Goal: Task Accomplishment & Management: Use online tool/utility

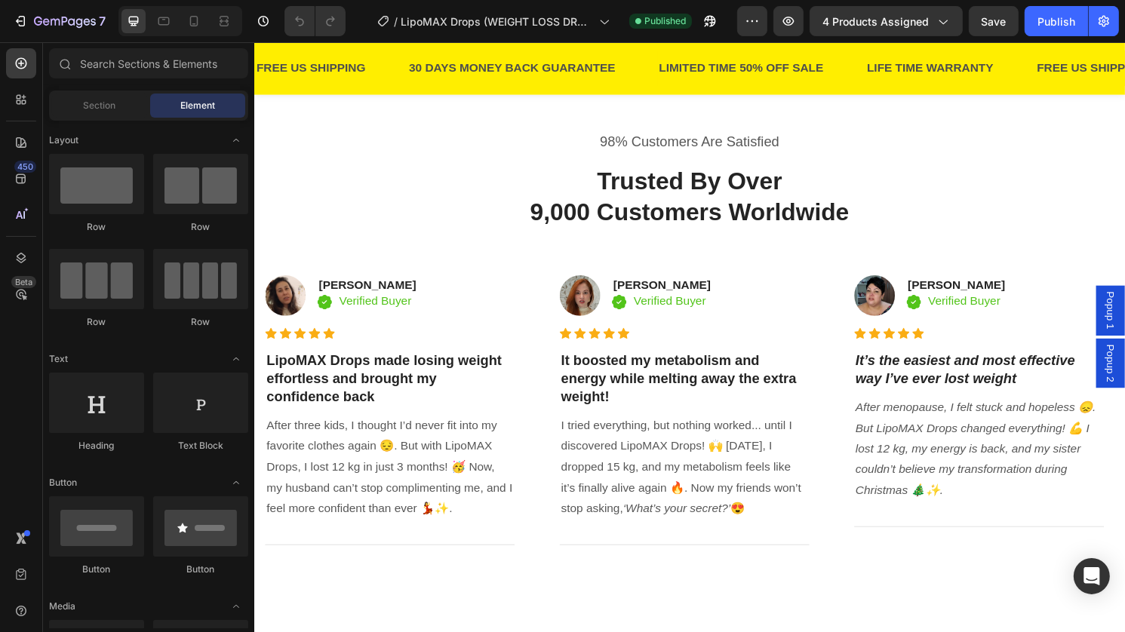
scroll to position [999, 0]
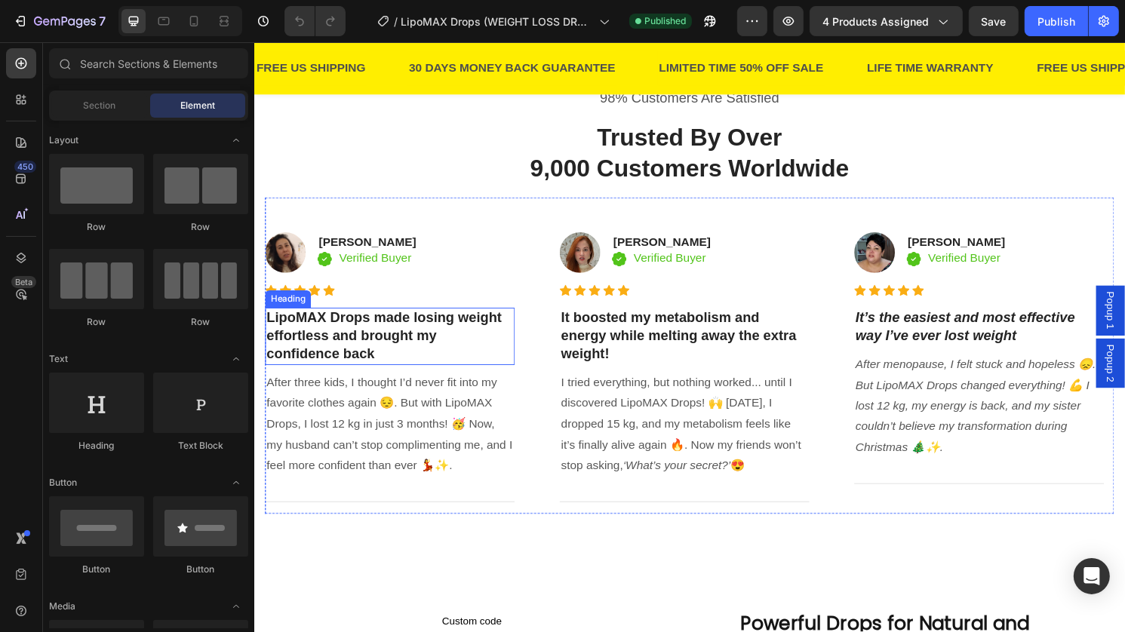
click at [369, 357] on h3 "LipoMAX Drops made losing weight effortless and brought my confidence back" at bounding box center [395, 347] width 260 height 59
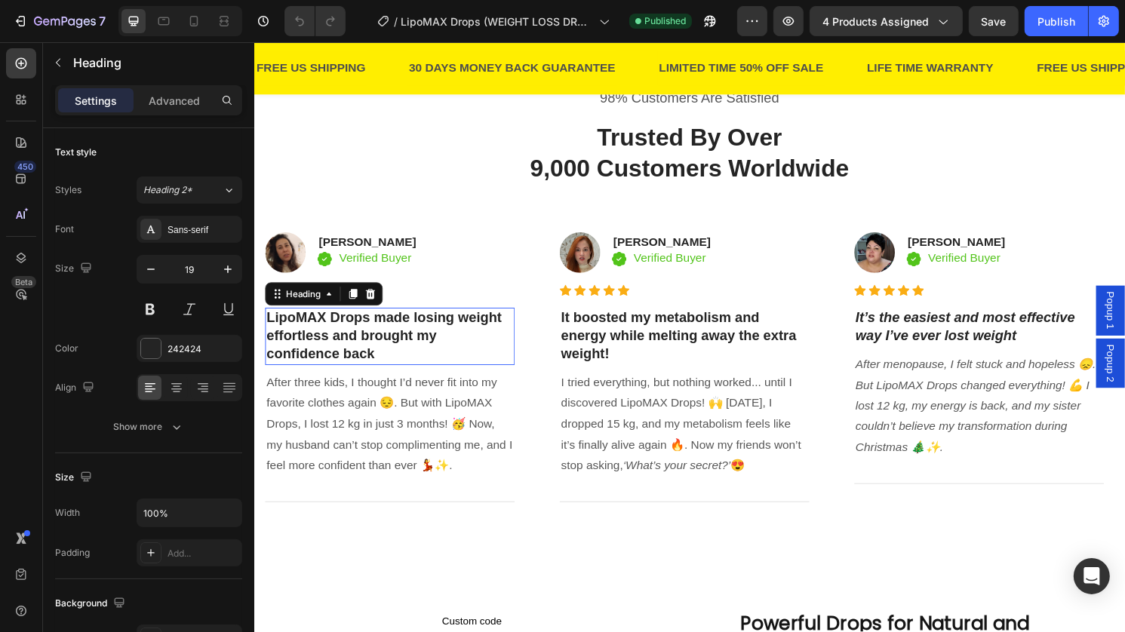
click at [369, 357] on p "LipoMAX Drops made losing weight effortless and brought my confidence back" at bounding box center [394, 348] width 257 height 56
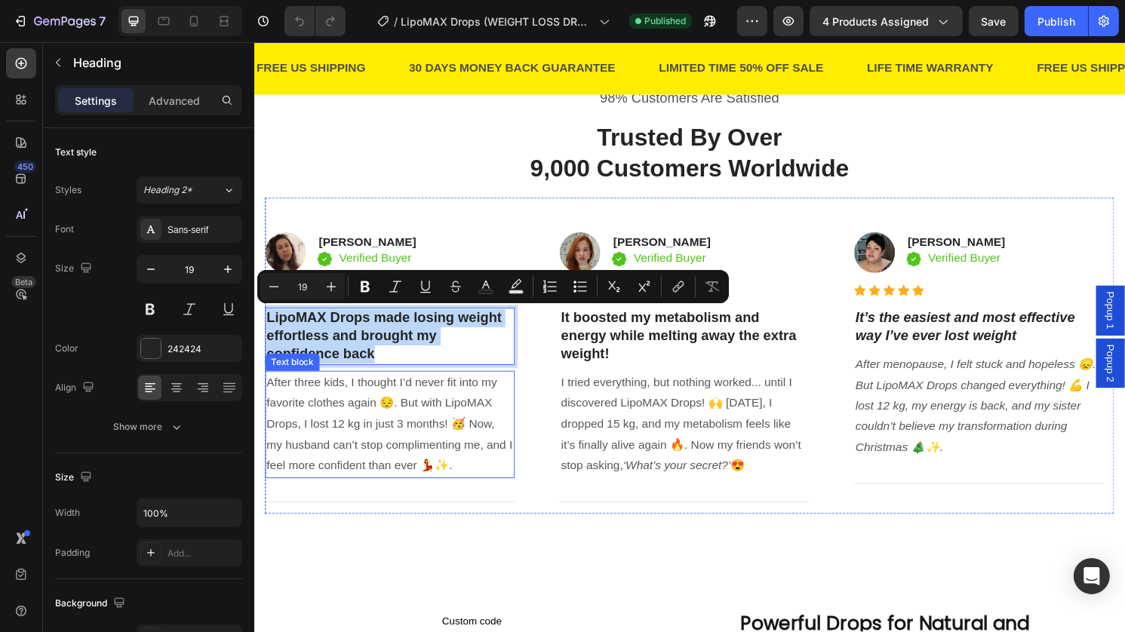
click at [435, 447] on p "After three kids, I thought I’d never fit into my favorite clothes again 😔. But…" at bounding box center [394, 440] width 257 height 109
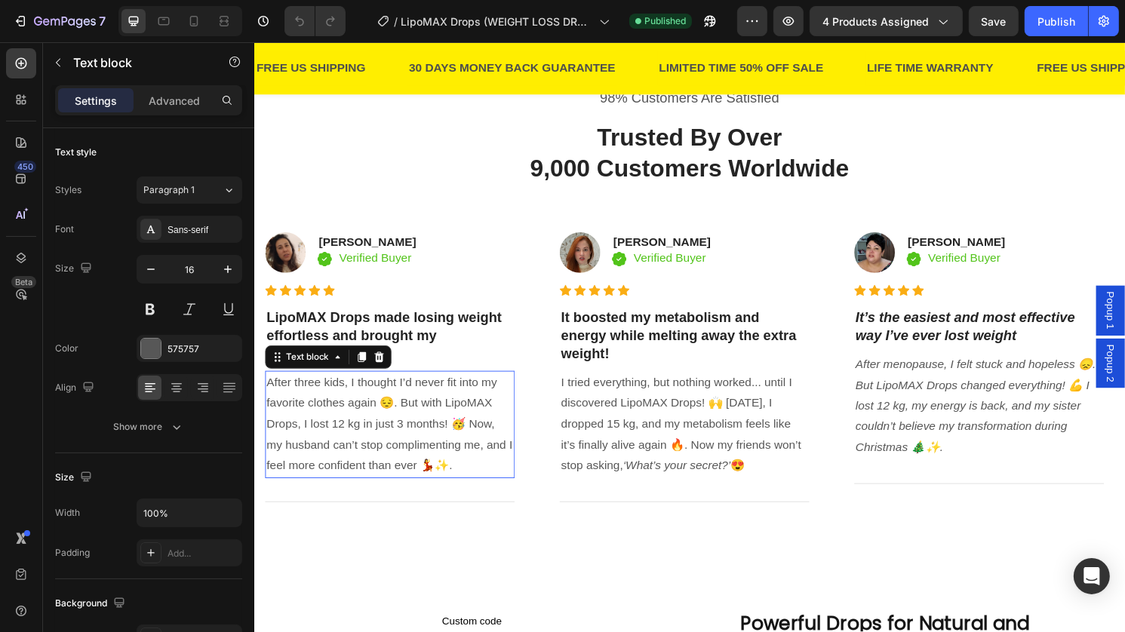
click at [435, 447] on p "After three kids, I thought I’d never fit into my favorite clothes again 😔. But…" at bounding box center [394, 440] width 257 height 109
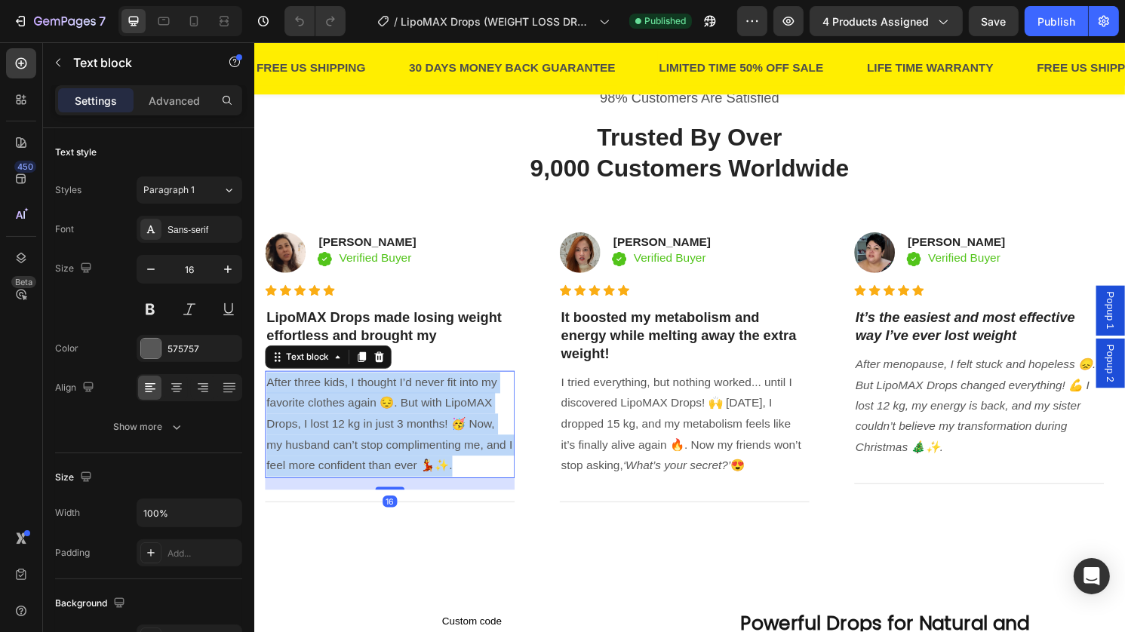
click at [435, 447] on p "After three kids, I thought I’d never fit into my favorite clothes again 😔. But…" at bounding box center [394, 440] width 257 height 109
click at [600, 335] on h3 "It boosted my metabolism and energy while melting away the extra weight!" at bounding box center [701, 347] width 260 height 59
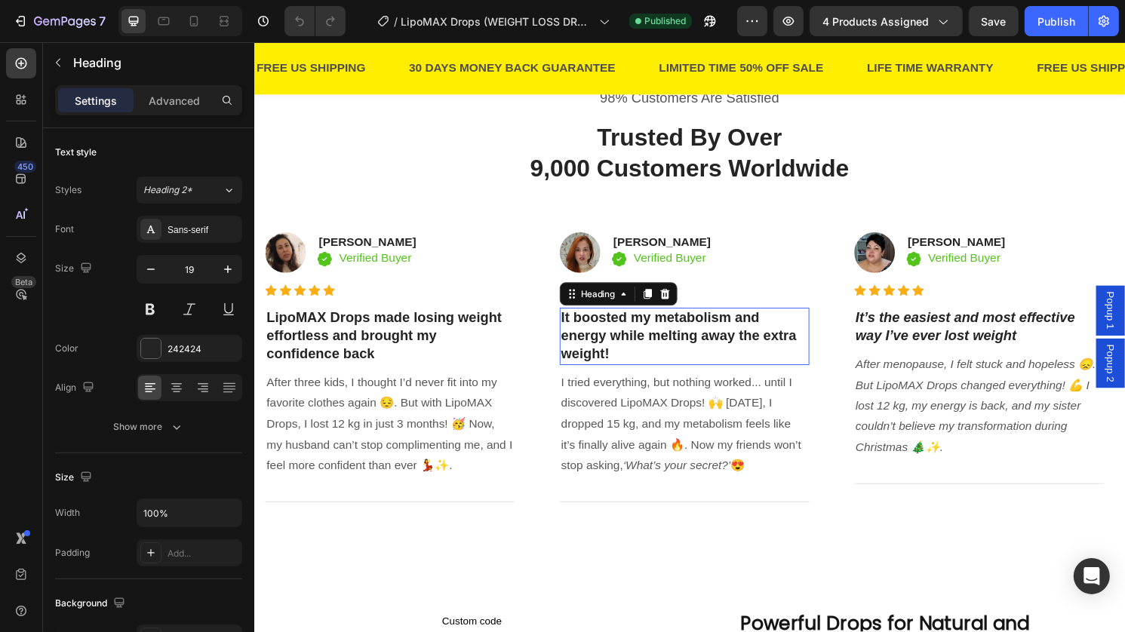
click at [600, 335] on h3 "It boosted my metabolism and energy while melting away the extra weight!" at bounding box center [701, 347] width 260 height 59
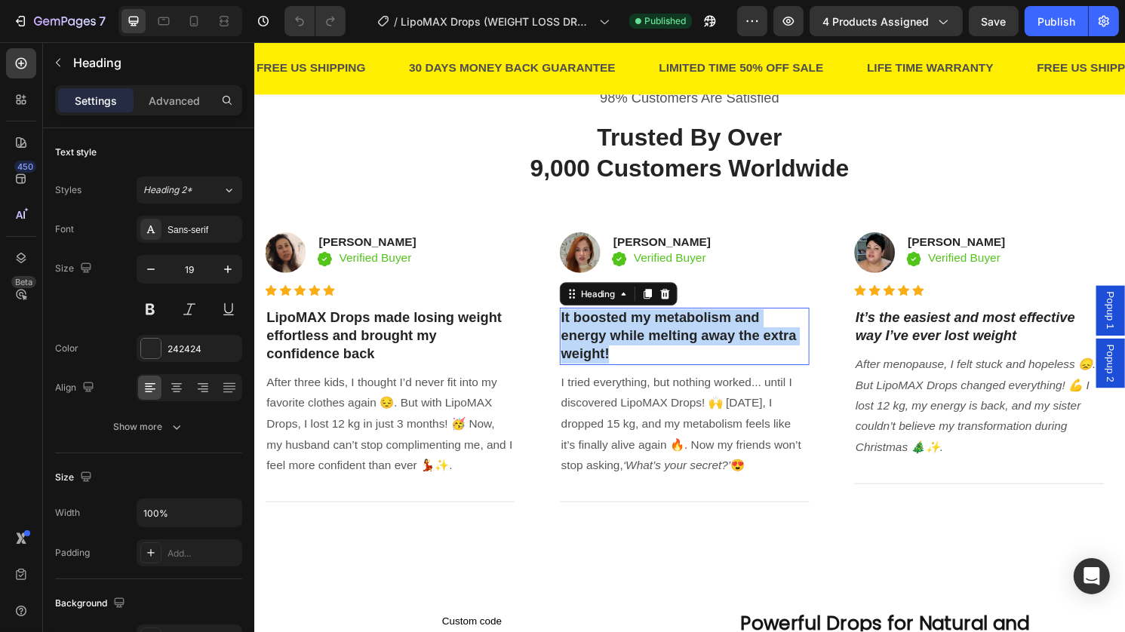
click at [600, 335] on p "It boosted my metabolism and energy while melting away the extra weight!" at bounding box center [701, 348] width 257 height 56
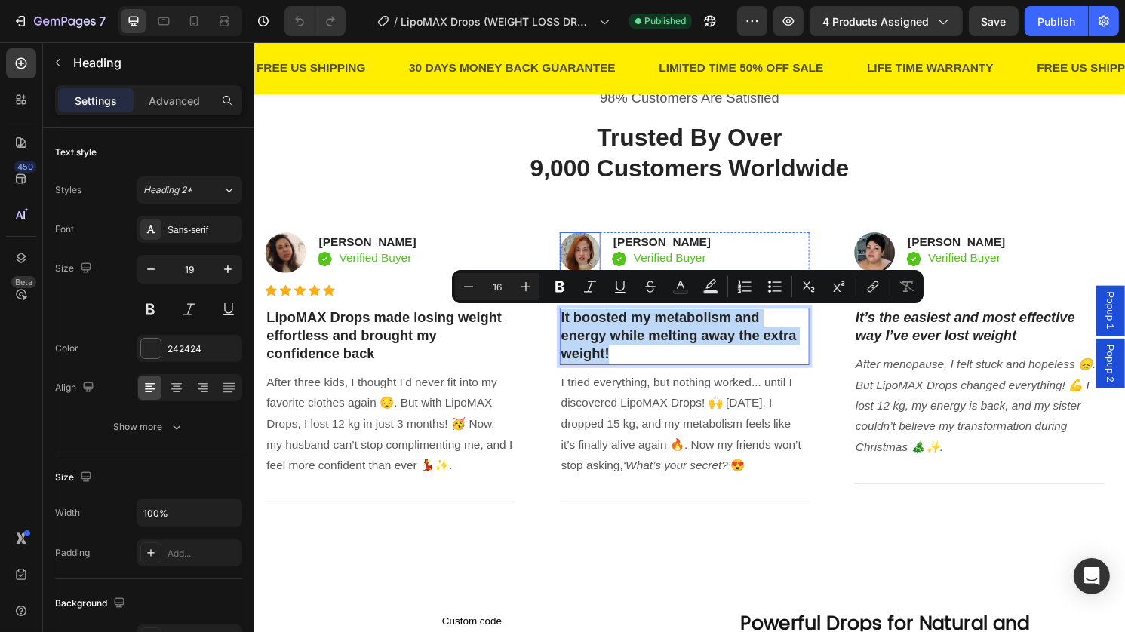
click at [580, 257] on img at bounding box center [592, 261] width 42 height 42
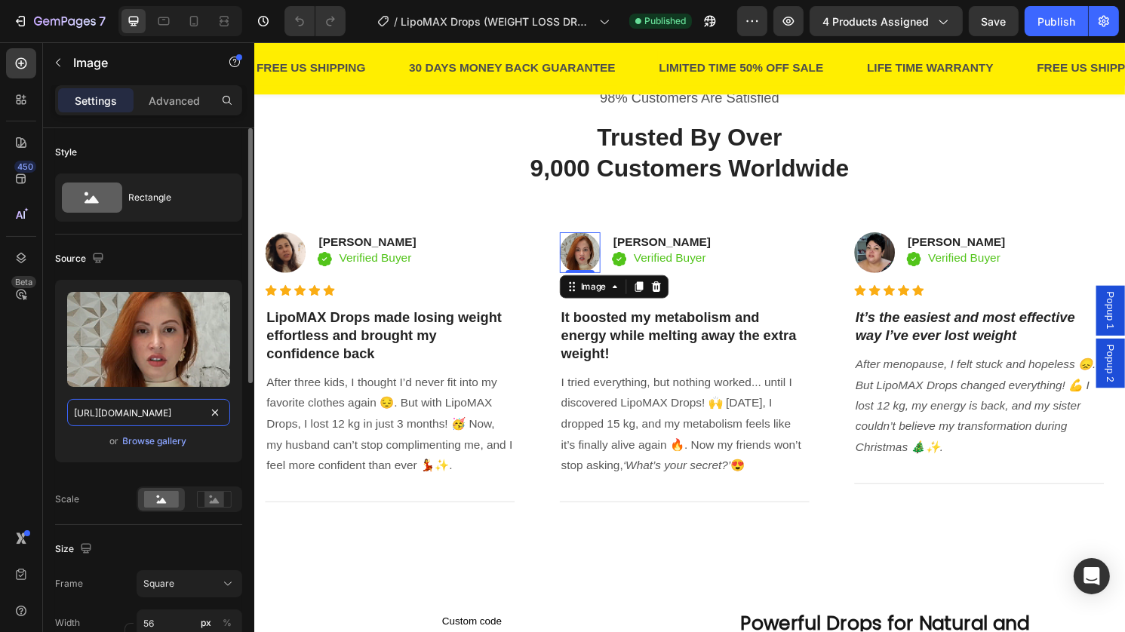
click at [141, 409] on input "https://cdn.shopify.com/s/files/1/0636/3365/3838/files/gempages_540491501952566…" at bounding box center [148, 412] width 163 height 27
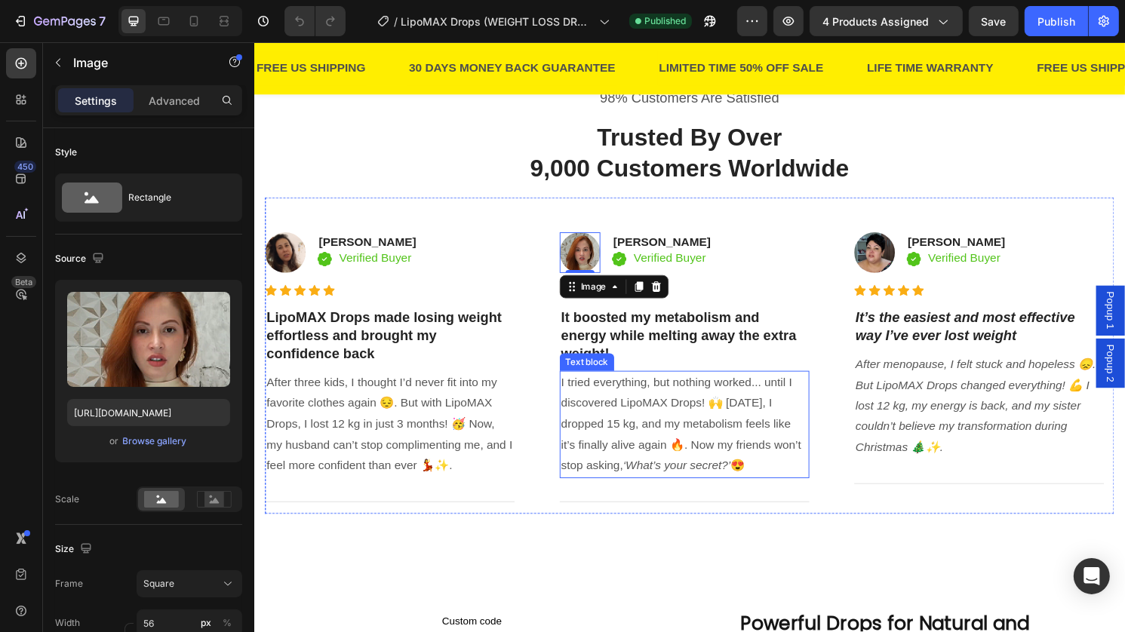
click at [644, 484] on icon "‘What’s your secret?’" at bounding box center [693, 482] width 112 height 13
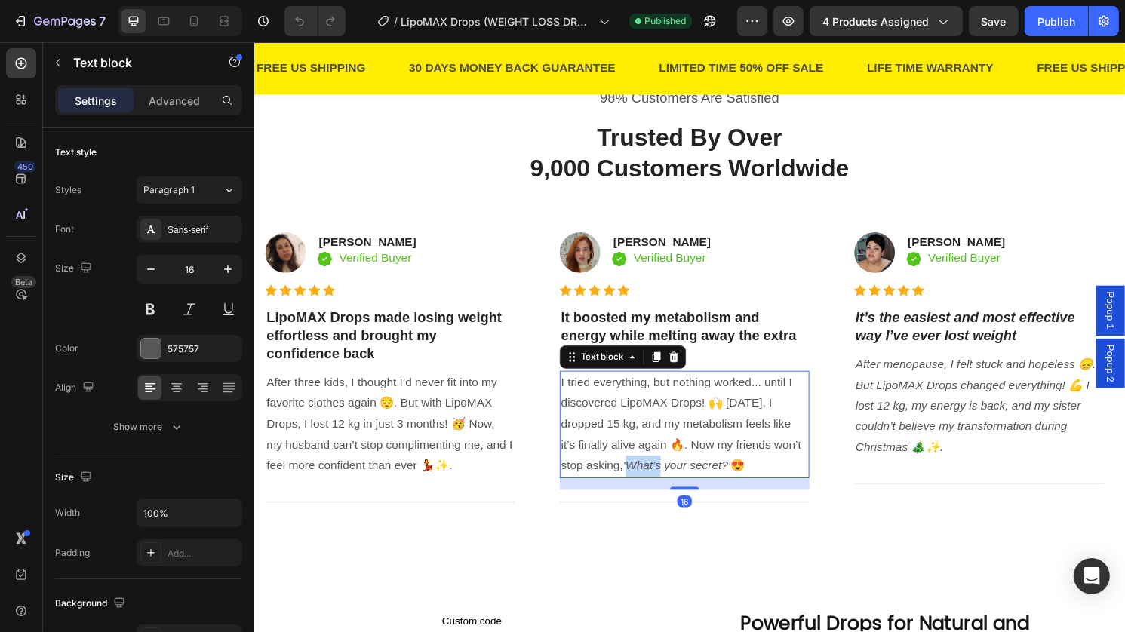
click at [644, 484] on icon "‘What’s your secret?’" at bounding box center [693, 482] width 112 height 13
copy p "I tried everything, but nothing worked... until I discovered LipoMAX Drops! 🙌 I…"
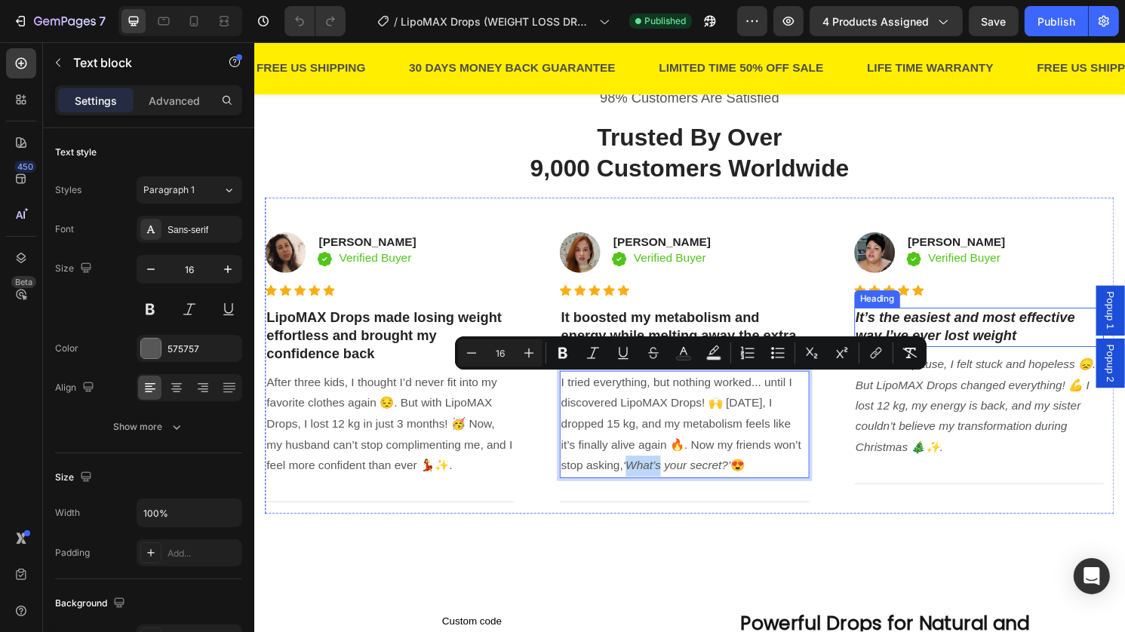
click at [970, 331] on icon "It’s the easiest and most effective way I’ve ever lost weight" at bounding box center [993, 338] width 228 height 35
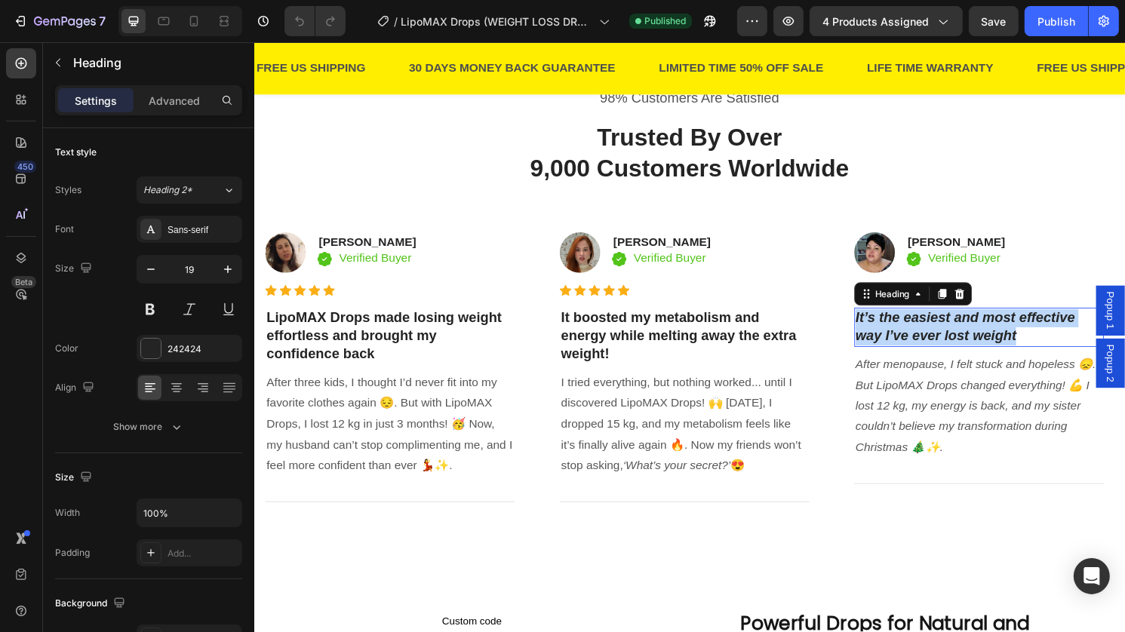
click at [970, 331] on icon "It’s the easiest and most effective way I’ve ever lost weight" at bounding box center [993, 338] width 228 height 35
copy icon "It’s the easiest and most effective way I’ve ever lost weight"
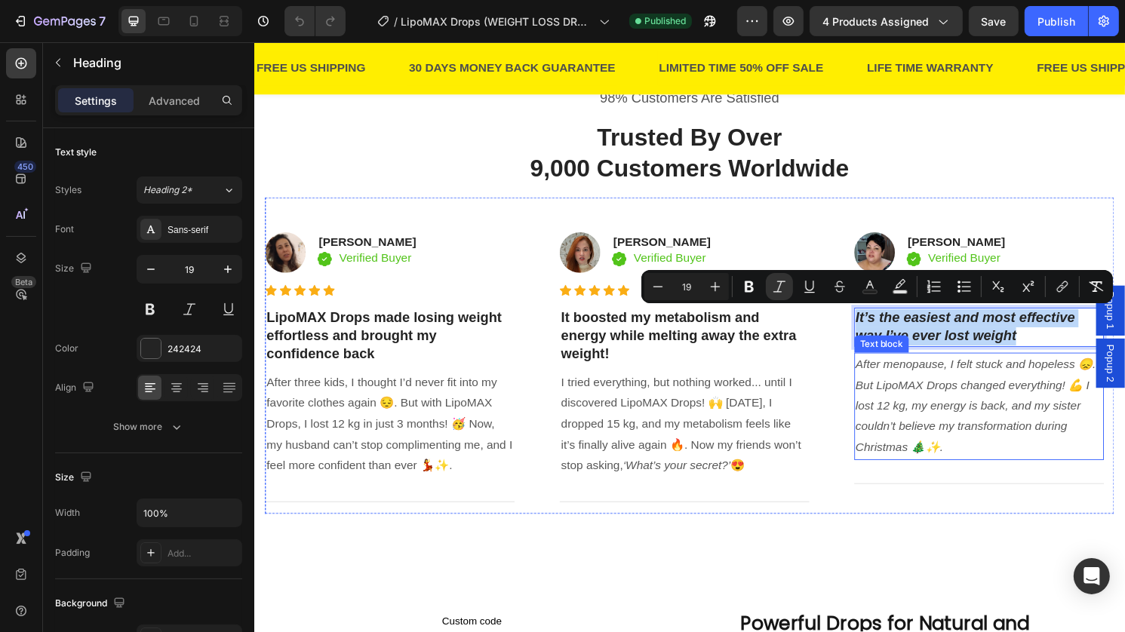
click at [948, 403] on icon "After menopause, I felt stuck and hopeless 😞. But LipoMAX Drops changed everyth…" at bounding box center [1004, 421] width 250 height 100
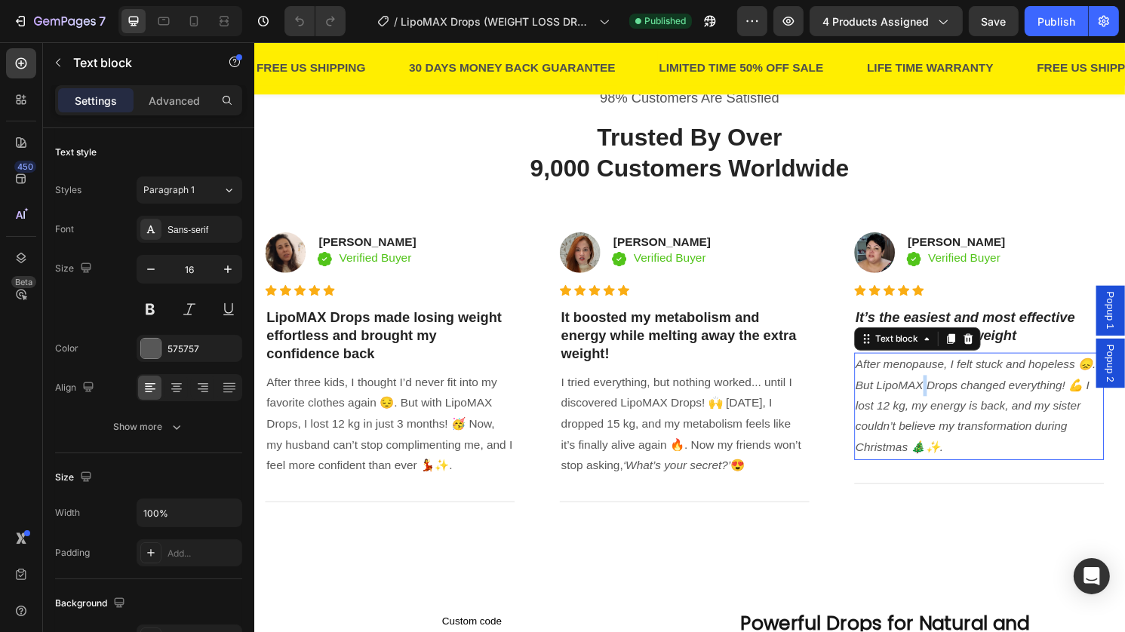
click at [948, 403] on icon "After menopause, I felt stuck and hopeless 😞. But LipoMAX Drops changed everyth…" at bounding box center [1004, 421] width 250 height 100
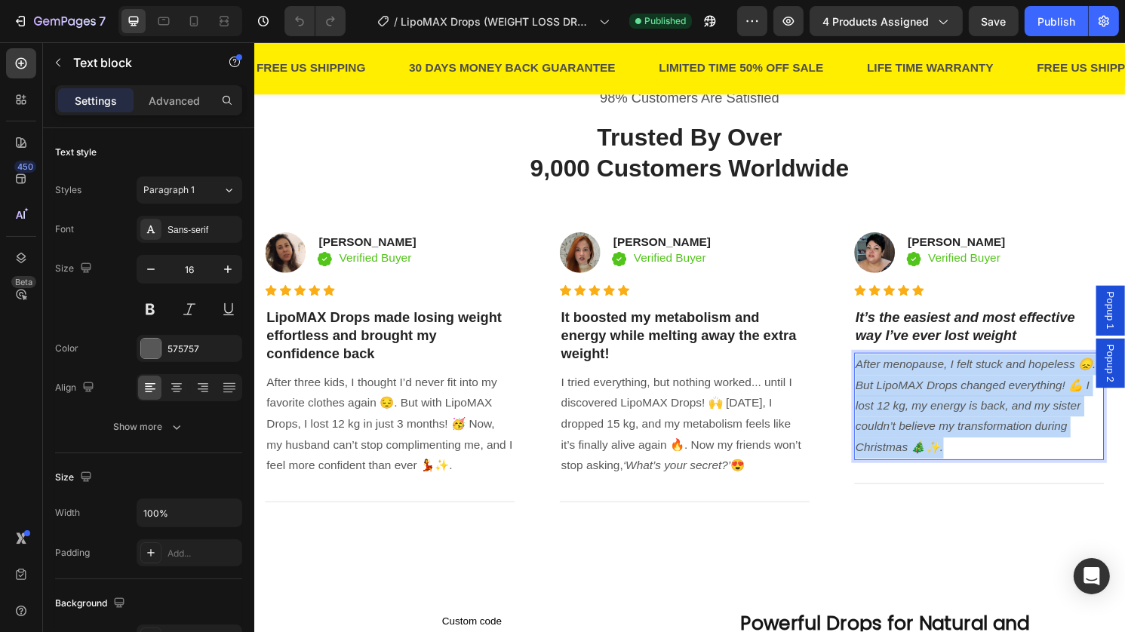
click at [948, 403] on icon "After menopause, I felt stuck and hopeless 😞. But LipoMAX Drops changed everyth…" at bounding box center [1004, 421] width 250 height 100
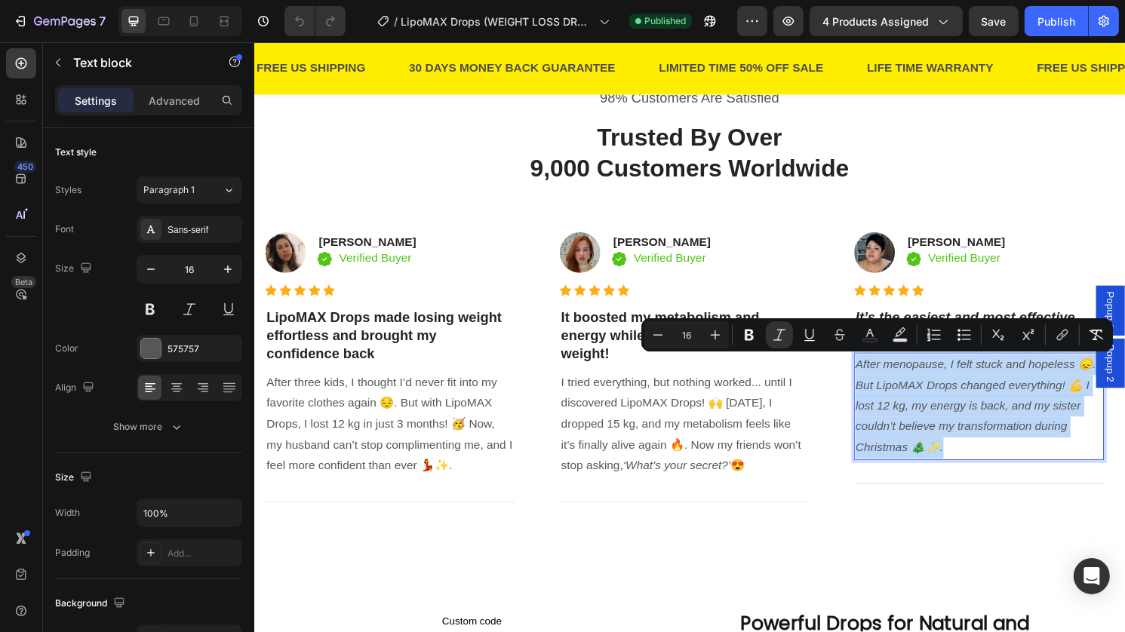
copy icon "After menopause, I felt stuck and hopeless 😞. But LipoMAX Drops changed everyth…"
click at [931, 387] on p "After menopause, I felt stuck and hopeless 😞. But LipoMAX Drops changed everyth…" at bounding box center [1007, 421] width 257 height 109
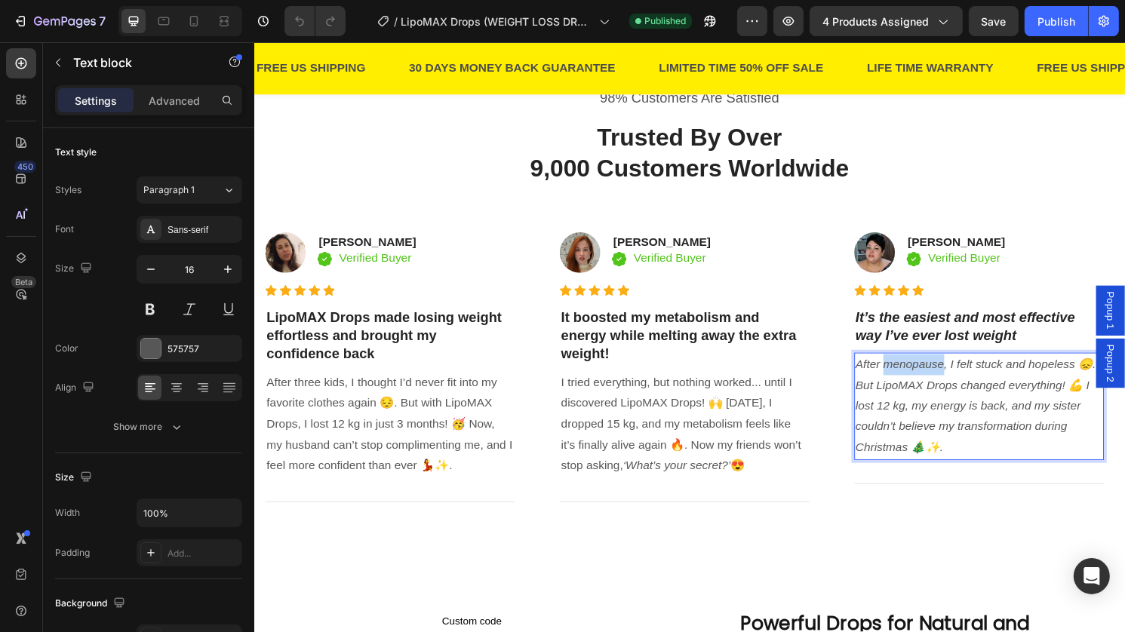
click at [931, 387] on p "After menopause, I felt stuck and hopeless 😞. But LipoMAX Drops changed everyth…" at bounding box center [1007, 421] width 257 height 109
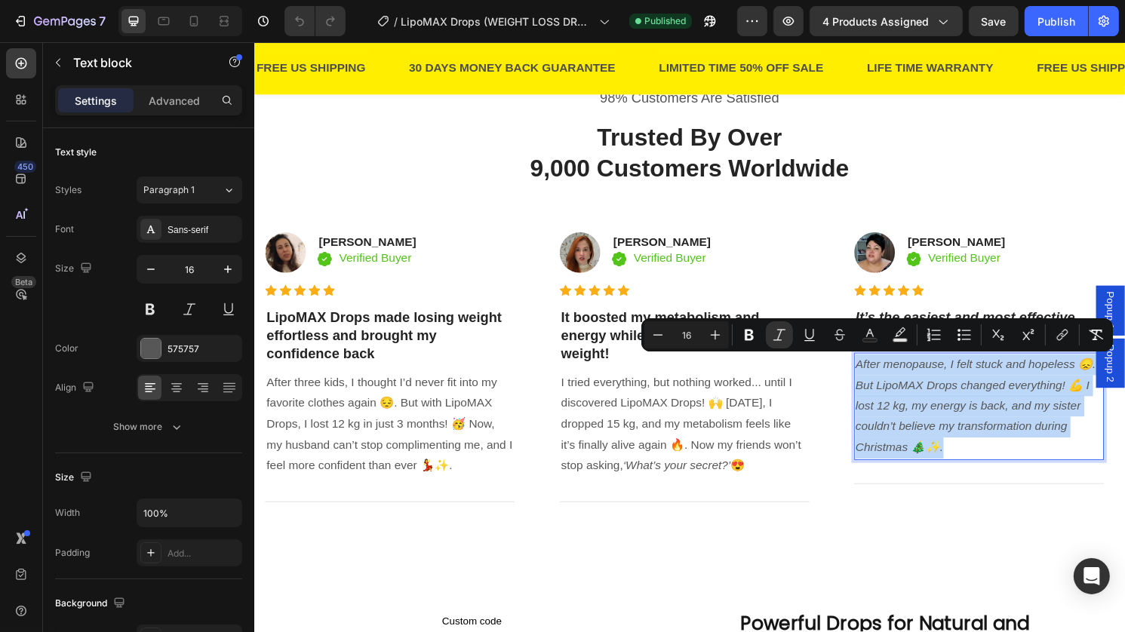
click at [931, 387] on p "After menopause, I felt stuck and hopeless 😞. But LipoMAX Drops changed everyth…" at bounding box center [1007, 421] width 257 height 109
copy icon "After menopause, I felt stuck and hopeless 😞. But LipoMAX Drops changed everyth…"
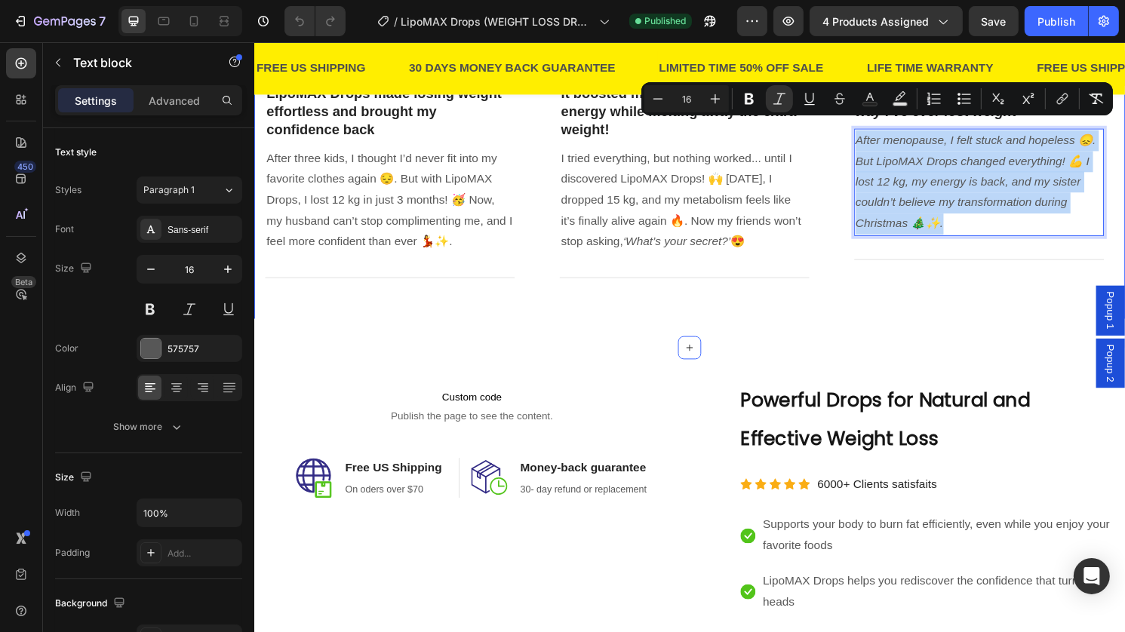
scroll to position [1247, 0]
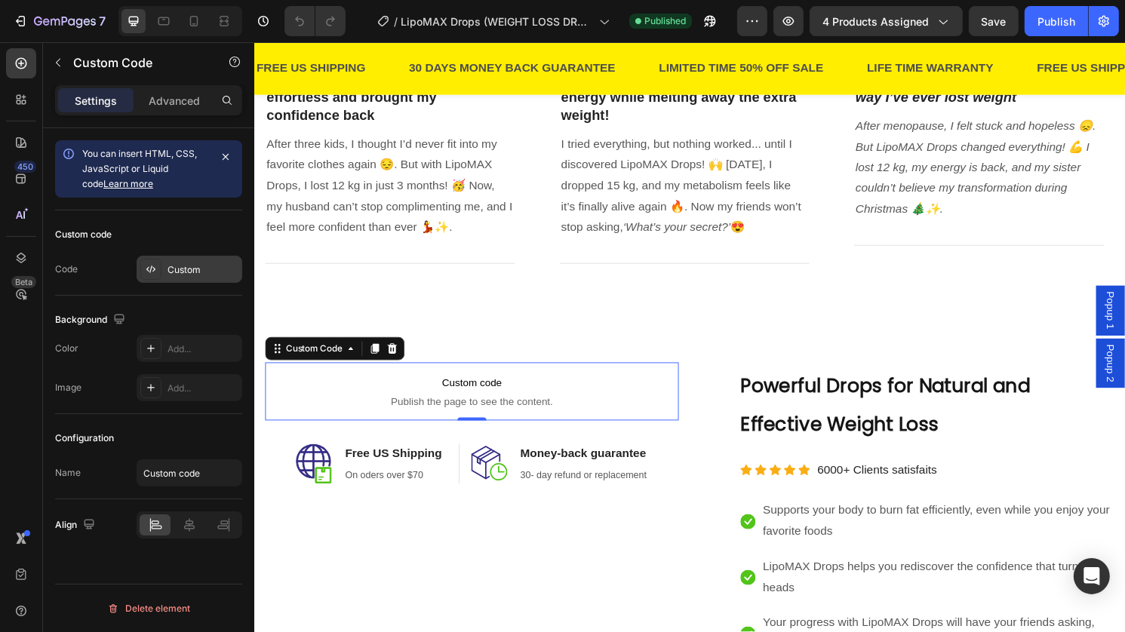
click at [158, 269] on div at bounding box center [150, 269] width 21 height 21
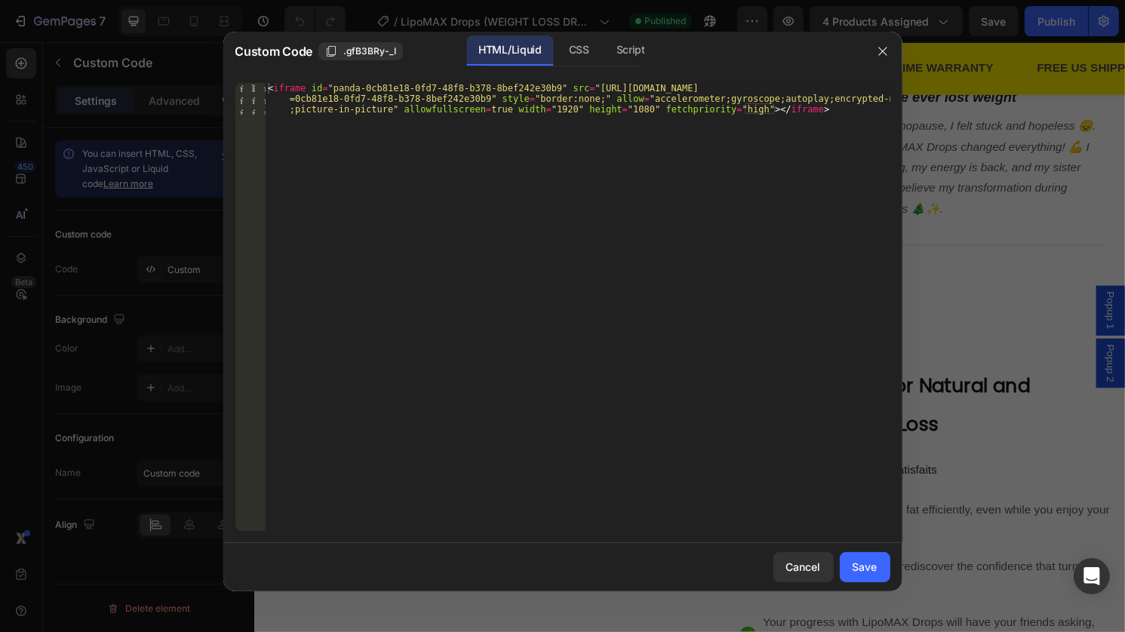
type textarea "<iframe id="panda-0cb81e18-0fd7-48f8-b378-8bef242e30b9" src="https://player-vz-…"
click at [469, 95] on div "< iframe id = "panda-0cb81e18-0fd7-48f8-b378-8bef242e30b9" src = "https://playe…" at bounding box center [577, 339] width 625 height 512
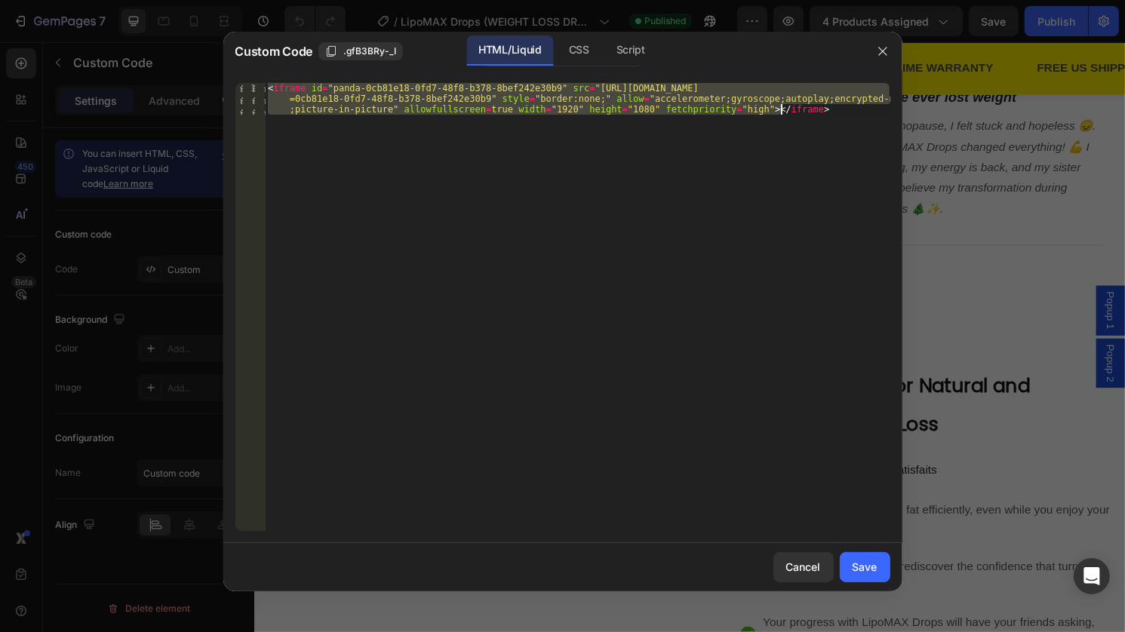
click at [469, 95] on div "< iframe id = "panda-0cb81e18-0fd7-48f8-b378-8bef242e30b9" src = "https://playe…" at bounding box center [577, 339] width 625 height 512
click at [811, 566] on div "Cancel" at bounding box center [803, 567] width 35 height 16
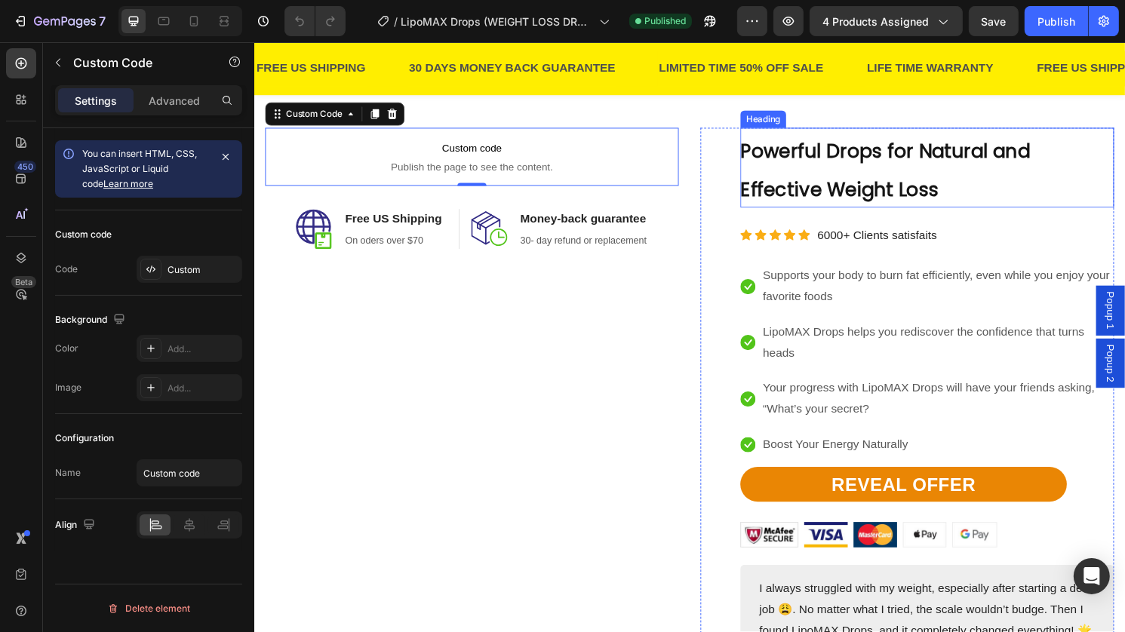
scroll to position [1494, 0]
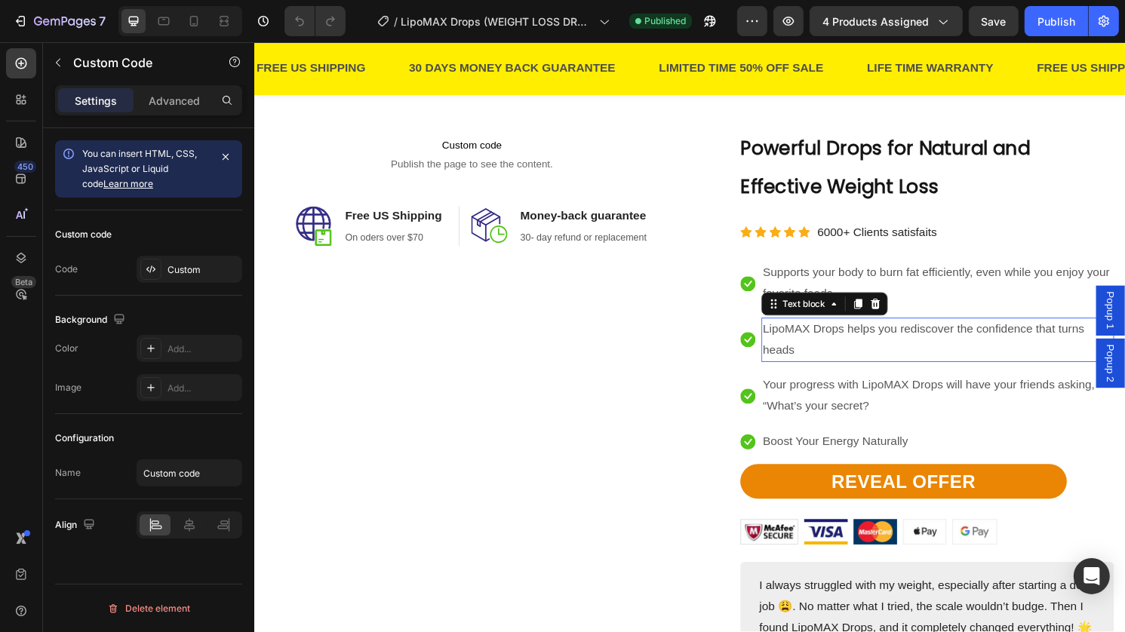
click at [917, 333] on p "LipoMAX Drops helps you rediscover the confidence that turns heads" at bounding box center [965, 353] width 364 height 44
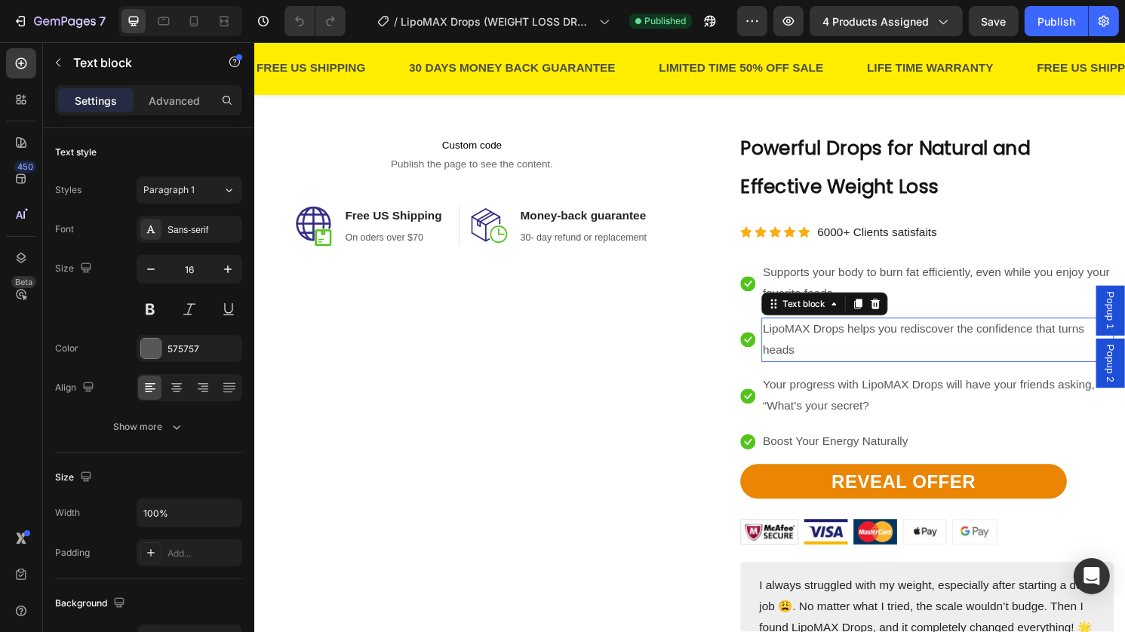
click at [917, 333] on p "LipoMAX Drops helps you rediscover the confidence that turns heads" at bounding box center [965, 353] width 364 height 44
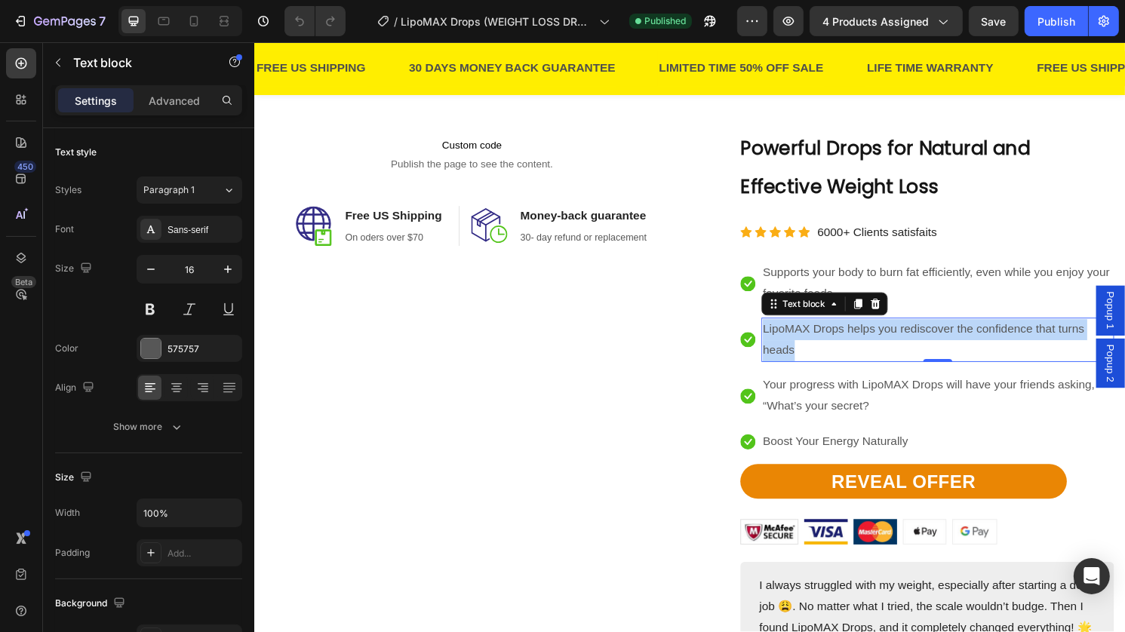
click at [917, 333] on p "LipoMAX Drops helps you rediscover the confidence that turns heads" at bounding box center [965, 353] width 364 height 44
copy p "LipoMAX Drops helps you rediscover the confidence that turns heads"
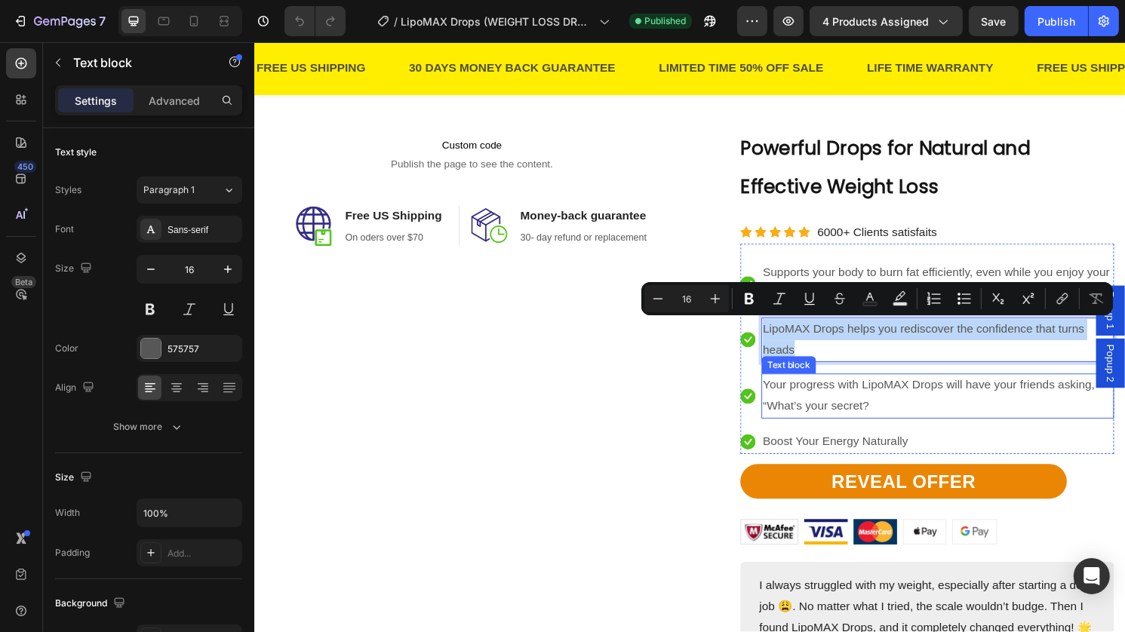
click at [833, 398] on p "Your progress with LipoMAX Drops will have your friends asking, “What’s your se…" at bounding box center [965, 411] width 364 height 44
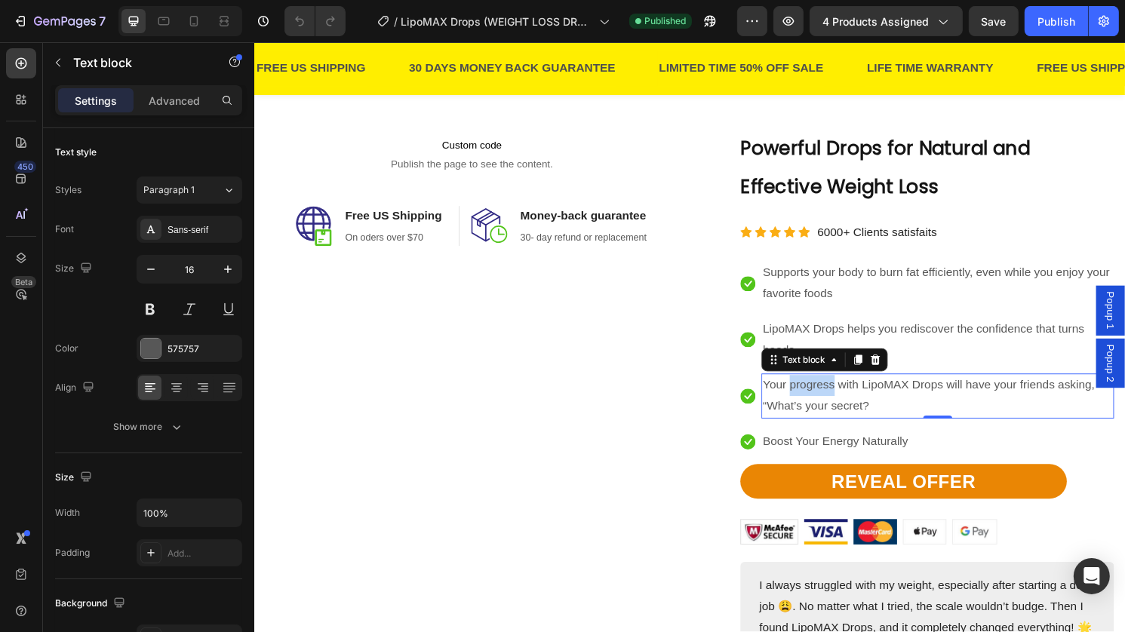
drag, startPoint x: 826, startPoint y: 394, endPoint x: 833, endPoint y: 398, distance: 8.8
click at [833, 398] on p "Your progress with LipoMAX Drops will have your friends asking, “What’s your se…" at bounding box center [965, 411] width 364 height 44
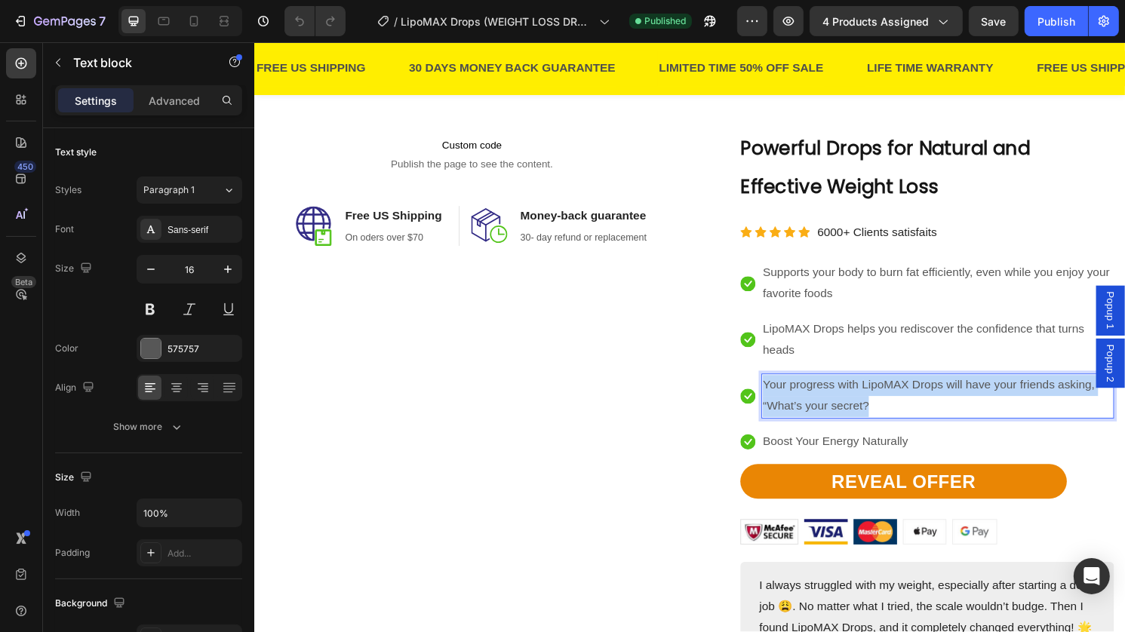
copy p "Your progress with LipoMAX Drops will have your friends asking, “What’s your se…"
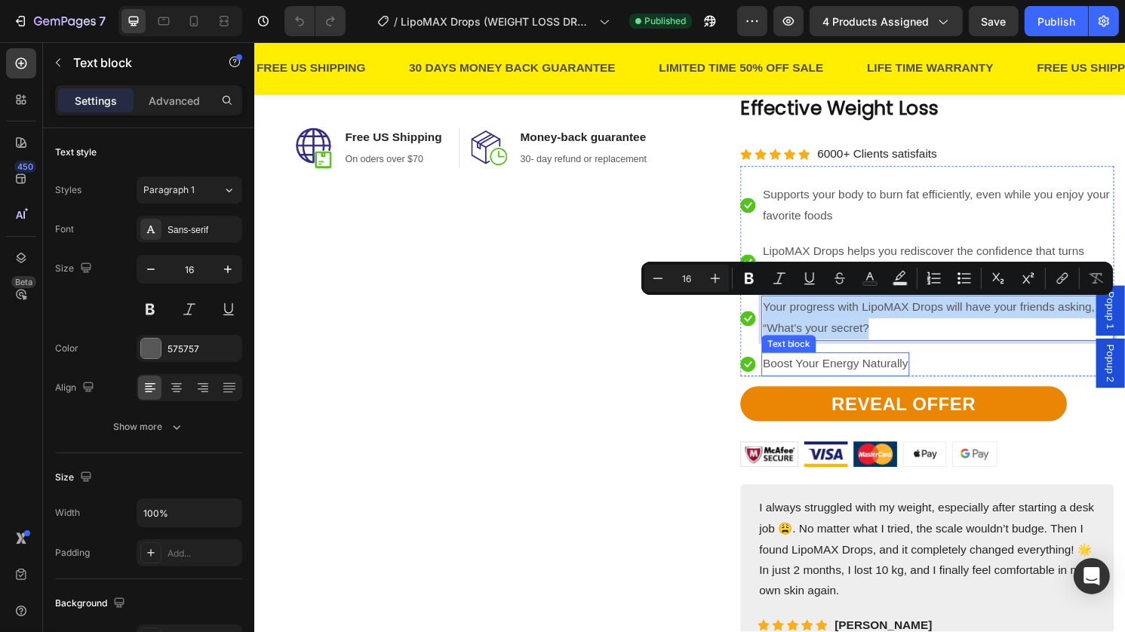
scroll to position [1626, 0]
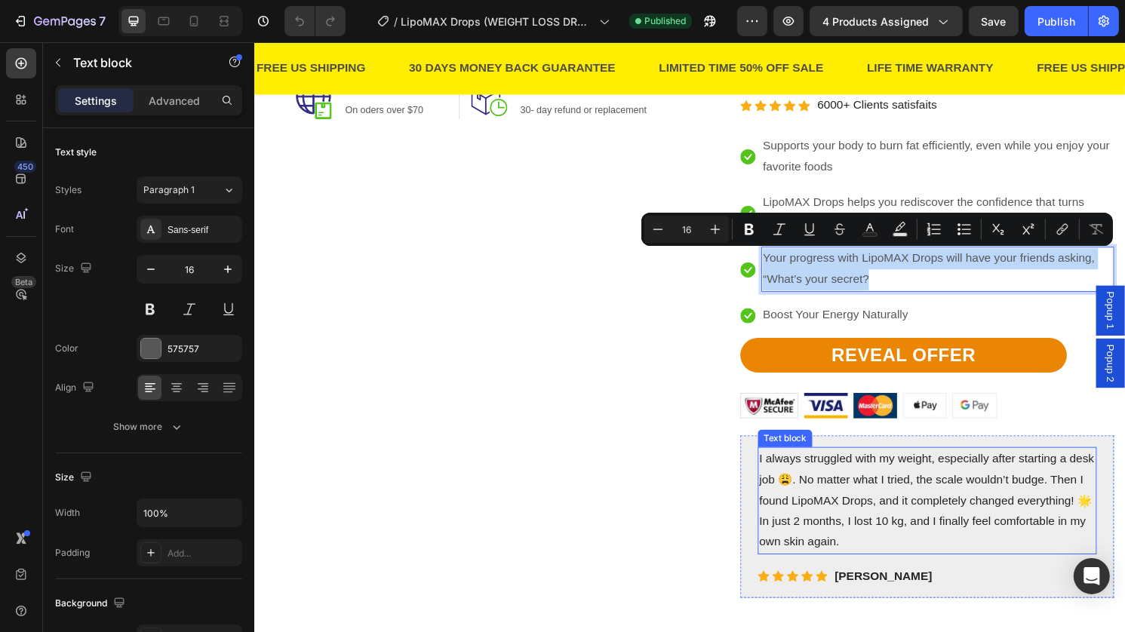
click at [867, 491] on p "I always struggled with my weight, especially after starting a desk job 😩. No m…" at bounding box center [953, 520] width 349 height 109
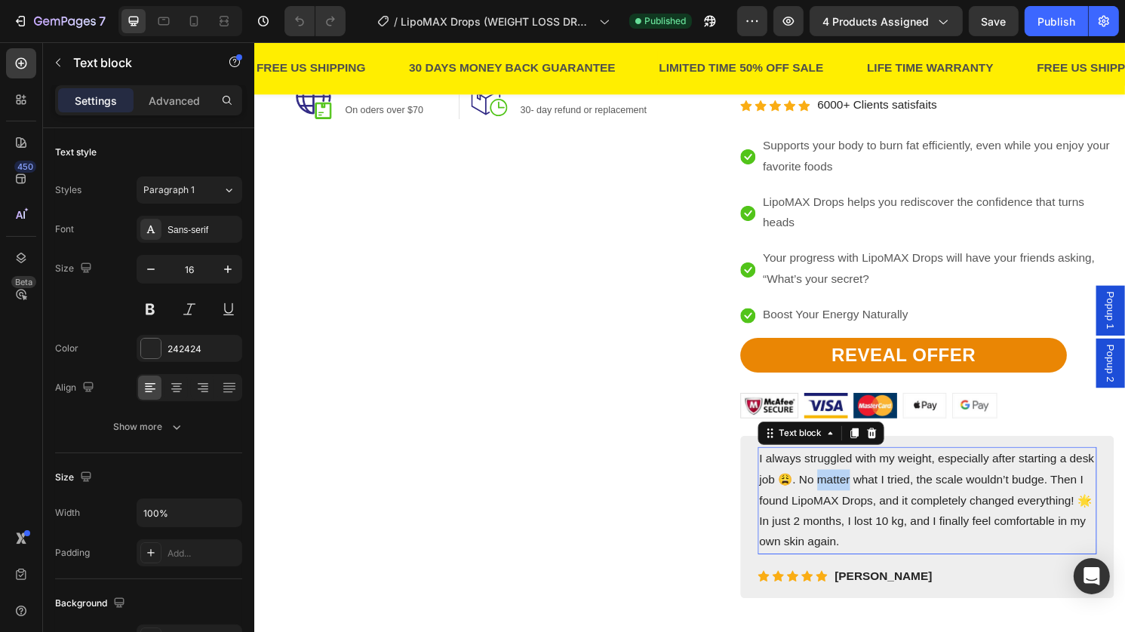
click at [867, 491] on p "I always struggled with my weight, especially after starting a desk job 😩. No m…" at bounding box center [953, 520] width 349 height 109
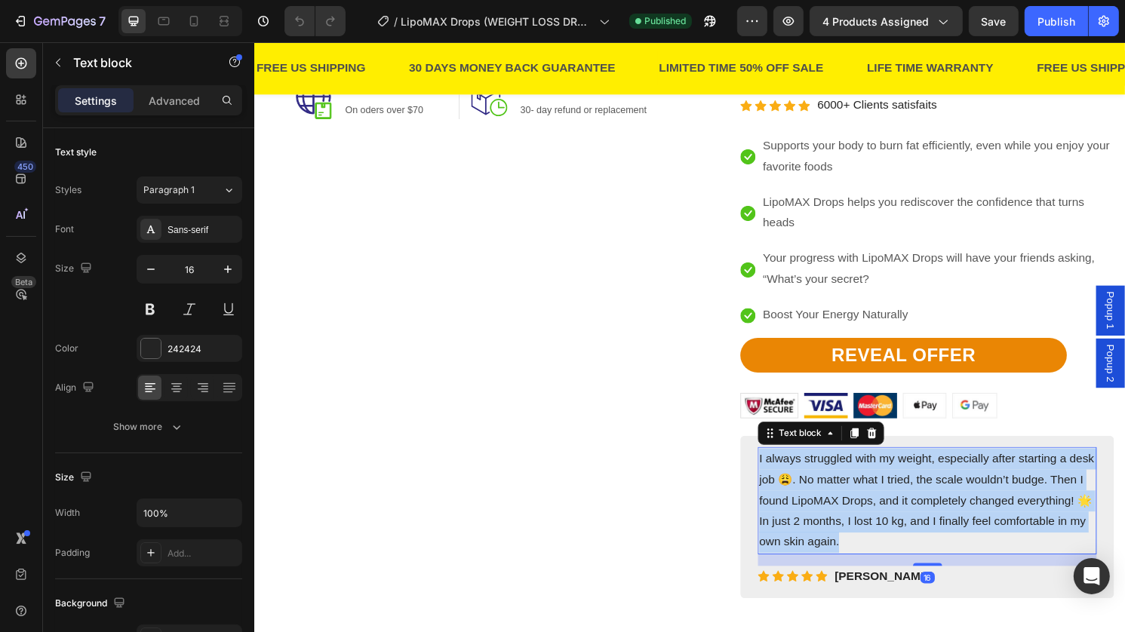
click at [867, 491] on p "I always struggled with my weight, especially after starting a desk job 😩. No m…" at bounding box center [953, 520] width 349 height 109
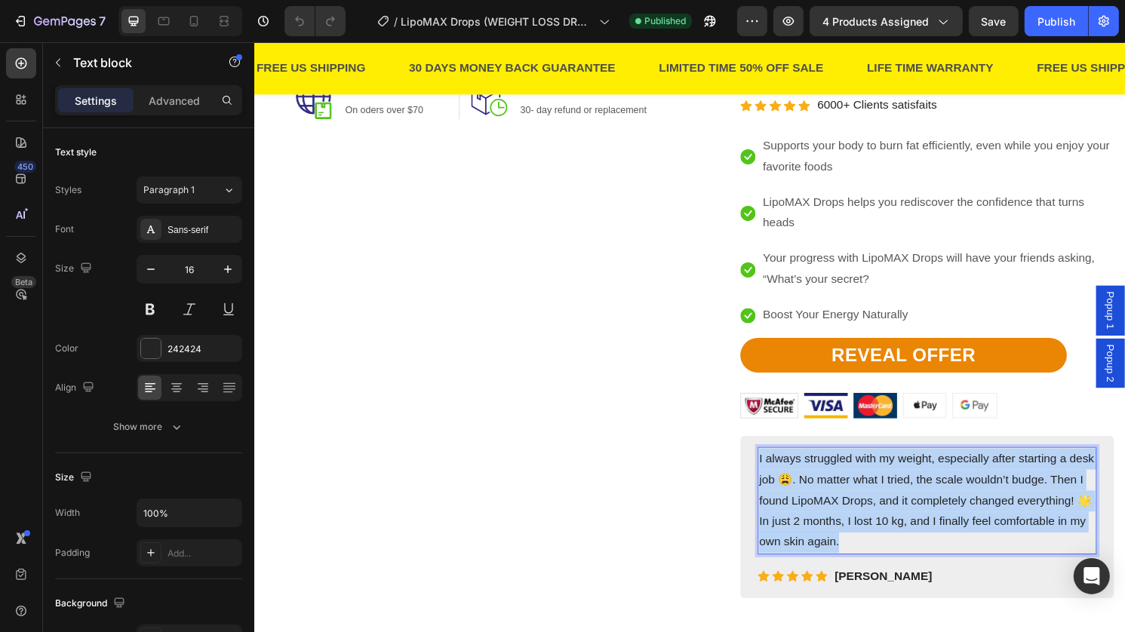
copy p "I always struggled with my weight, especially after starting a desk job 😩. No m…"
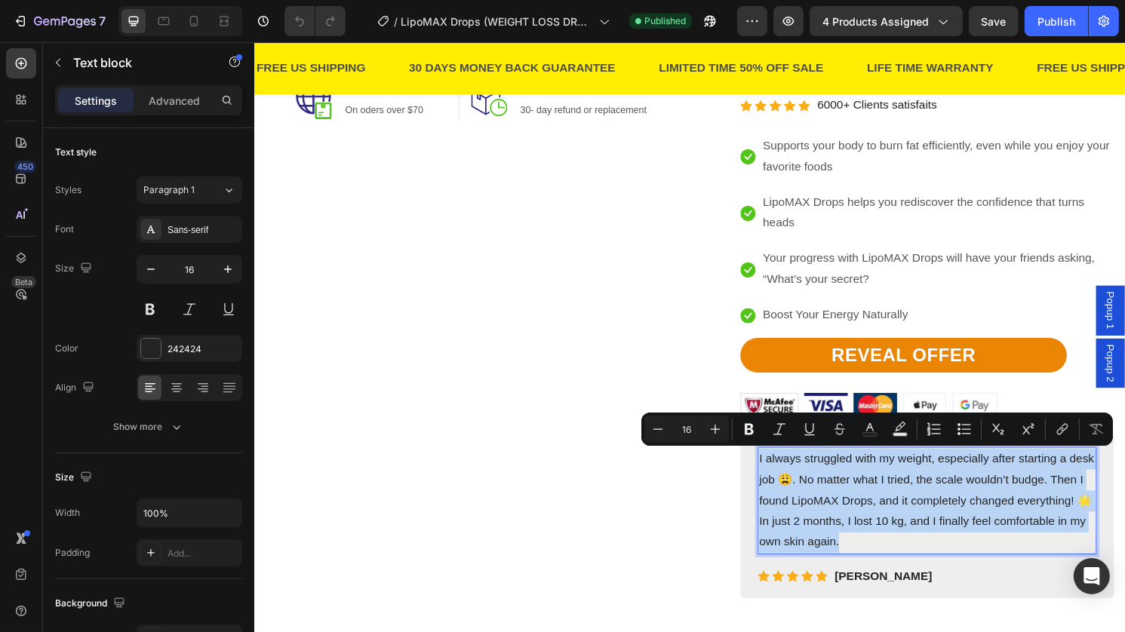
click at [867, 491] on p "I always struggled with my weight, especially after starting a desk job 😩. No m…" at bounding box center [953, 520] width 349 height 109
copy p "I always struggled with my weight, especially after starting a desk job 😩. No m…"
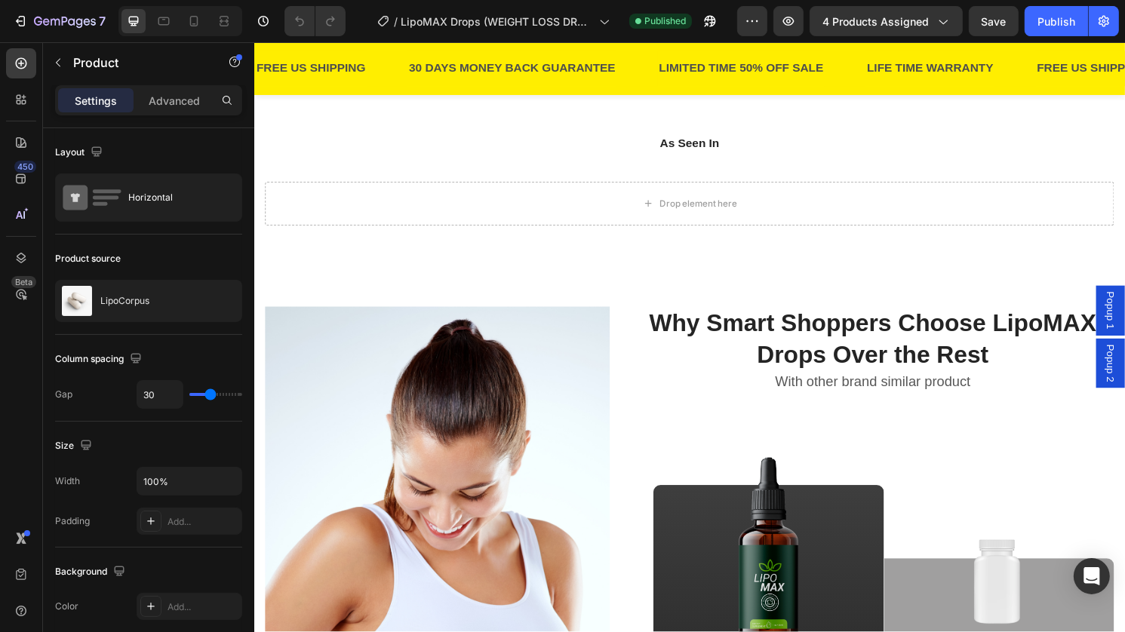
scroll to position [2302, 0]
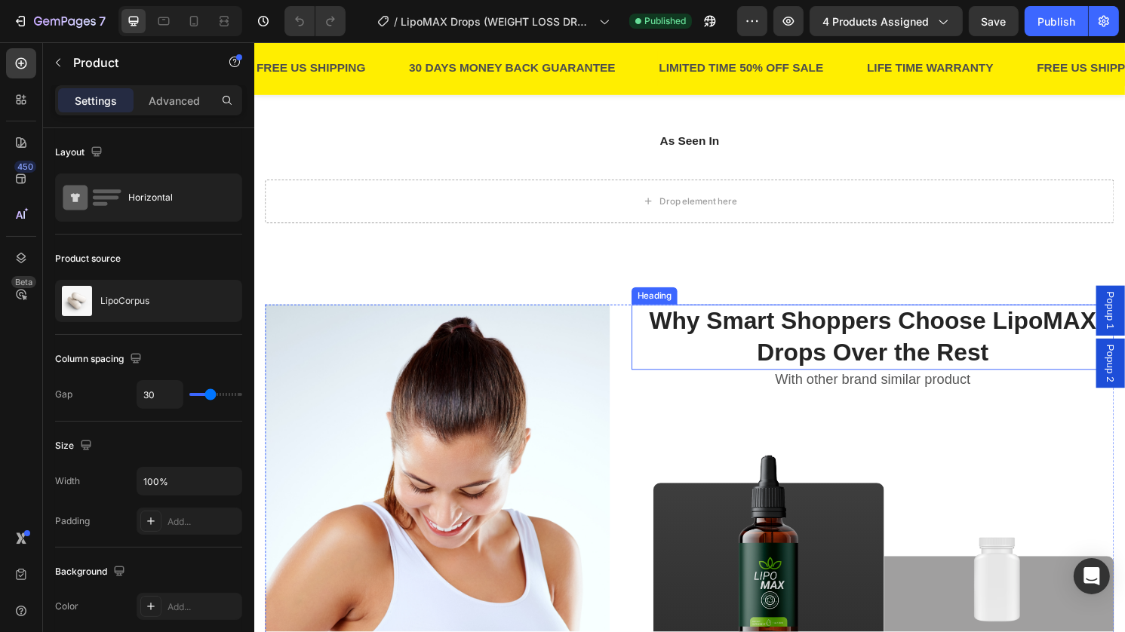
click at [864, 375] on h2 "Why Smart Shoppers Choose LipoMAX Drops Over the Rest" at bounding box center [897, 349] width 502 height 68
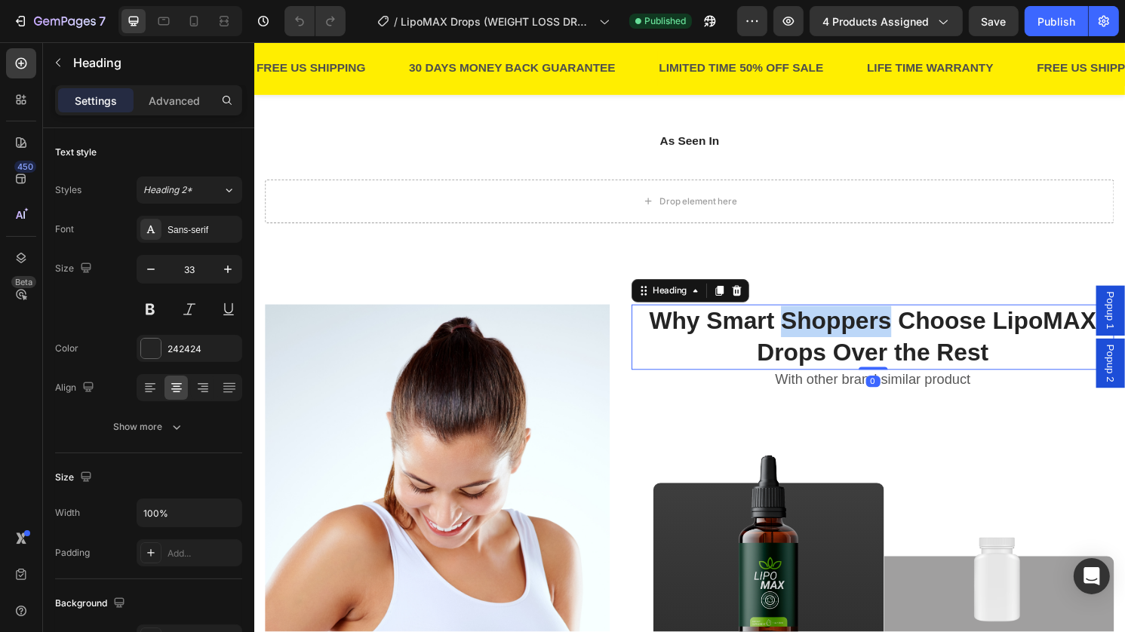
click at [864, 375] on h2 "Why Smart Shoppers Choose LipoMAX Drops Over the Rest" at bounding box center [897, 349] width 502 height 68
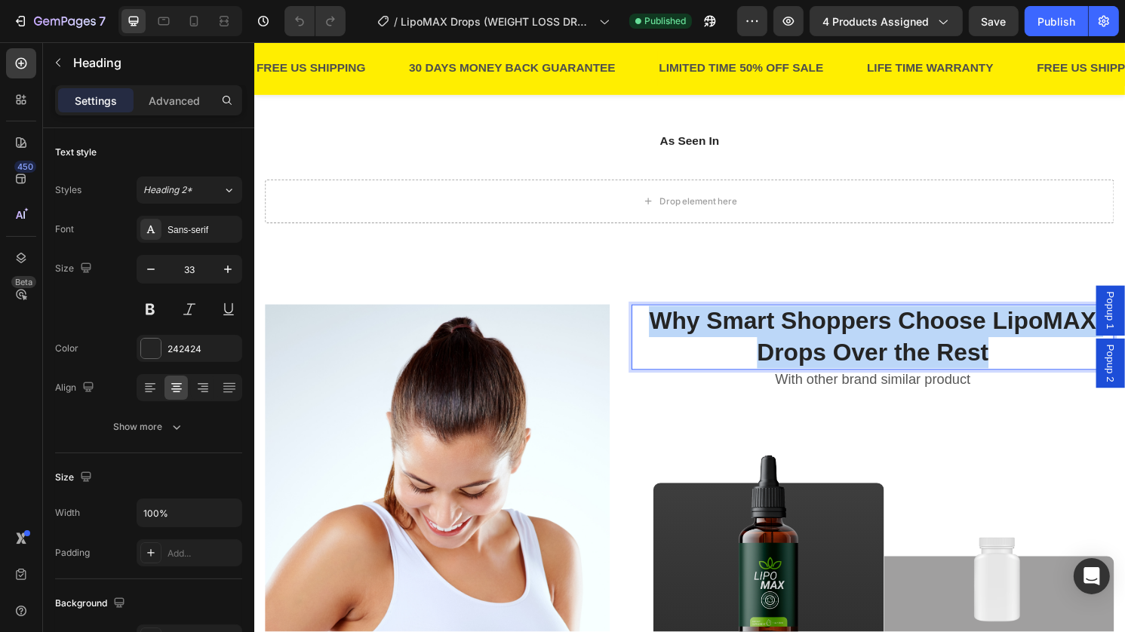
click at [864, 375] on p "Why Smart Shoppers Choose LipoMAX Drops Over the Rest" at bounding box center [896, 349] width 499 height 65
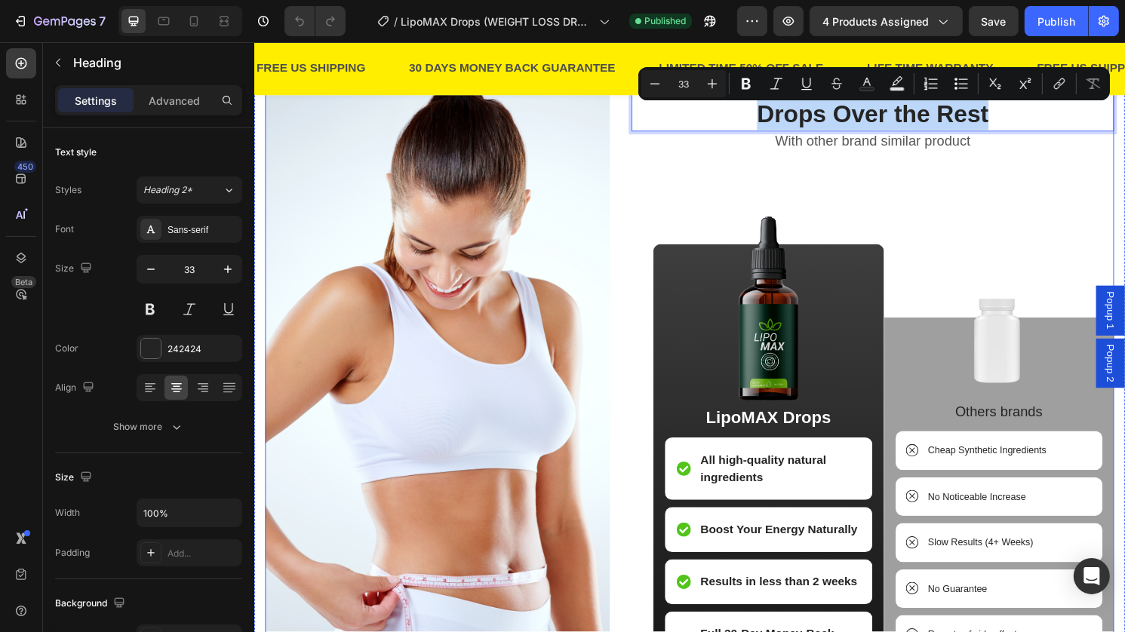
scroll to position [2551, 0]
click at [742, 444] on p "LipoMAX Drops" at bounding box center [788, 433] width 213 height 23
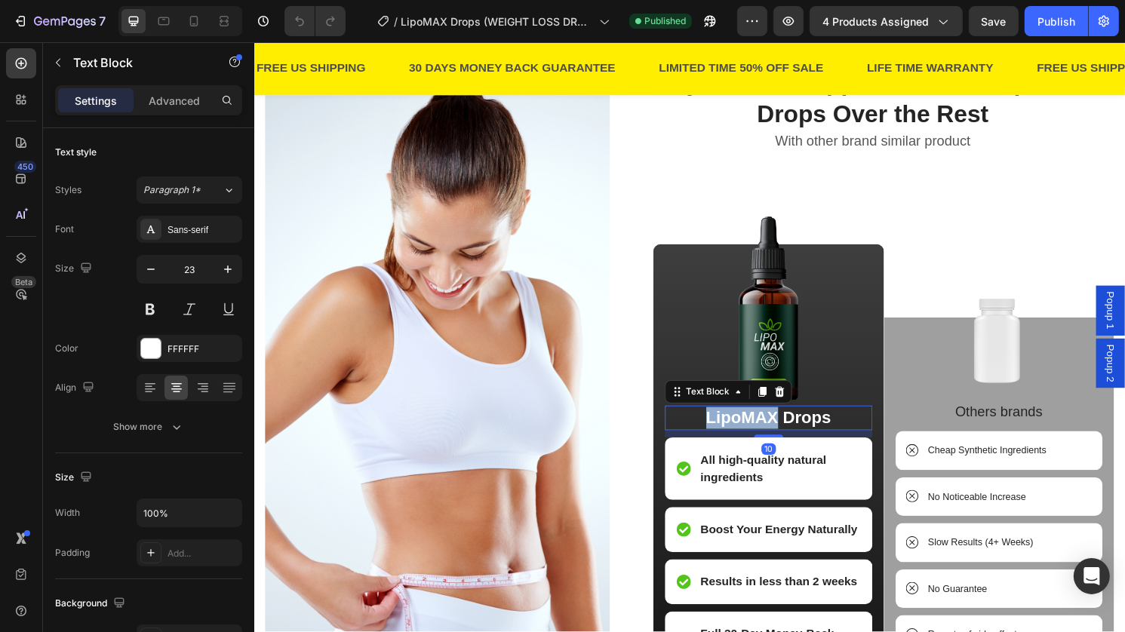
click at [742, 444] on p "LipoMAX Drops" at bounding box center [788, 433] width 213 height 23
copy p "LipoMAX Drops"
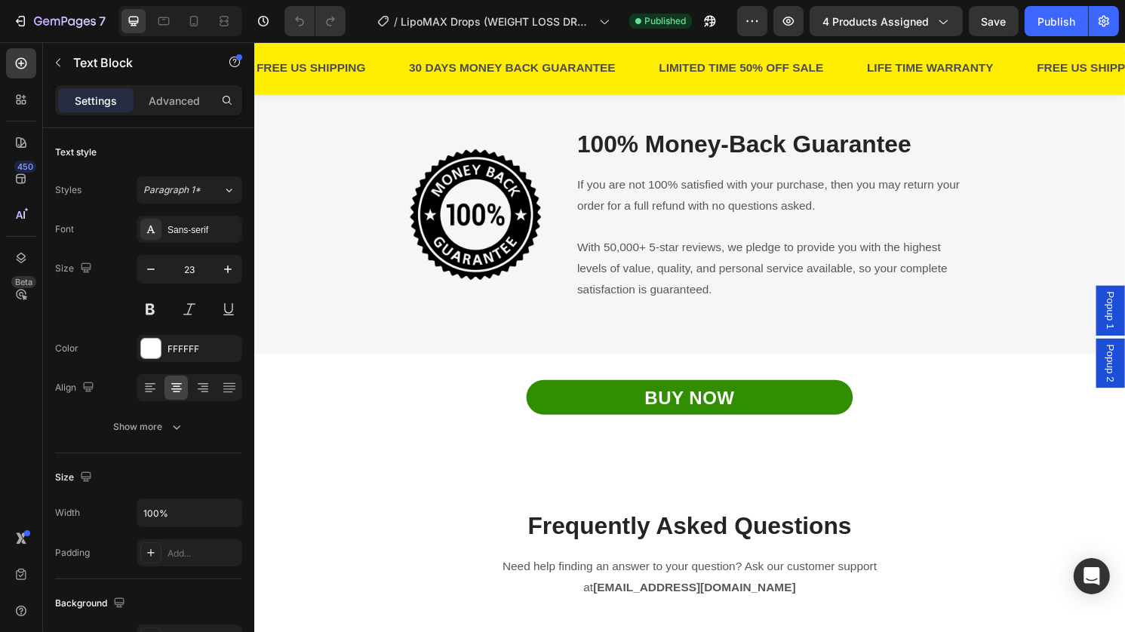
type input "16"
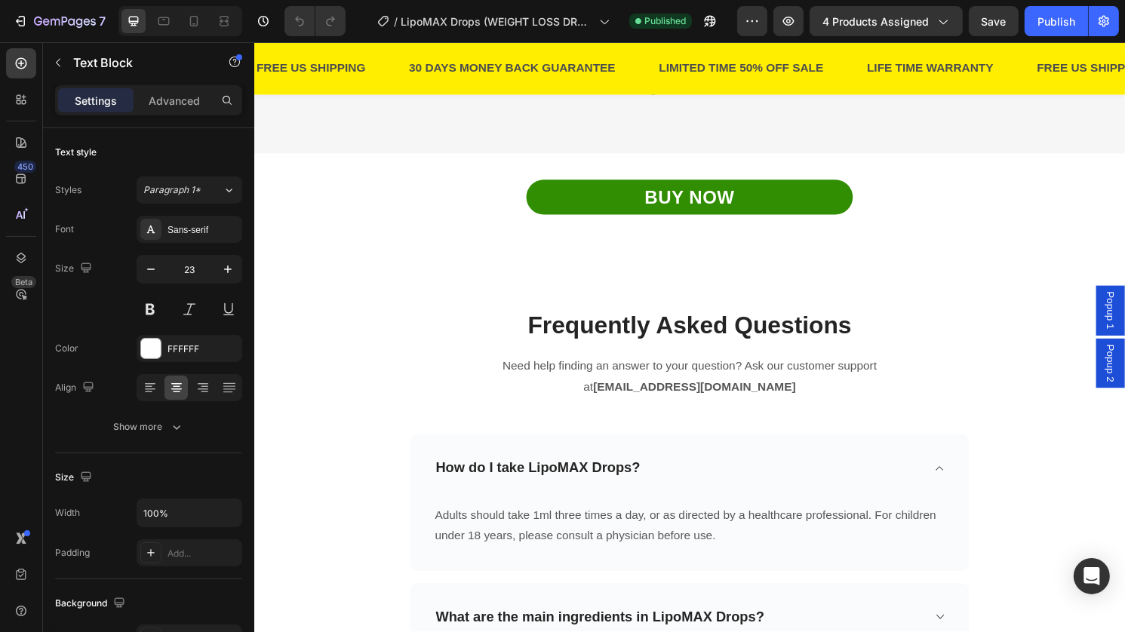
scroll to position [3646, 0]
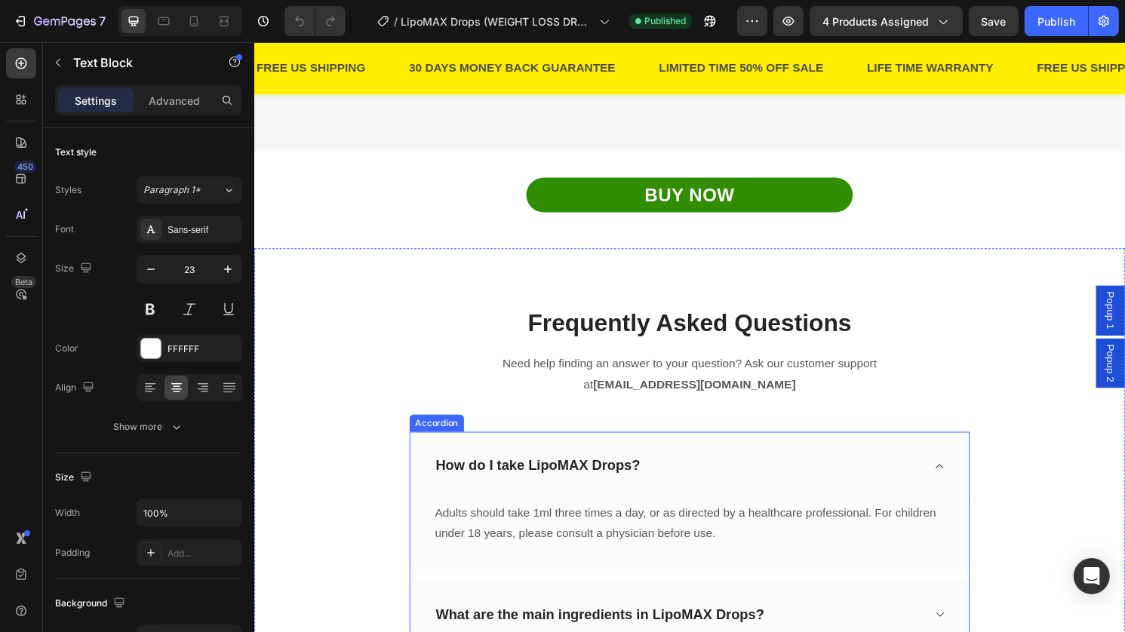
click at [613, 484] on p "How do I take LipoMAX Drops?" at bounding box center [548, 484] width 213 height 19
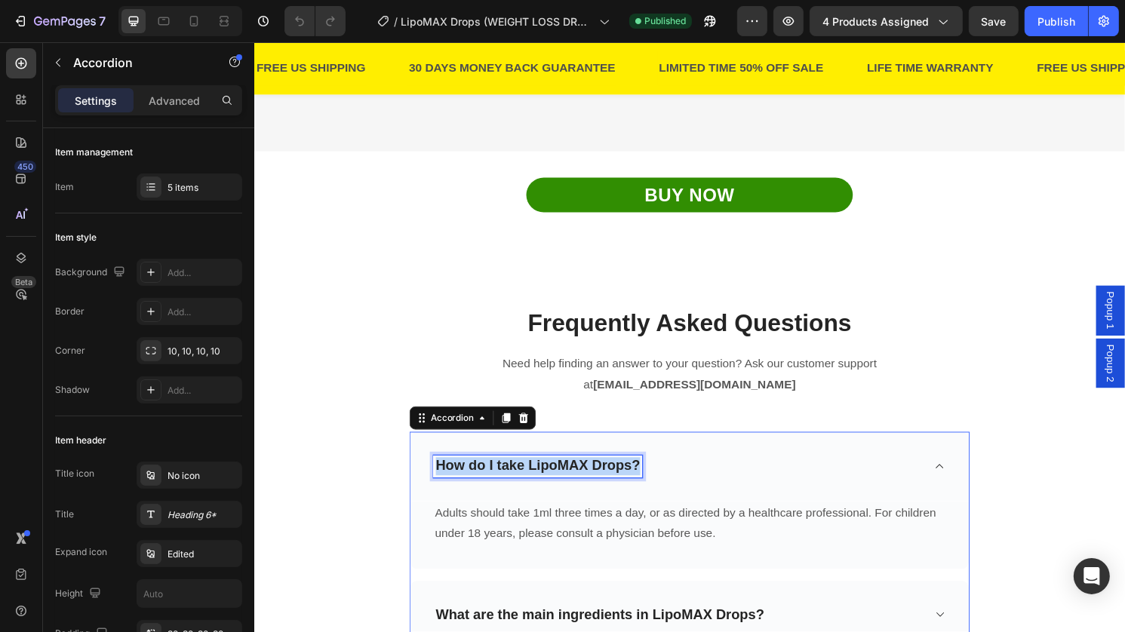
click at [613, 484] on p "How do I take LipoMAX Drops?" at bounding box center [548, 484] width 213 height 19
copy p "How do I take LipoMAX Drops?"
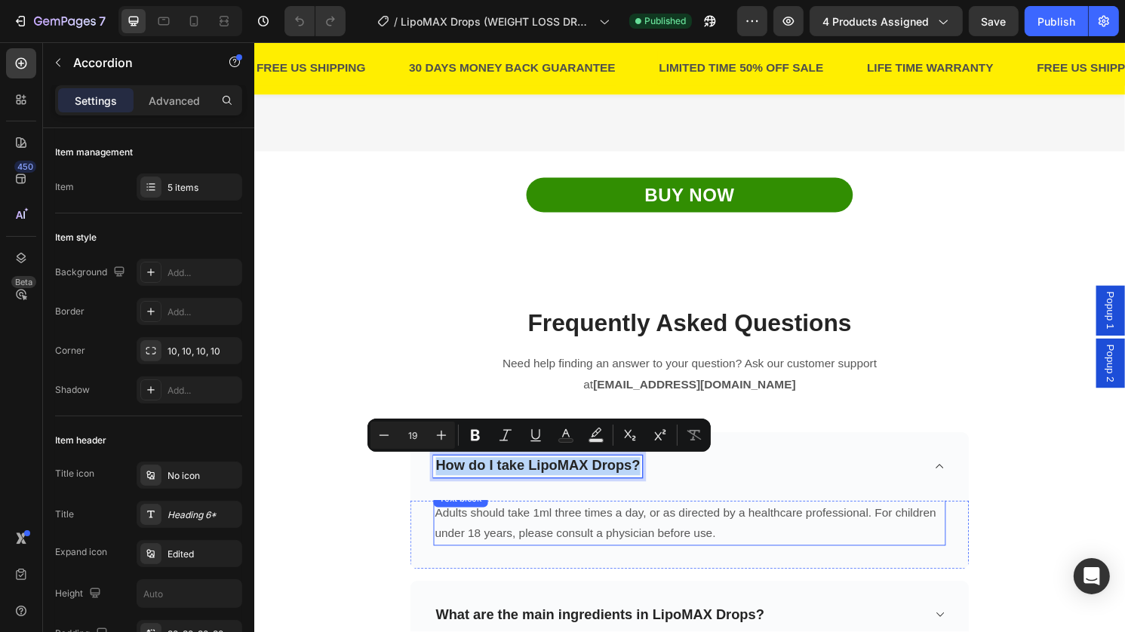
click at [738, 555] on p "Adults should take 1ml three times a day, or as directed by a healthcare profes…" at bounding box center [706, 544] width 530 height 44
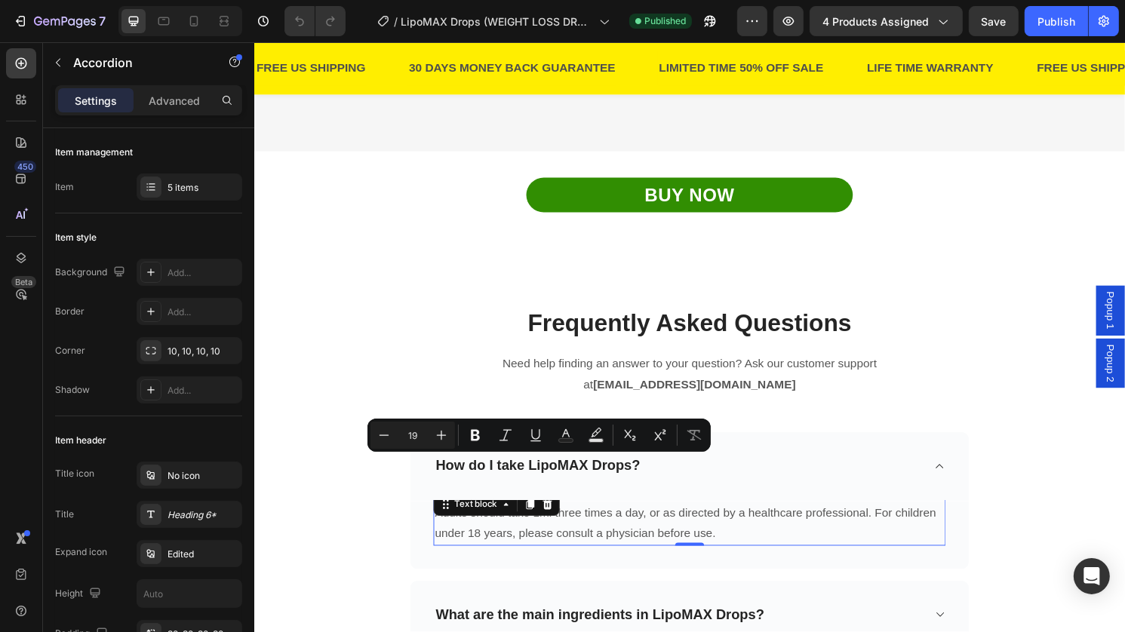
click at [729, 546] on p "Adults should take 1ml three times a day, or as directed by a healthcare profes…" at bounding box center [706, 544] width 530 height 44
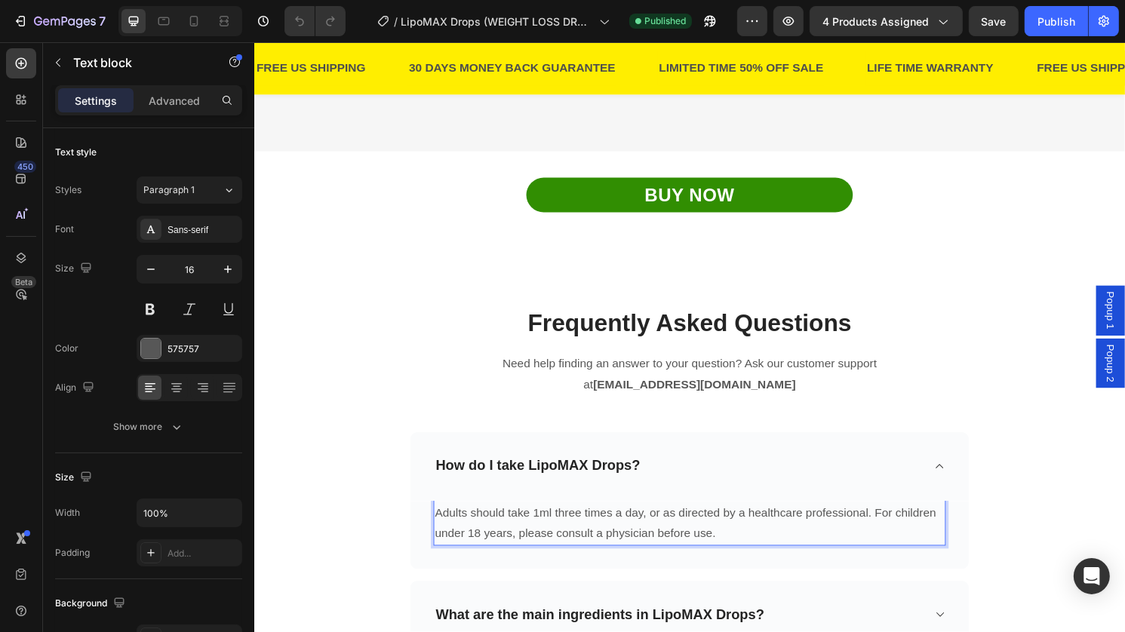
click at [729, 546] on p "Adults should take 1ml three times a day, or as directed by a healthcare profes…" at bounding box center [706, 544] width 530 height 44
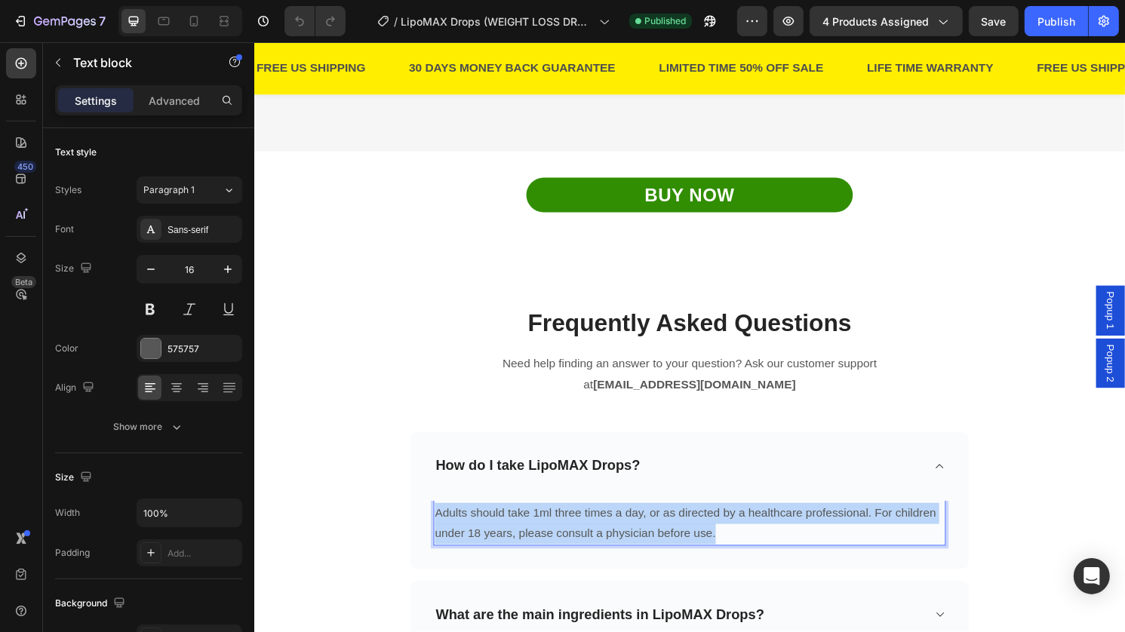
click at [729, 546] on p "Adults should take 1ml three times a day, or as directed by a healthcare profes…" at bounding box center [706, 544] width 530 height 44
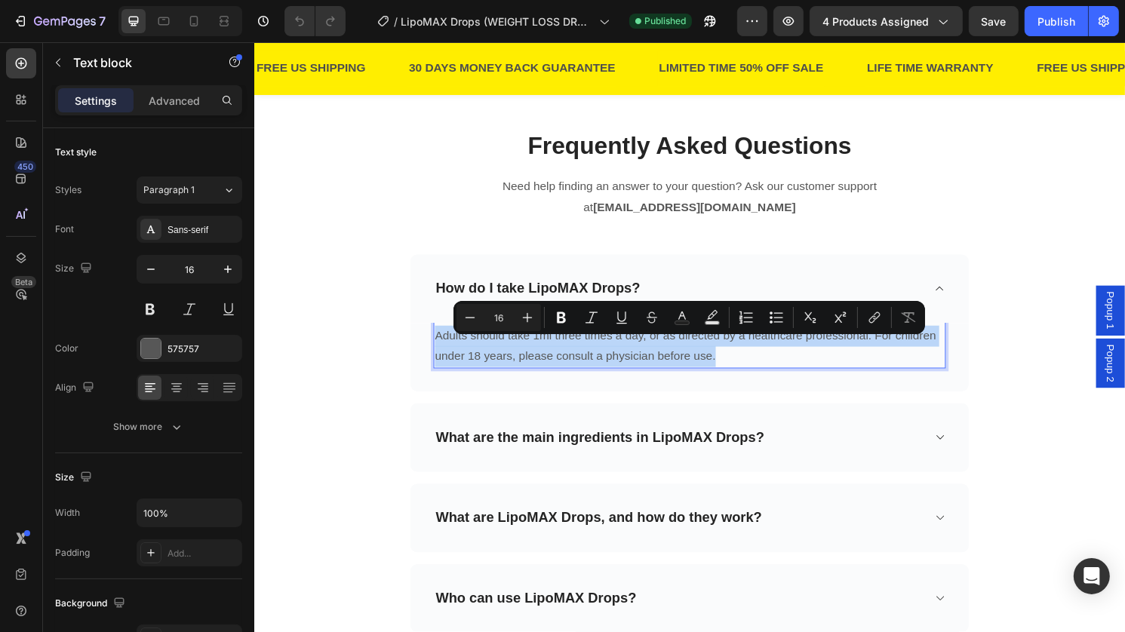
scroll to position [3837, 0]
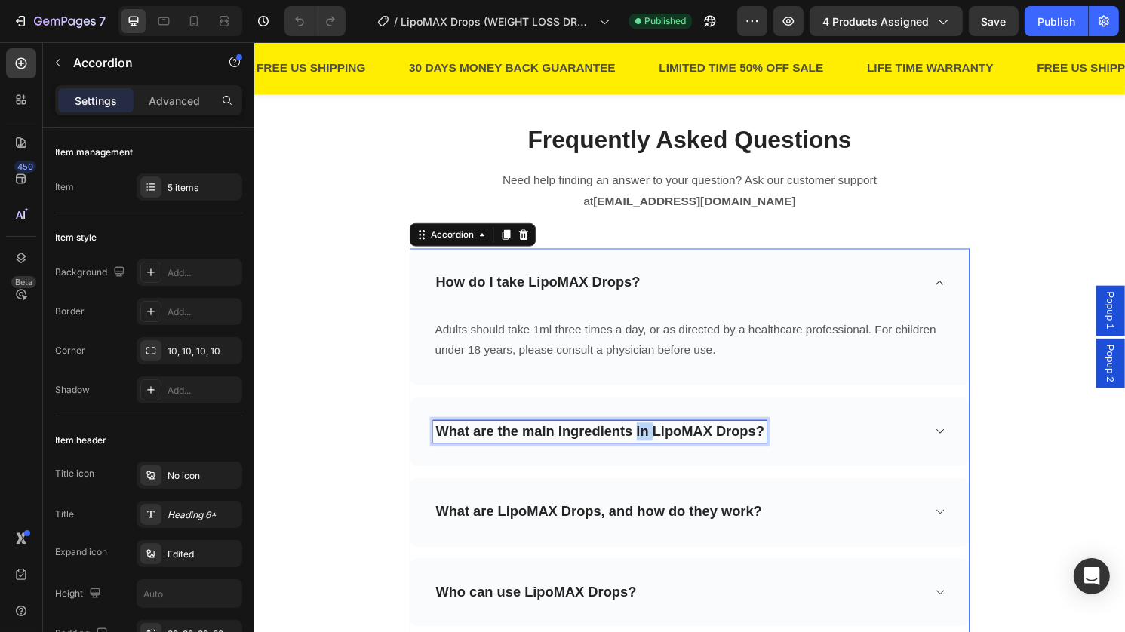
click at [650, 446] on p "What are the main ingredients in LipoMAX Drops?" at bounding box center [613, 447] width 342 height 19
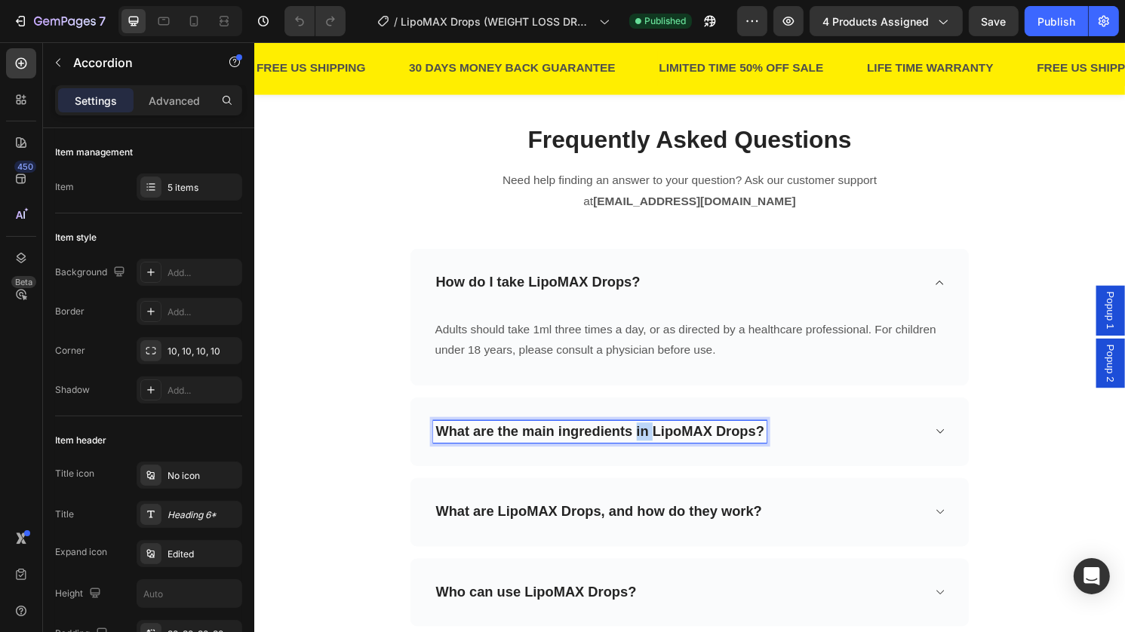
click at [650, 446] on p "What are the main ingredients in LipoMAX Drops?" at bounding box center [613, 447] width 342 height 19
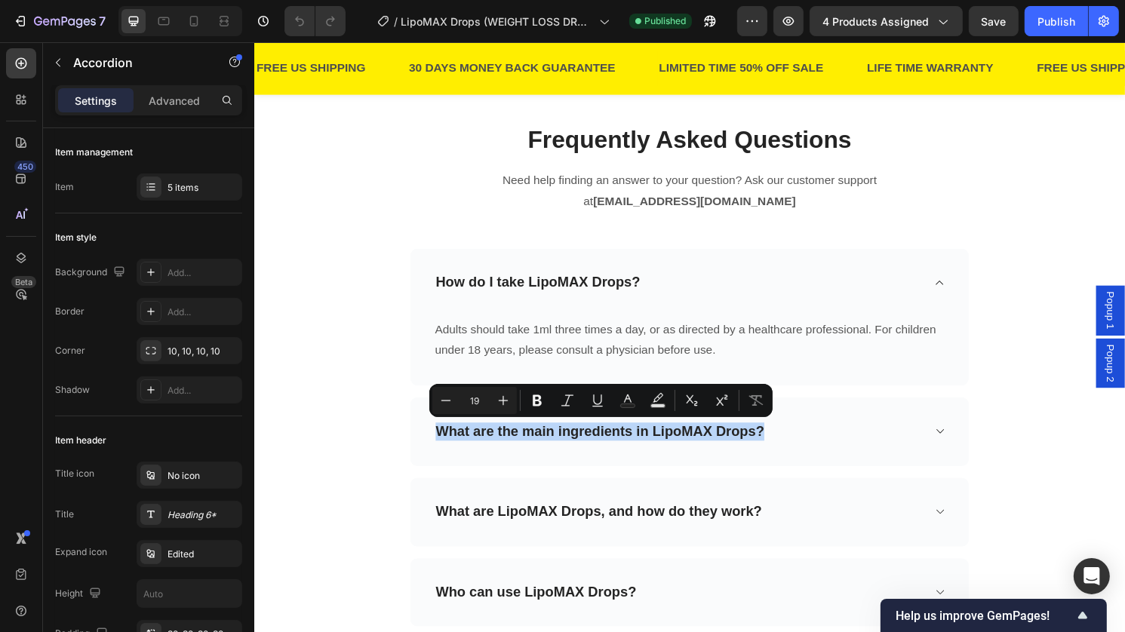
click at [900, 460] on div "What are the main ingredients in LipoMAX Drops?" at bounding box center [706, 448] width 581 height 72
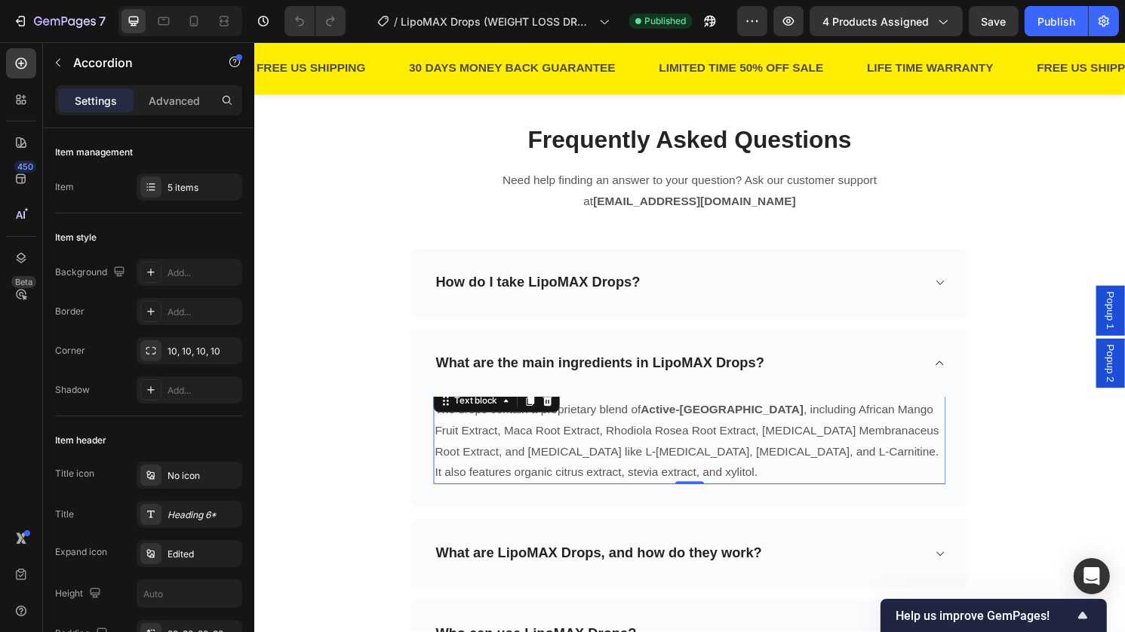
click at [815, 438] on p "The drops contain a proprietary blend of Active-8 & African Mango Complex , inc…" at bounding box center [706, 457] width 530 height 87
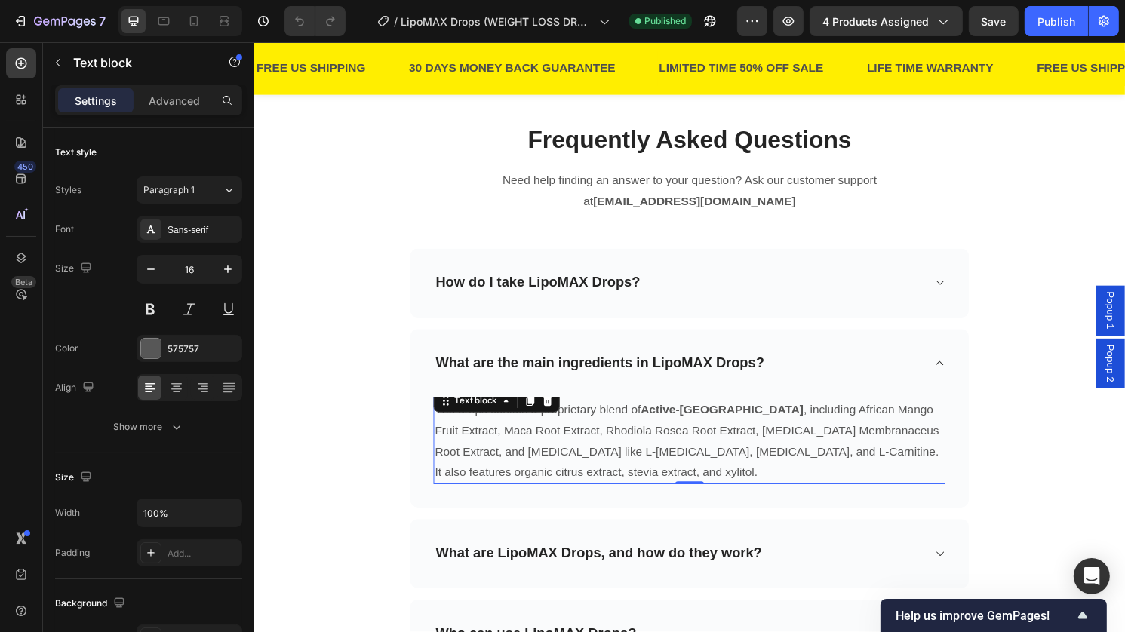
click at [815, 438] on p "The drops contain a proprietary blend of Active-8 & African Mango Complex , inc…" at bounding box center [706, 457] width 530 height 87
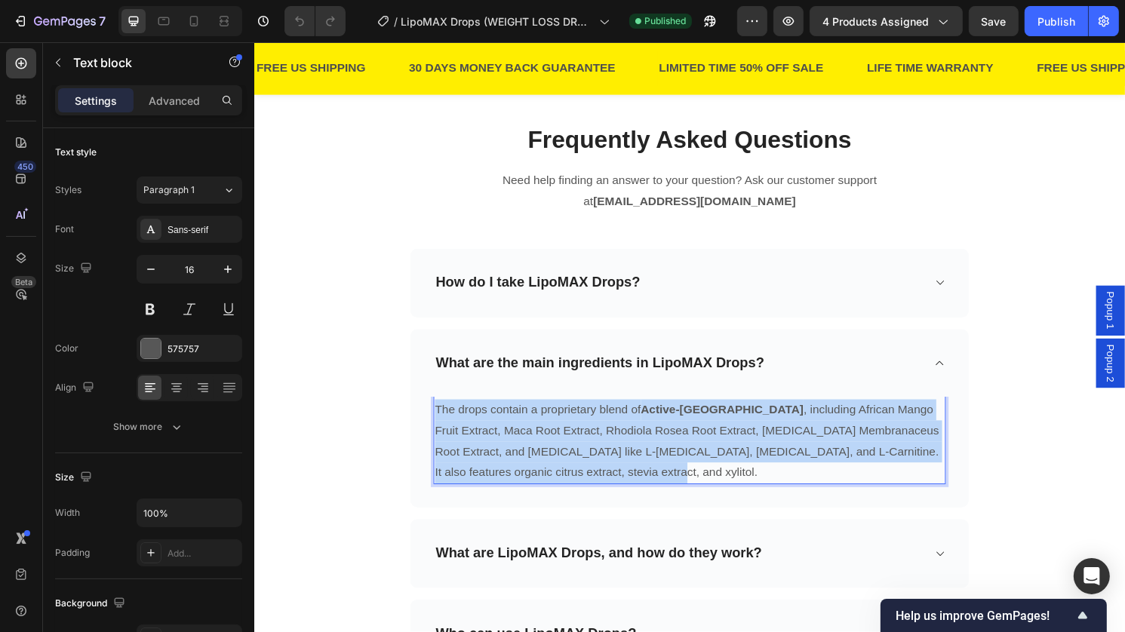
click at [815, 438] on p "The drops contain a proprietary blend of Active-8 & African Mango Complex , inc…" at bounding box center [706, 457] width 530 height 87
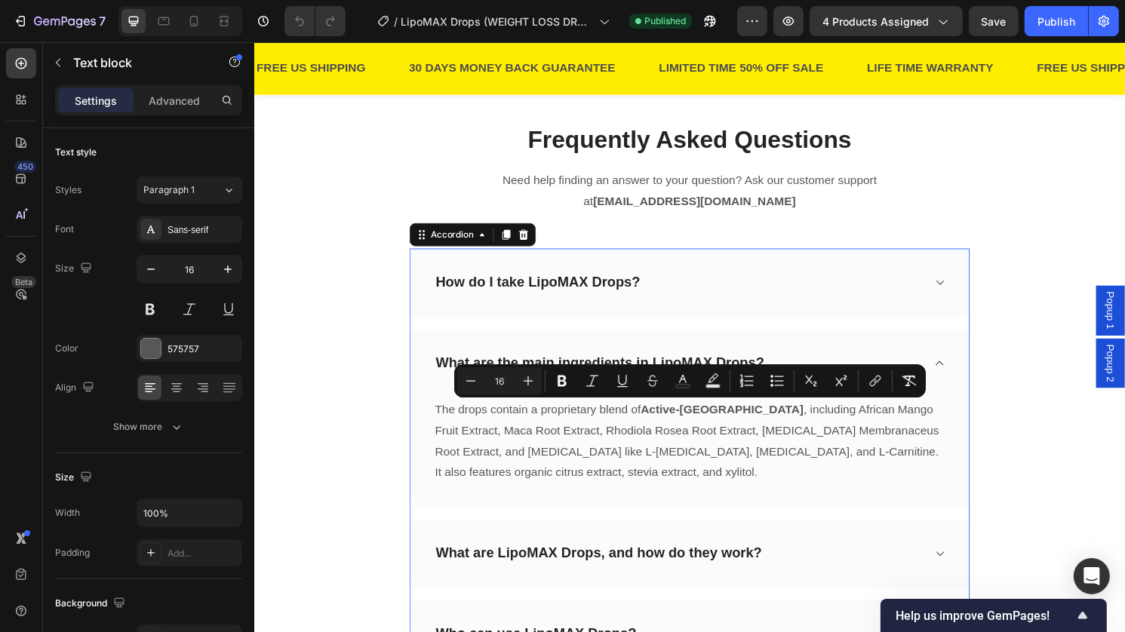
click at [678, 574] on p "What are LipoMAX Drops, and how do they work?" at bounding box center [612, 574] width 340 height 19
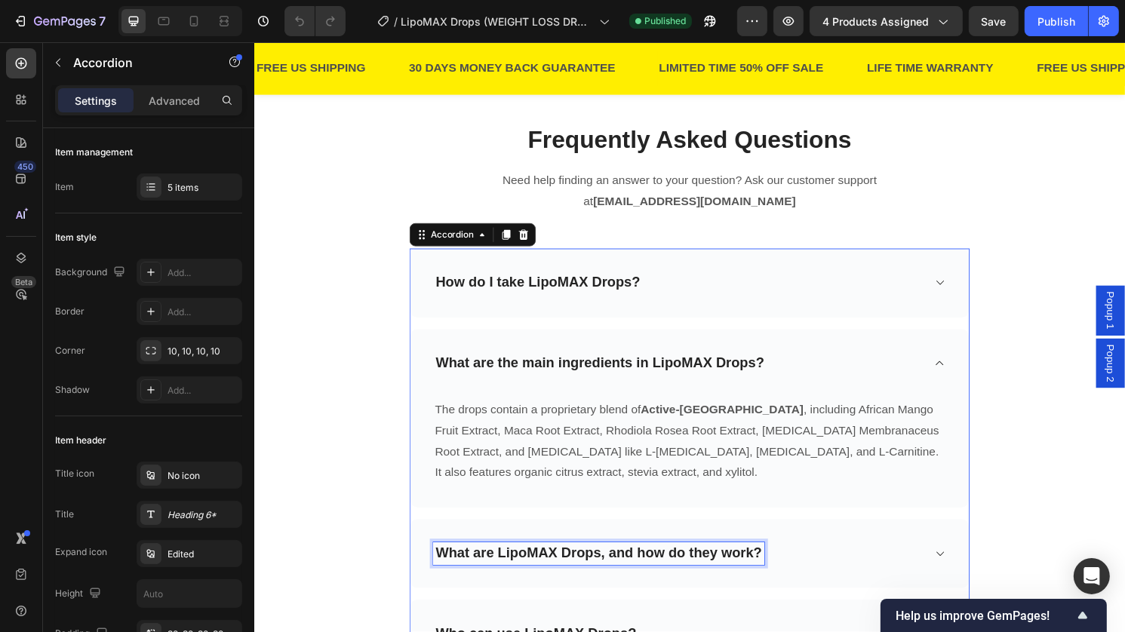
click at [678, 574] on p "What are LipoMAX Drops, and how do they work?" at bounding box center [612, 574] width 340 height 19
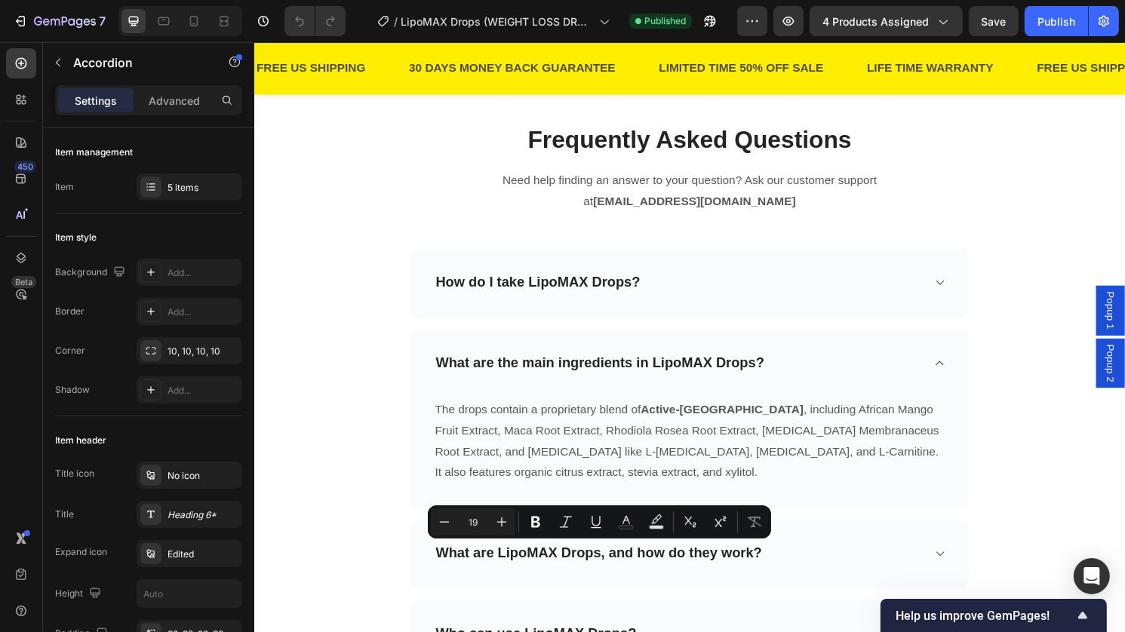
click at [841, 571] on div "What are LipoMAX Drops, and how do they work?" at bounding box center [694, 574] width 509 height 23
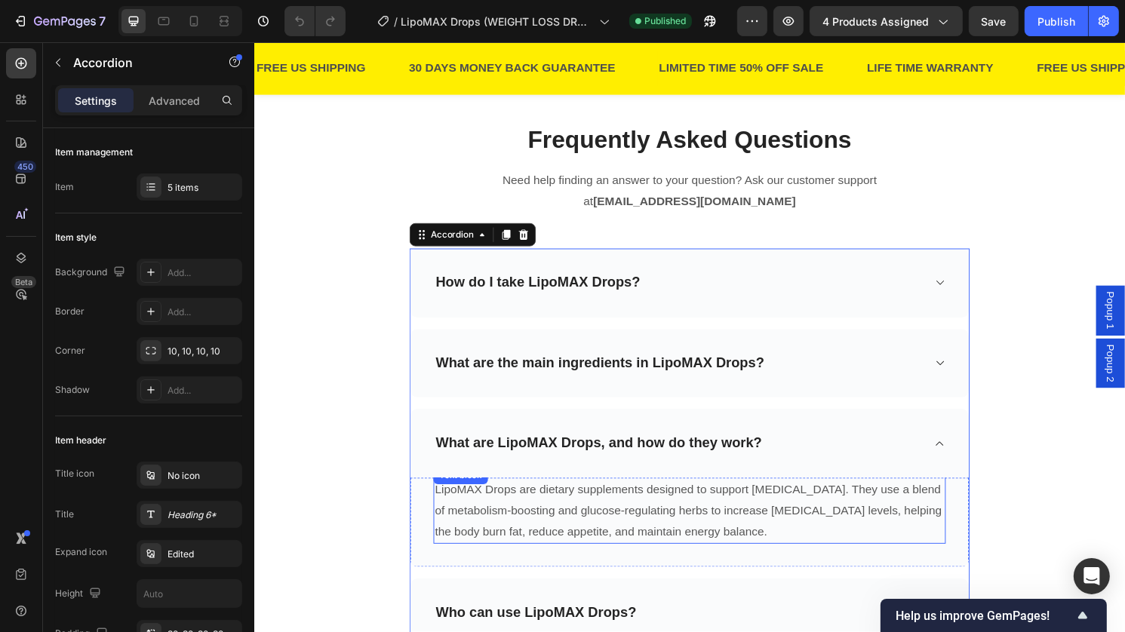
scroll to position [3975, 0]
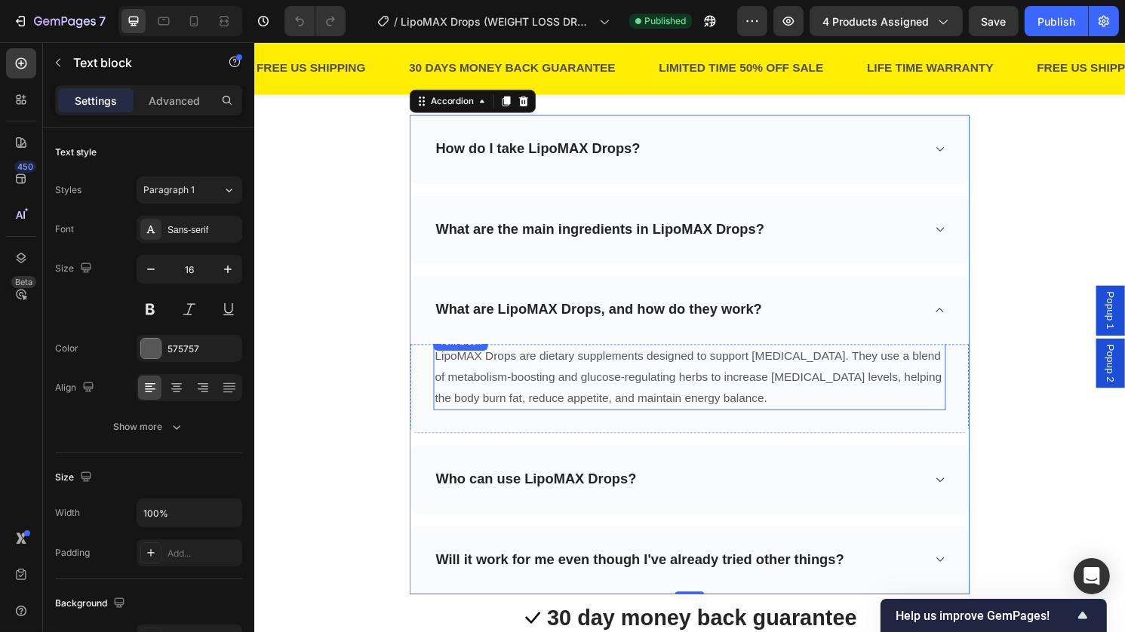
click at [796, 417] on p "LipoMAX Drops are dietary supplements designed to support weight management. Th…" at bounding box center [706, 391] width 530 height 65
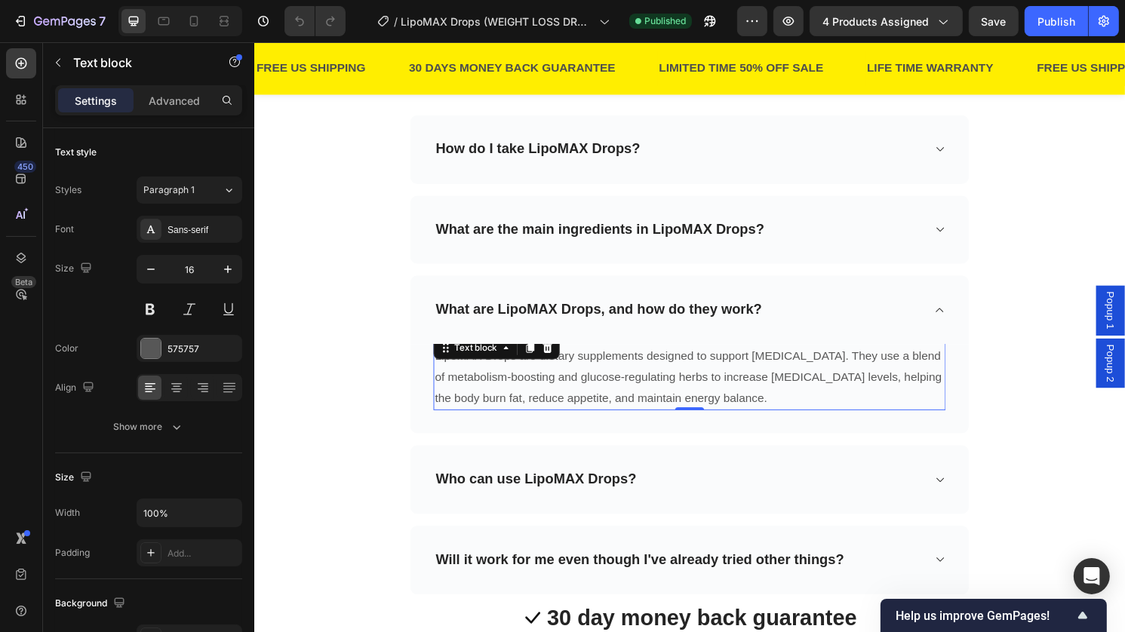
click at [796, 417] on p "LipoMAX Drops are dietary supplements designed to support weight management. Th…" at bounding box center [706, 391] width 530 height 65
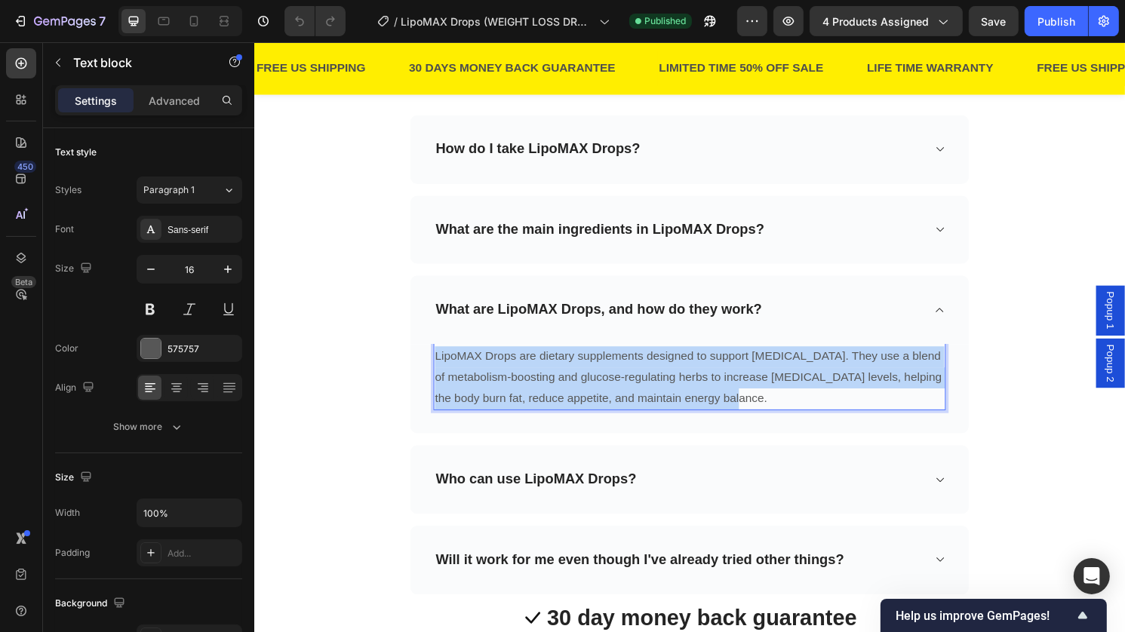
click at [796, 417] on p "LipoMAX Drops are dietary supplements designed to support weight management. Th…" at bounding box center [706, 391] width 530 height 65
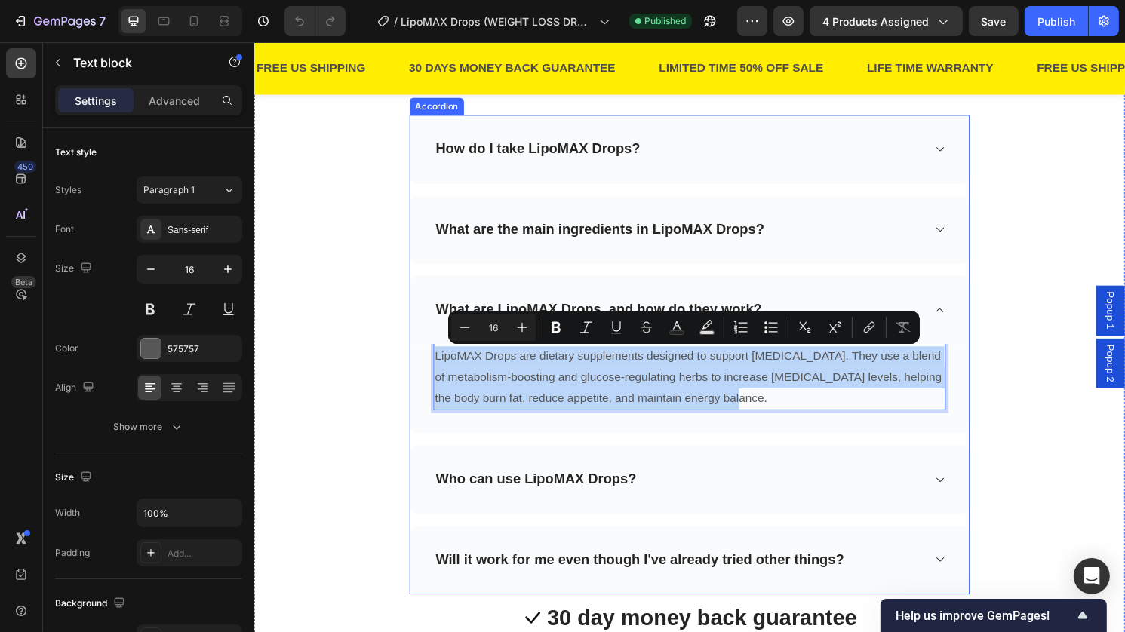
click at [541, 500] on p "Who can use LipoMAX Drops?" at bounding box center [546, 497] width 209 height 19
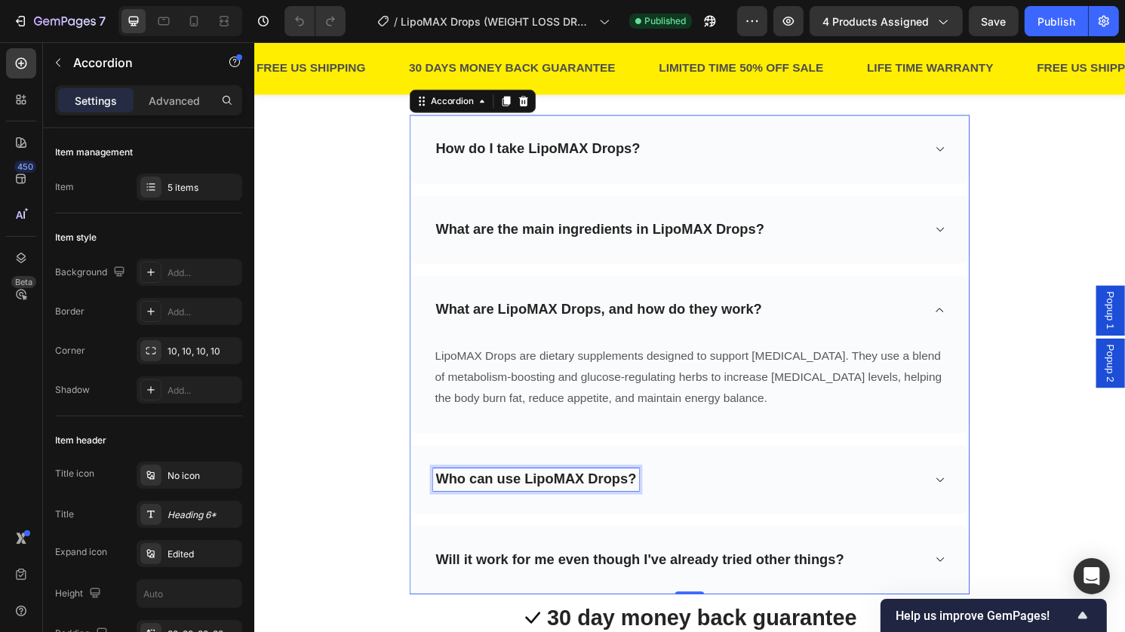
click at [541, 500] on p "Who can use LipoMAX Drops?" at bounding box center [546, 497] width 209 height 19
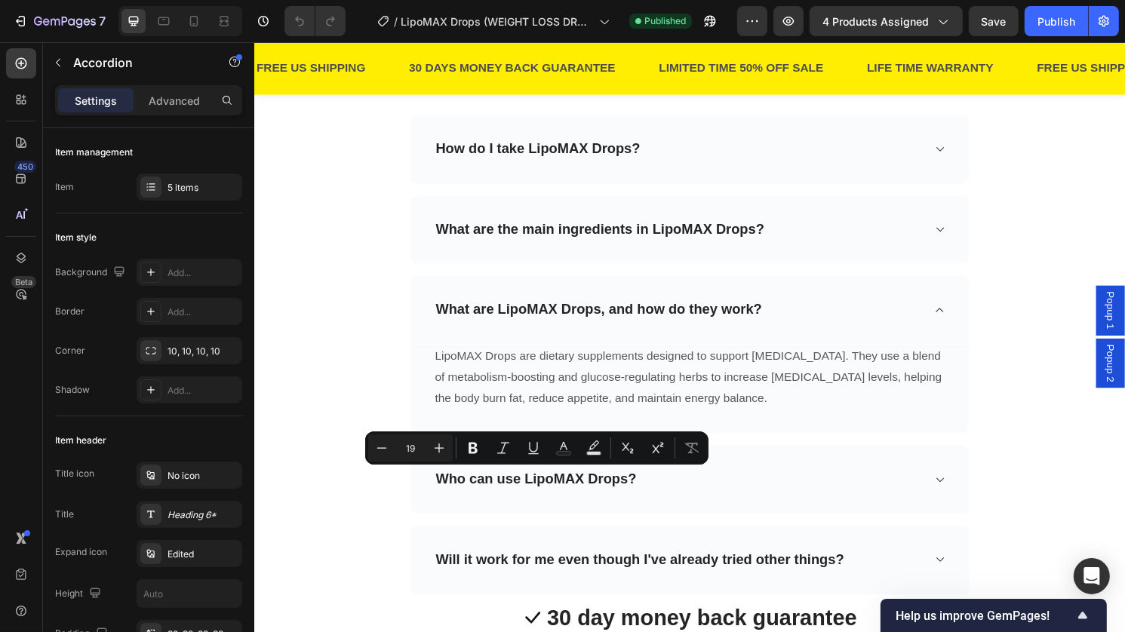
click at [823, 514] on div "Who can use LipoMAX Drops?" at bounding box center [706, 498] width 581 height 72
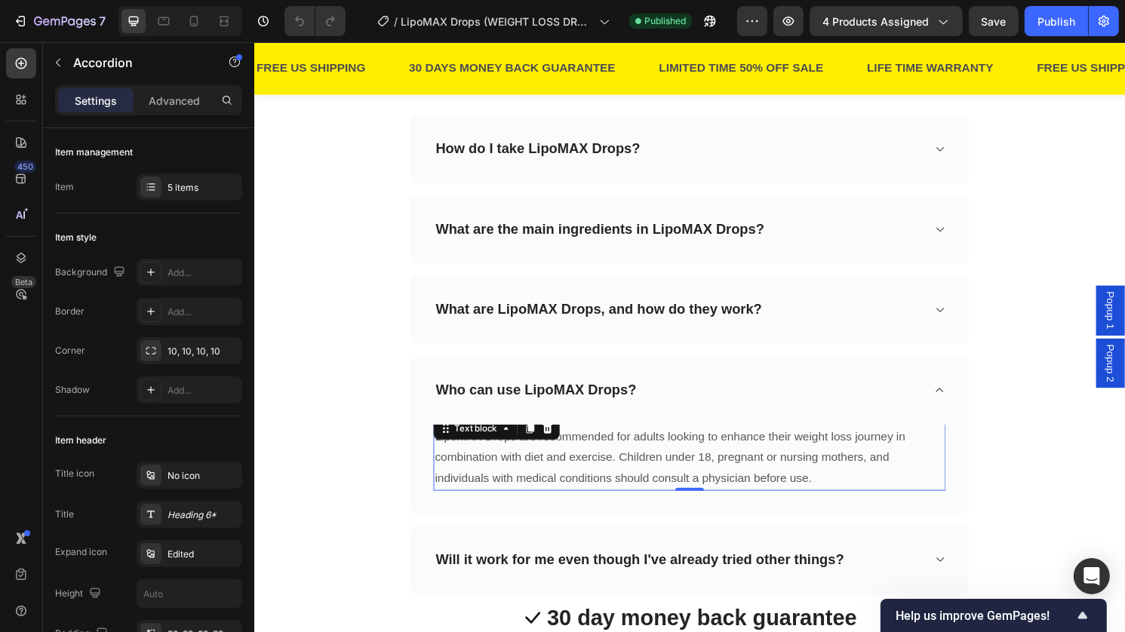
click at [685, 484] on p "LipoMAX Drops are recommended for adults looking to enhance their weight loss j…" at bounding box center [706, 475] width 530 height 65
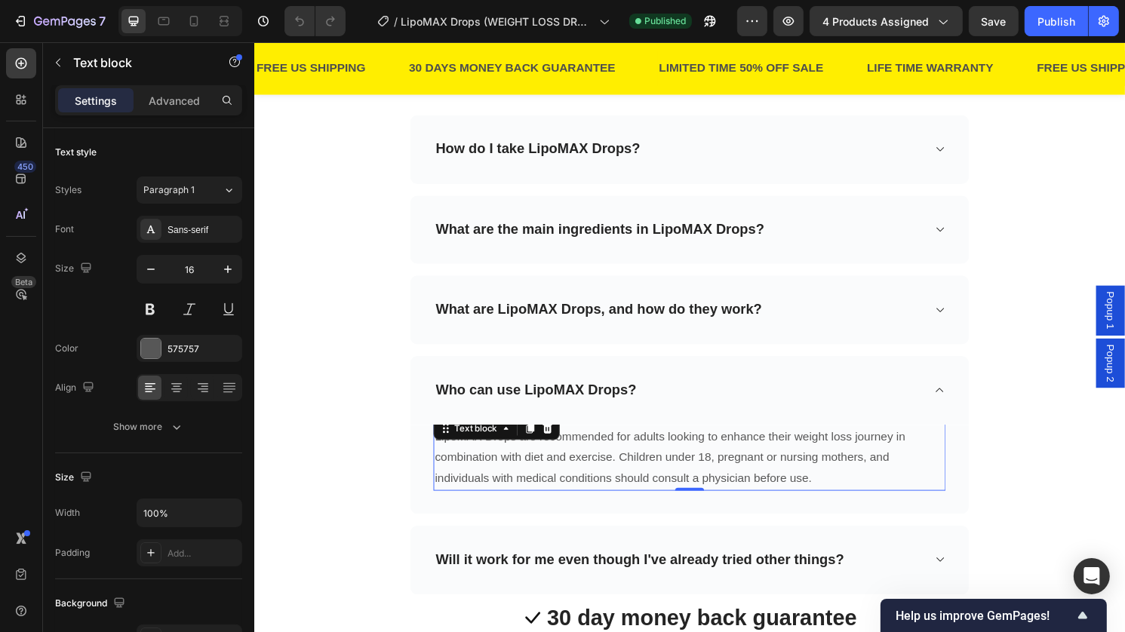
click at [685, 484] on p "LipoMAX Drops are recommended for adults looking to enhance their weight loss j…" at bounding box center [706, 475] width 530 height 65
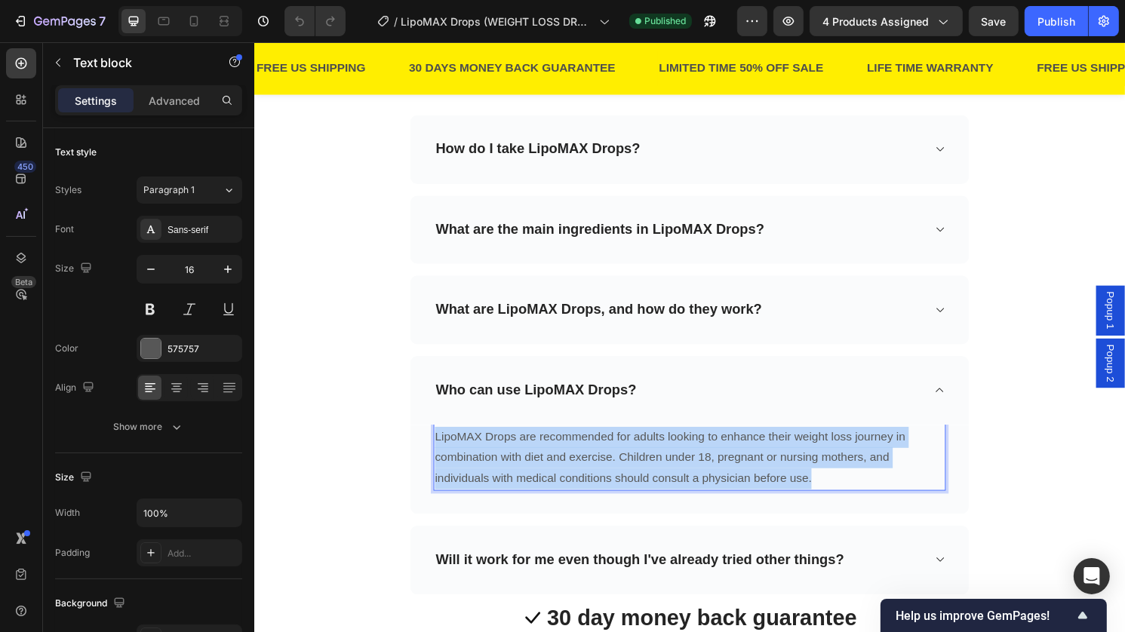
click at [685, 484] on p "LipoMAX Drops are recommended for adults looking to enhance their weight loss j…" at bounding box center [706, 475] width 530 height 65
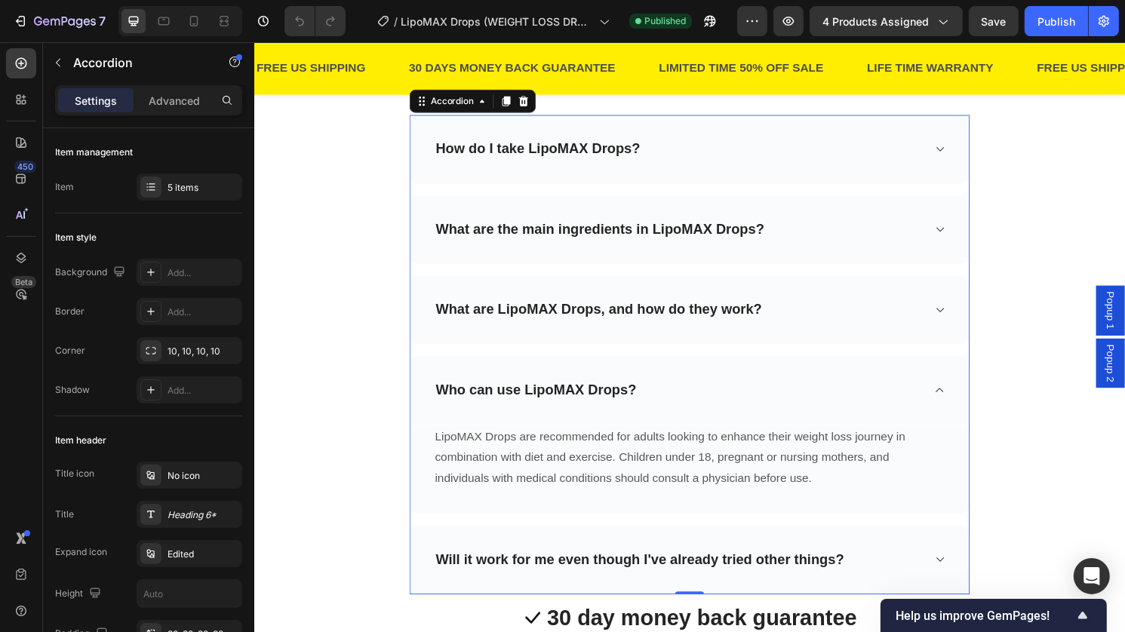
click at [880, 580] on div "Will it work for me even though I've already tried other things?" at bounding box center [694, 581] width 509 height 23
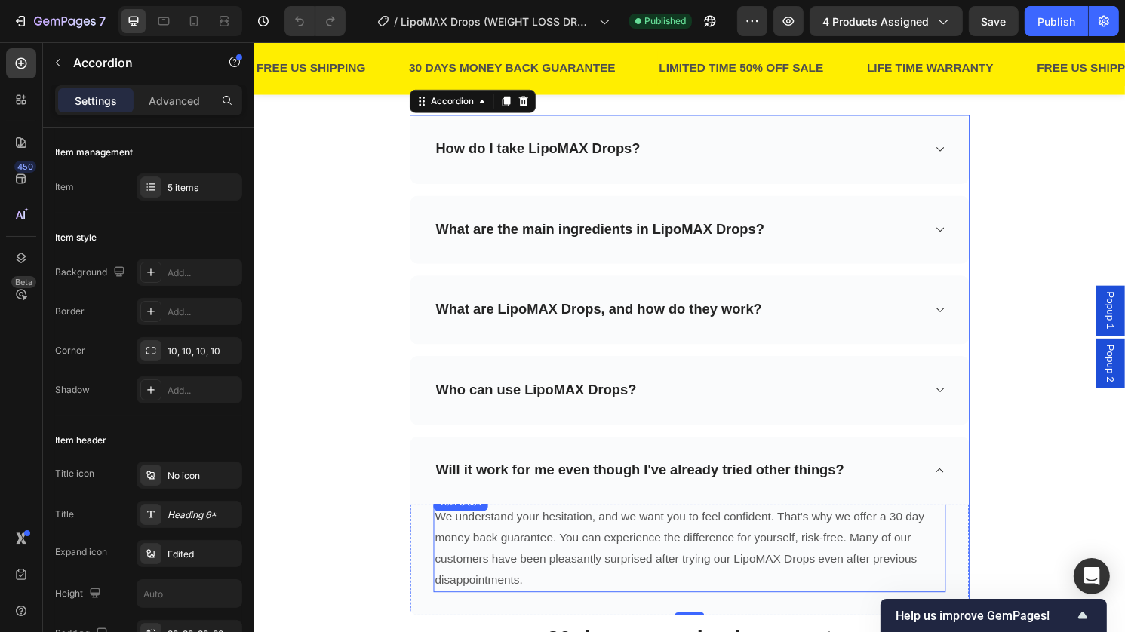
click at [762, 530] on p "We understand your hesitation, and we want you to feel confident. That's why we…" at bounding box center [706, 569] width 530 height 87
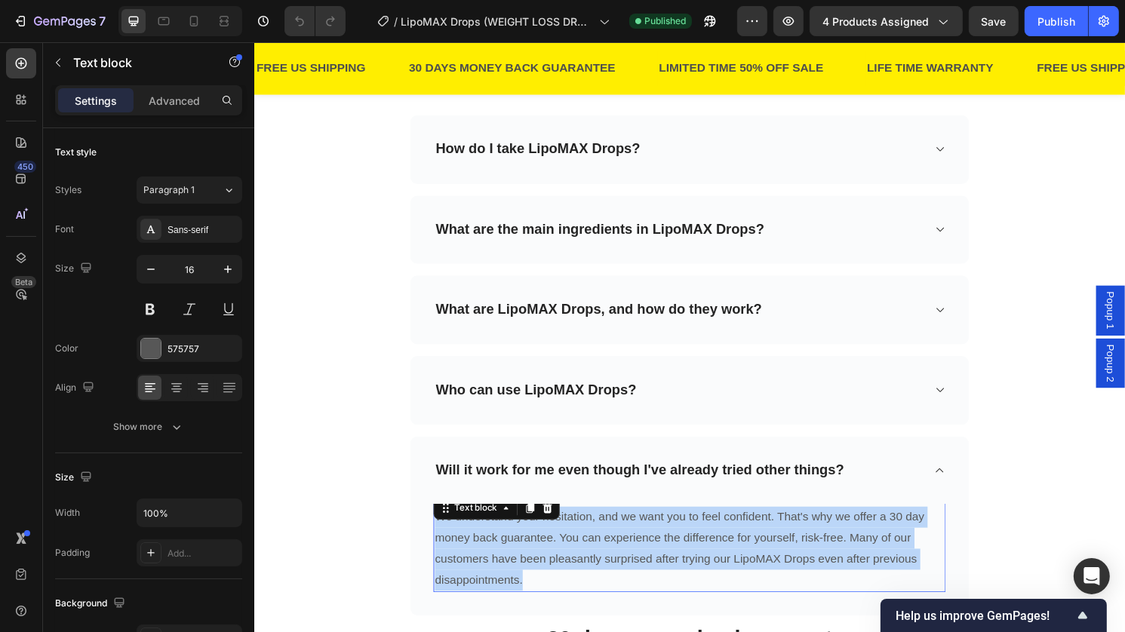
click at [762, 530] on p "We understand your hesitation, and we want you to feel confident. That's why we…" at bounding box center [706, 569] width 530 height 87
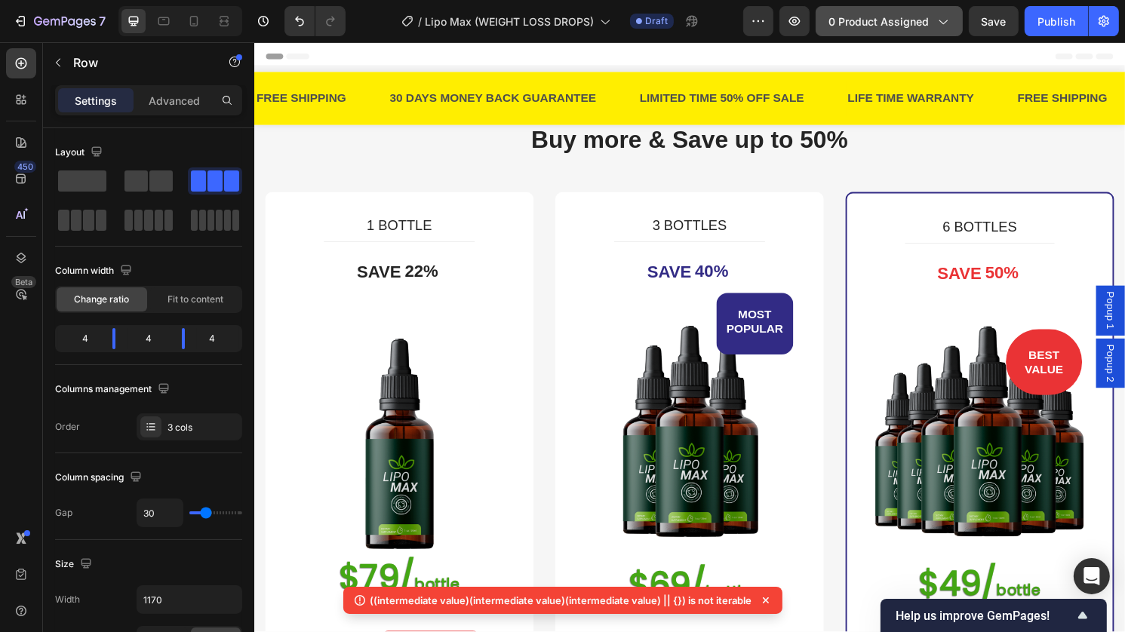
click at [872, 29] on span "0 product assigned" at bounding box center [879, 22] width 100 height 16
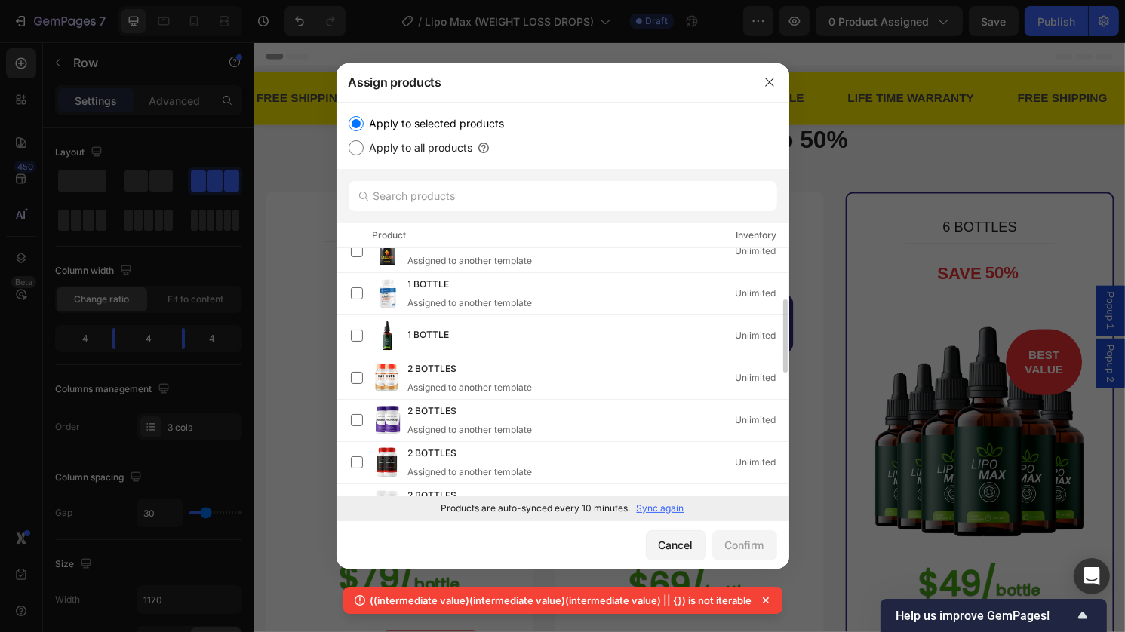
scroll to position [187, 0]
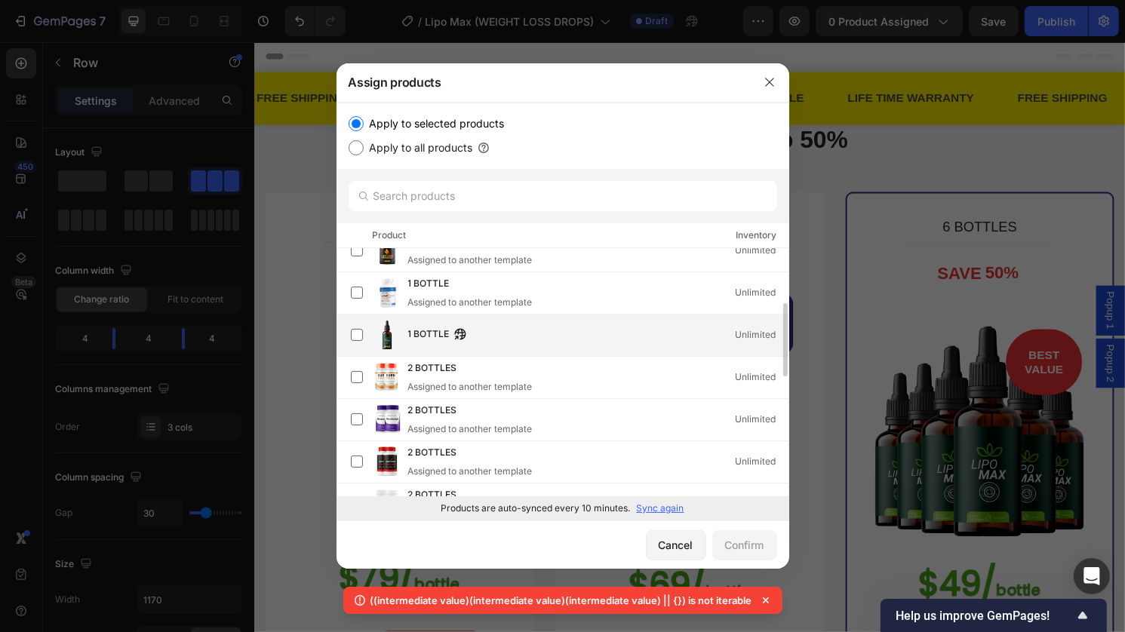
click at [589, 343] on div "1 BOTTLE Unlimited" at bounding box center [598, 335] width 380 height 17
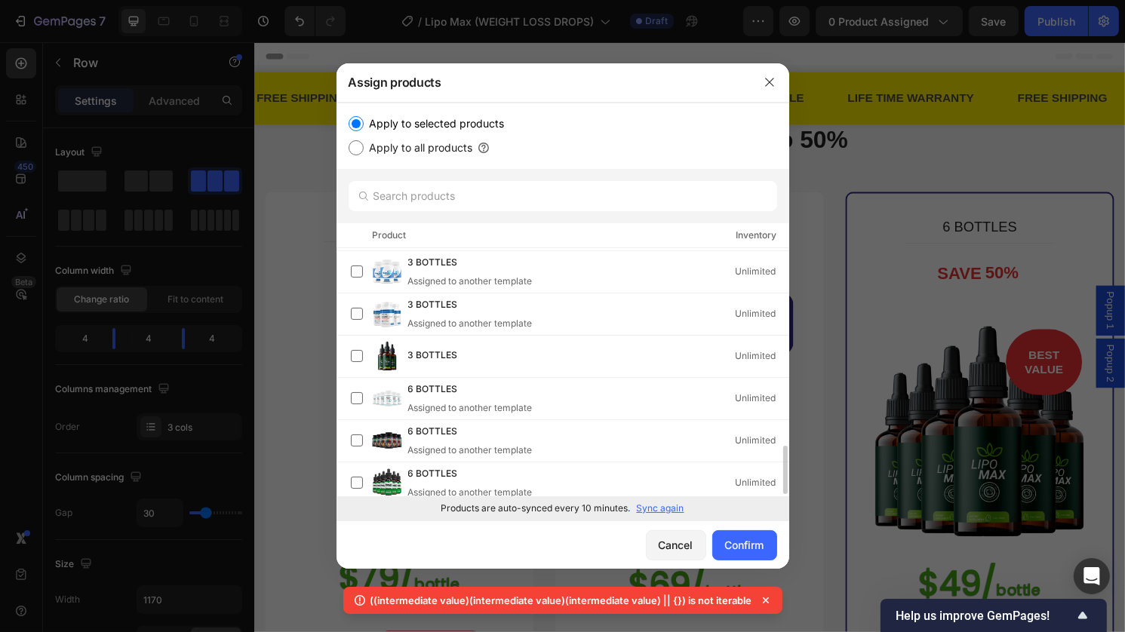
scroll to position [834, 0]
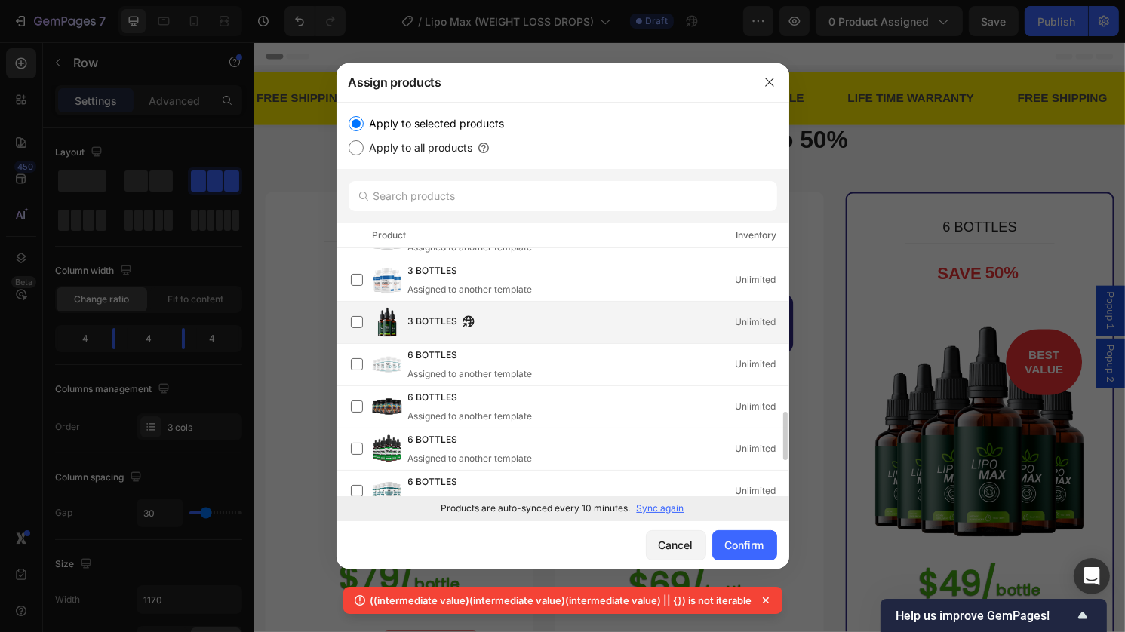
click at [651, 318] on div "3 BOTTLES Unlimited" at bounding box center [598, 322] width 380 height 17
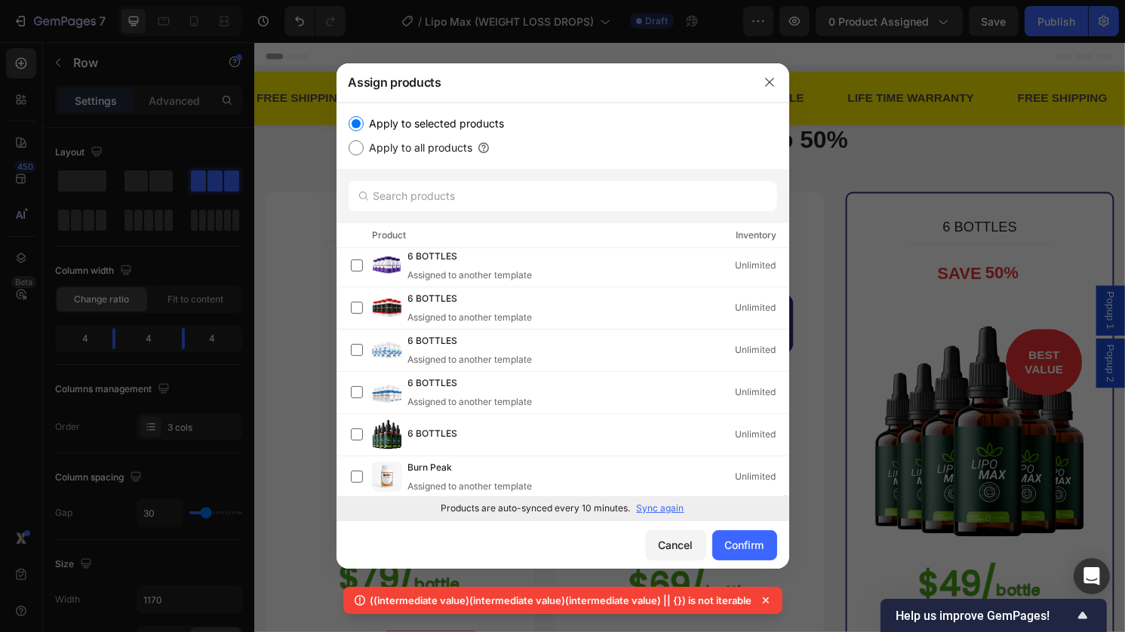
scroll to position [1295, 0]
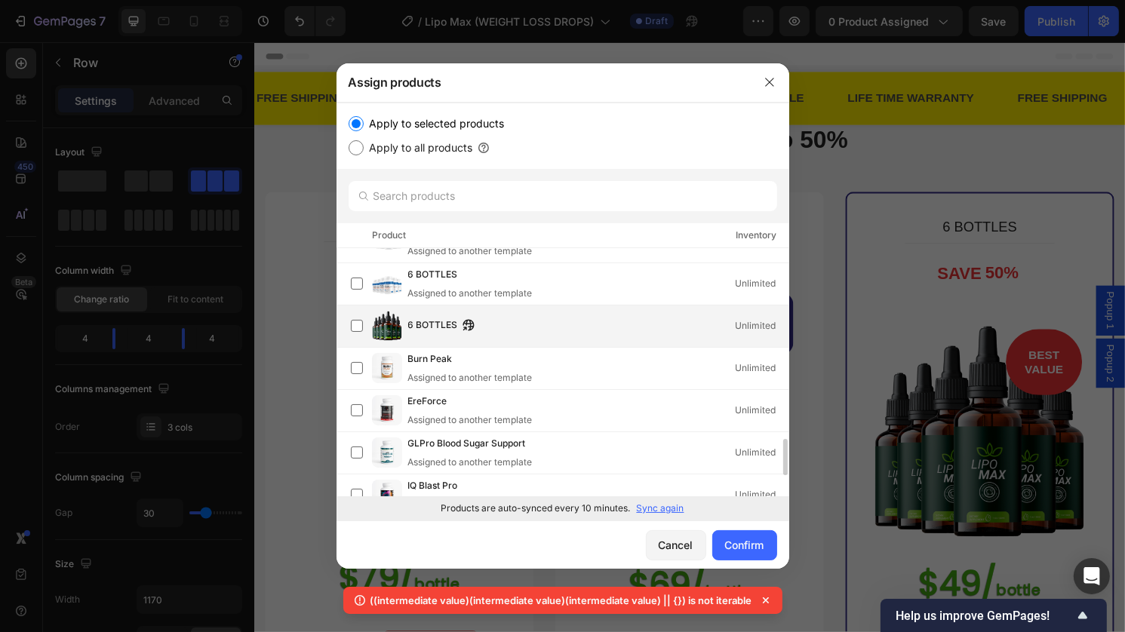
click at [661, 315] on div "6 BOTTLES Unlimited" at bounding box center [570, 326] width 438 height 30
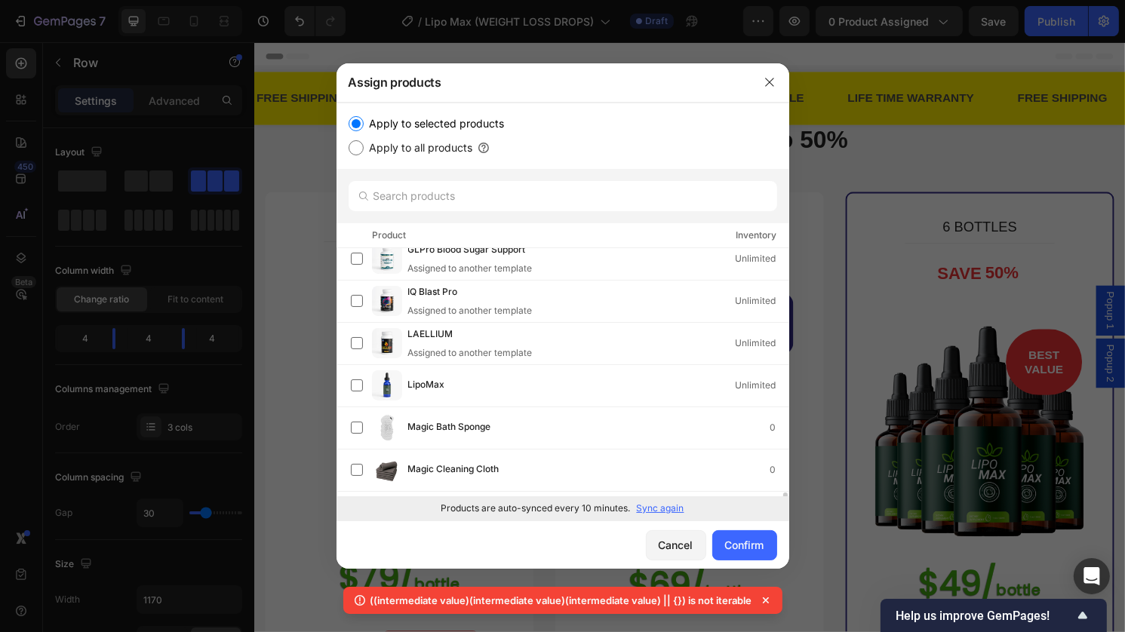
scroll to position [1542, 0]
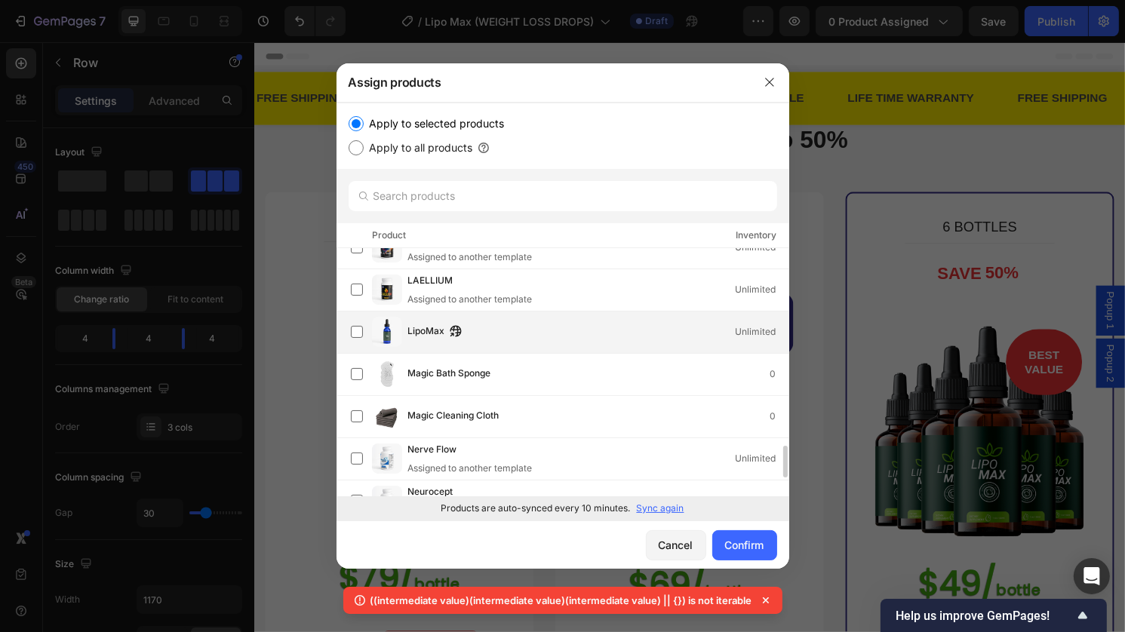
click at [630, 337] on div "LipoMax Unlimited" at bounding box center [598, 332] width 380 height 17
click at [737, 545] on div "Confirm" at bounding box center [744, 545] width 39 height 16
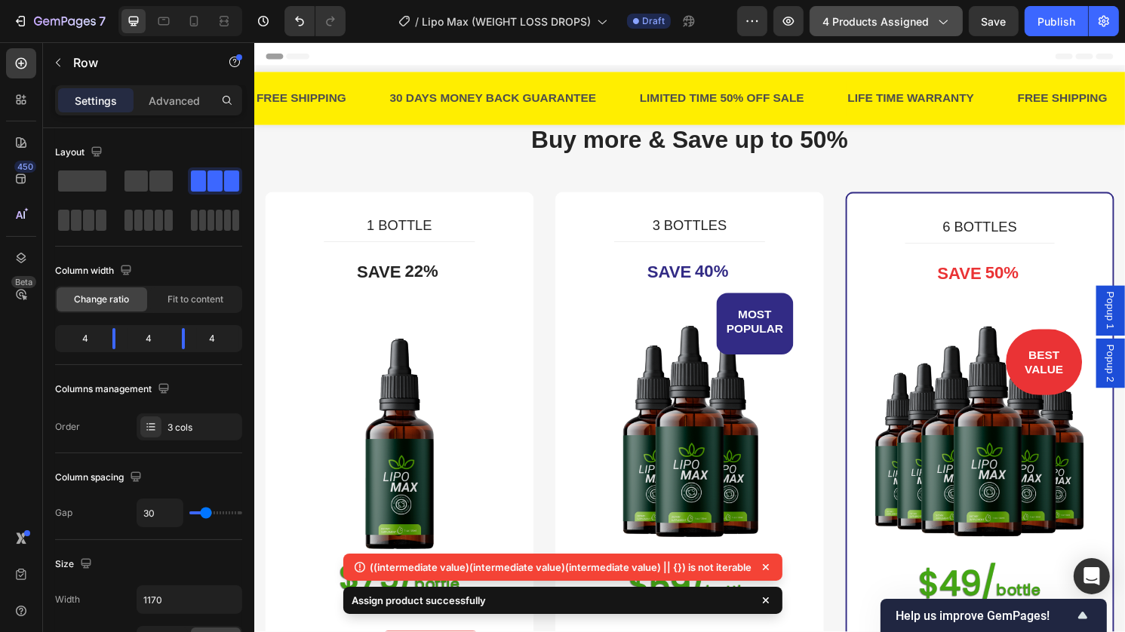
click at [866, 28] on span "4 products assigned" at bounding box center [876, 22] width 106 height 16
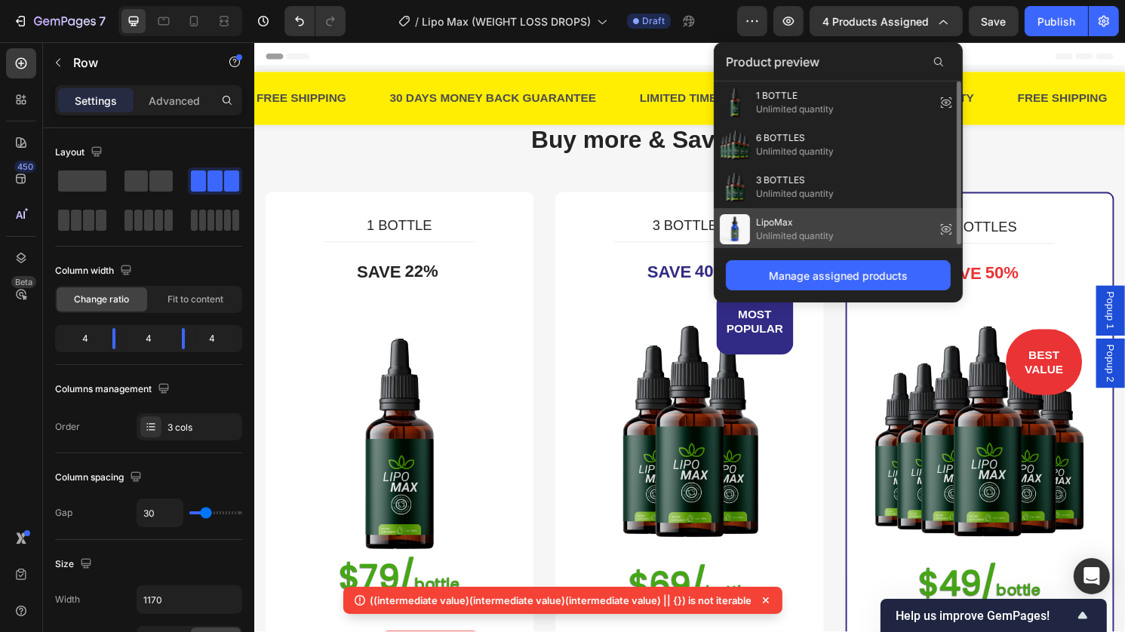
click at [944, 232] on icon at bounding box center [946, 229] width 21 height 21
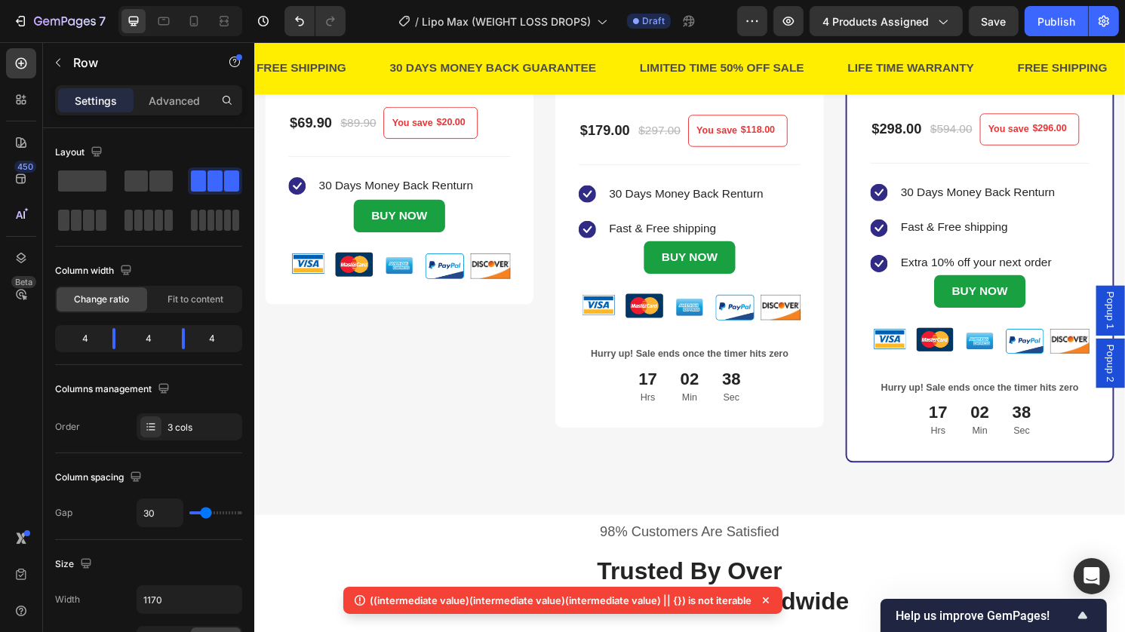
scroll to position [543, 0]
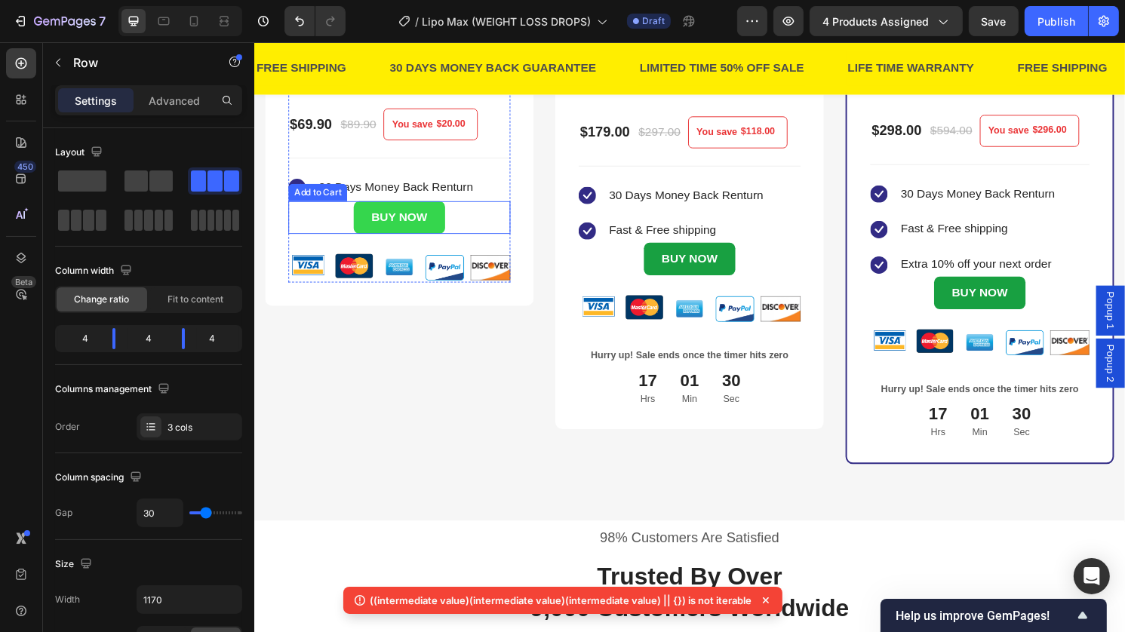
click at [436, 219] on button "BUY NOW" at bounding box center [404, 225] width 94 height 34
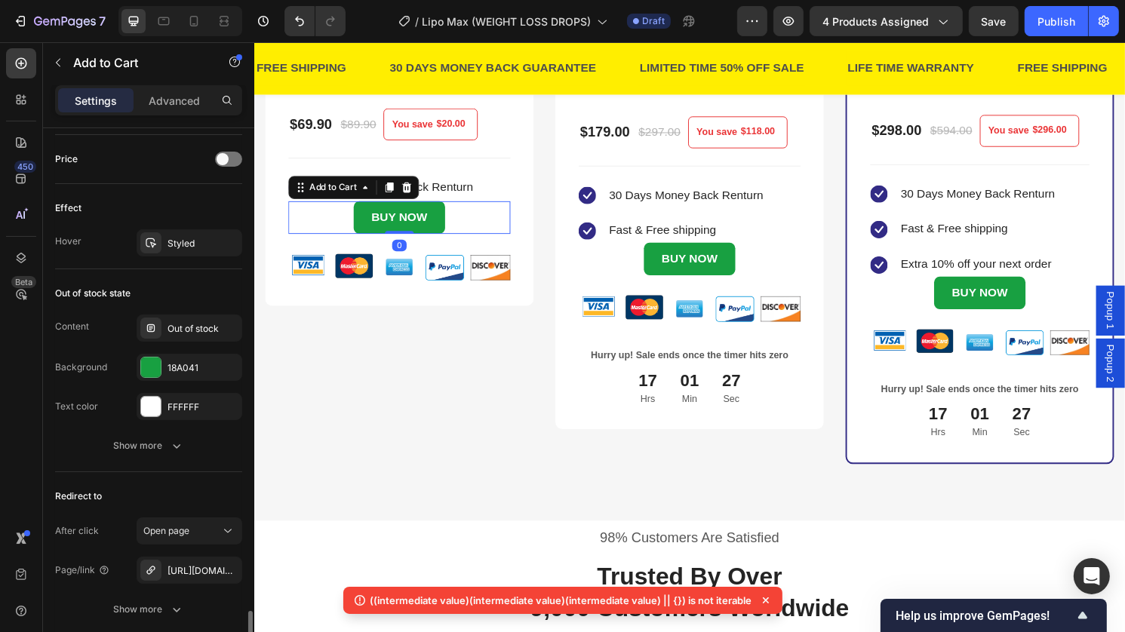
scroll to position [1145, 0]
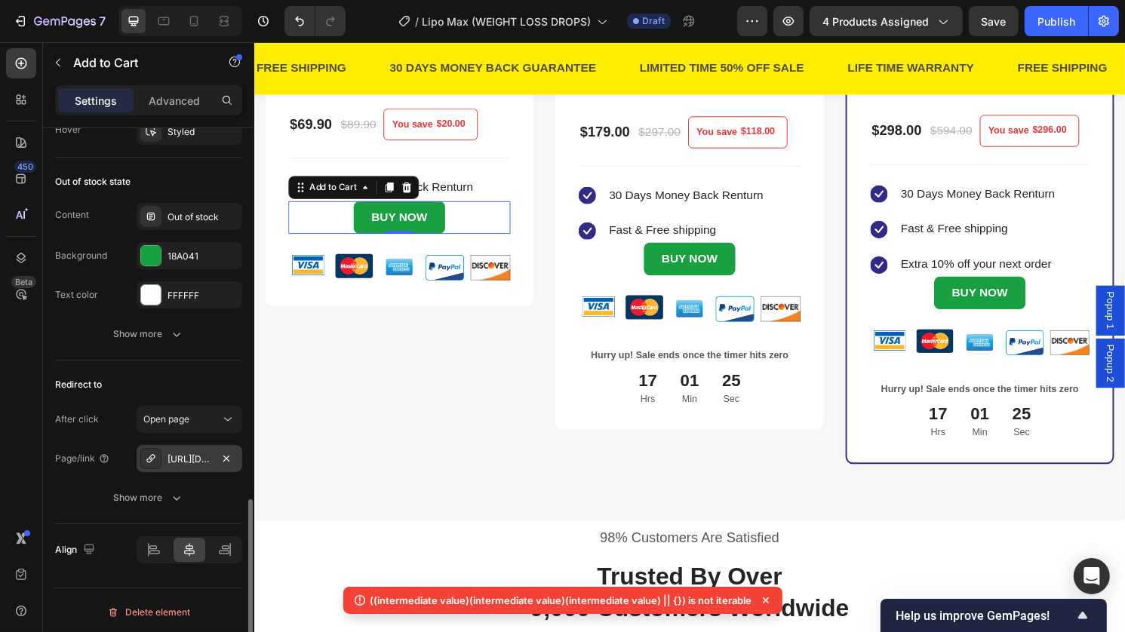
click at [199, 457] on div "https://fasttrackshipnew.com/a/direct/9skGmD?type=link" at bounding box center [190, 460] width 44 height 14
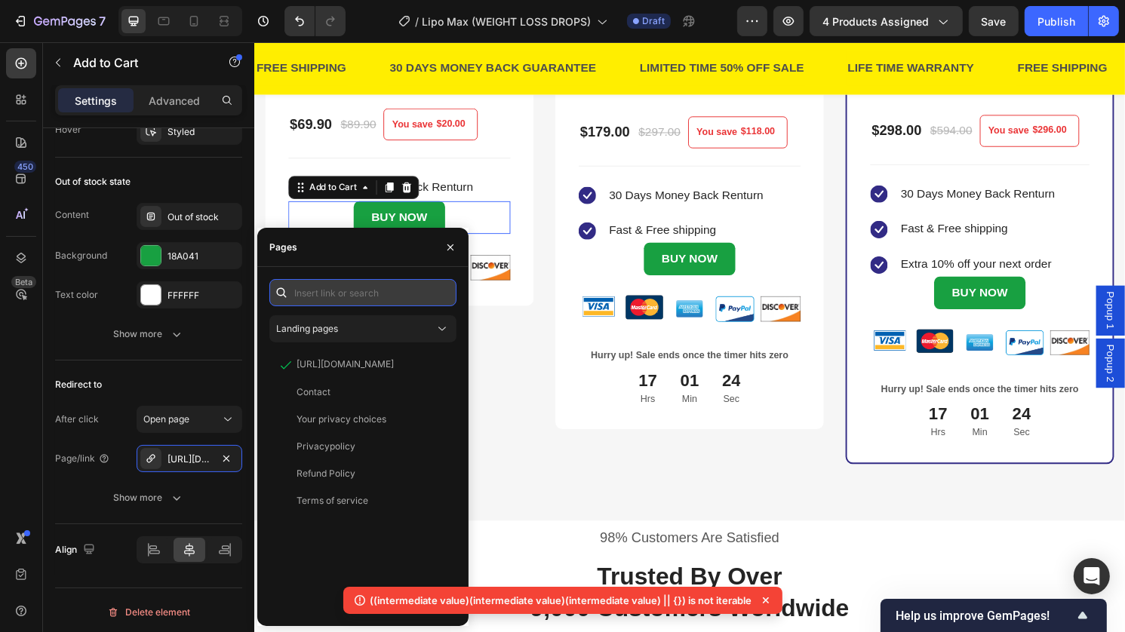
click at [358, 299] on input "text" at bounding box center [362, 292] width 187 height 27
paste input "https://fasttrackshipnew.com/a/direct/kzdJNM?type=link"
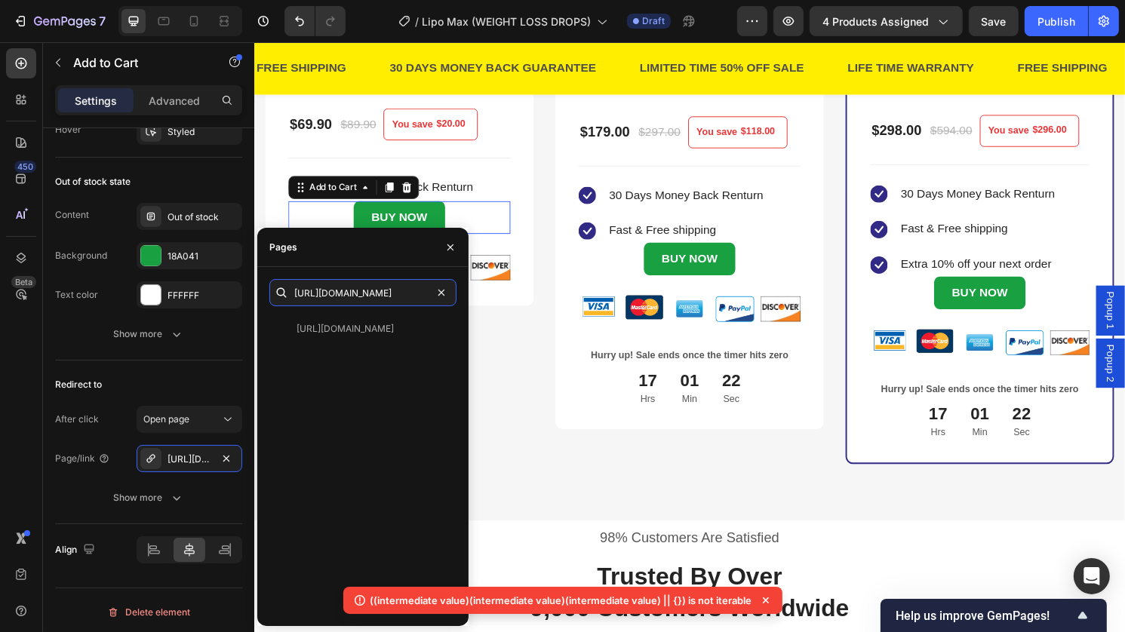
type input "https://fasttrackshipnew.com/a/direct/kzdJNM?type=link"
click at [352, 332] on div "https://fasttrackshipnew.com/a/direct/kzdJNM?type=link" at bounding box center [345, 329] width 97 height 14
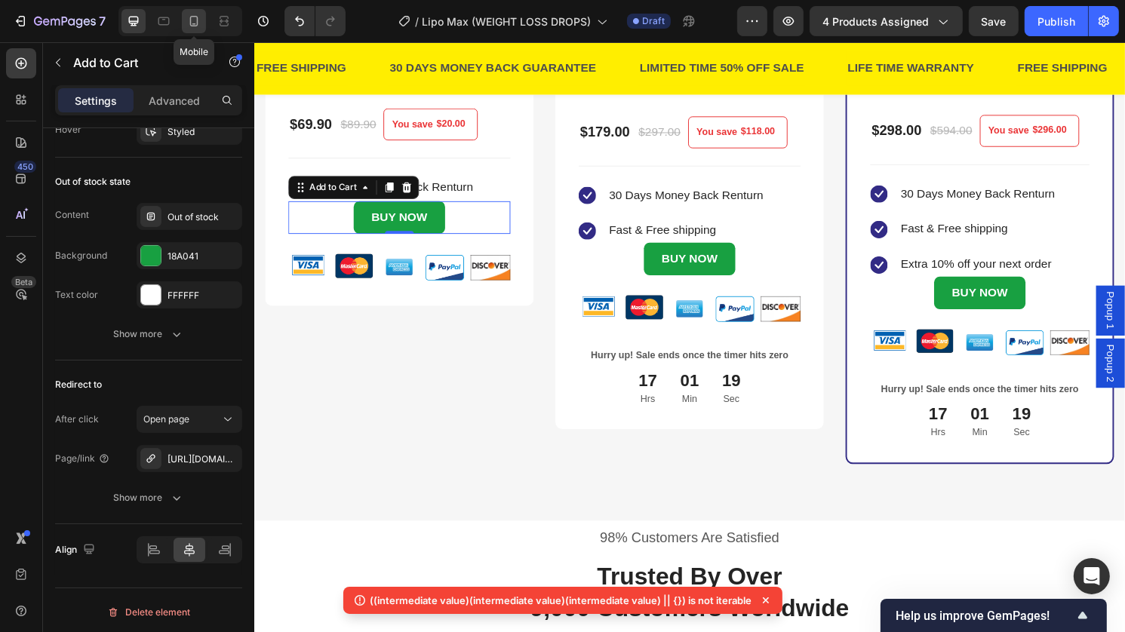
click at [184, 26] on div at bounding box center [194, 21] width 24 height 24
type input "14"
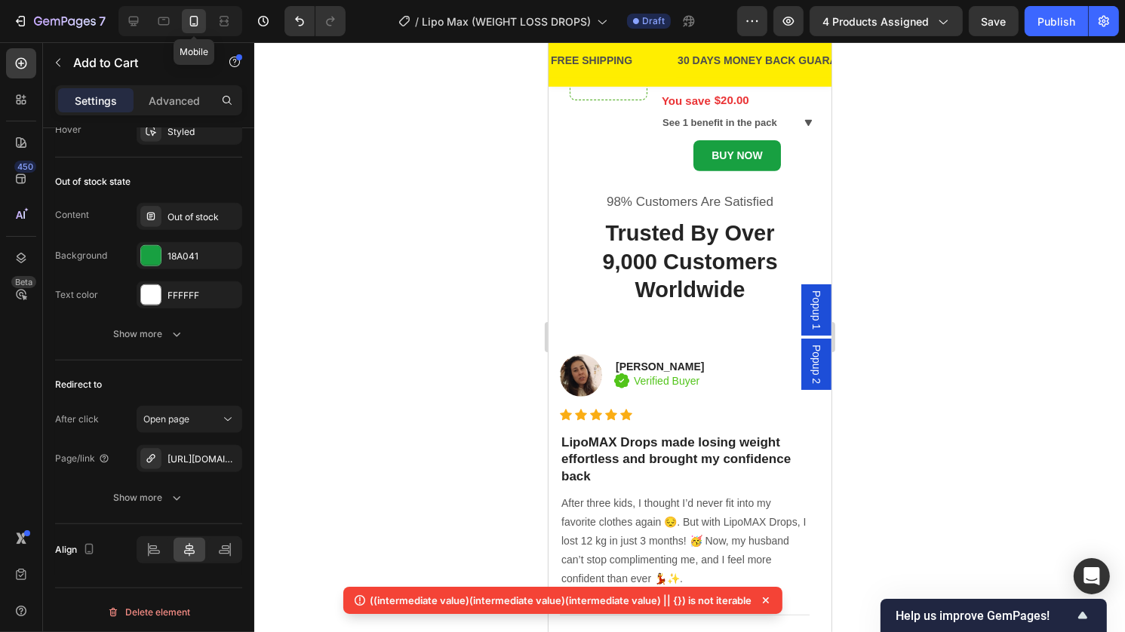
scroll to position [540, 0]
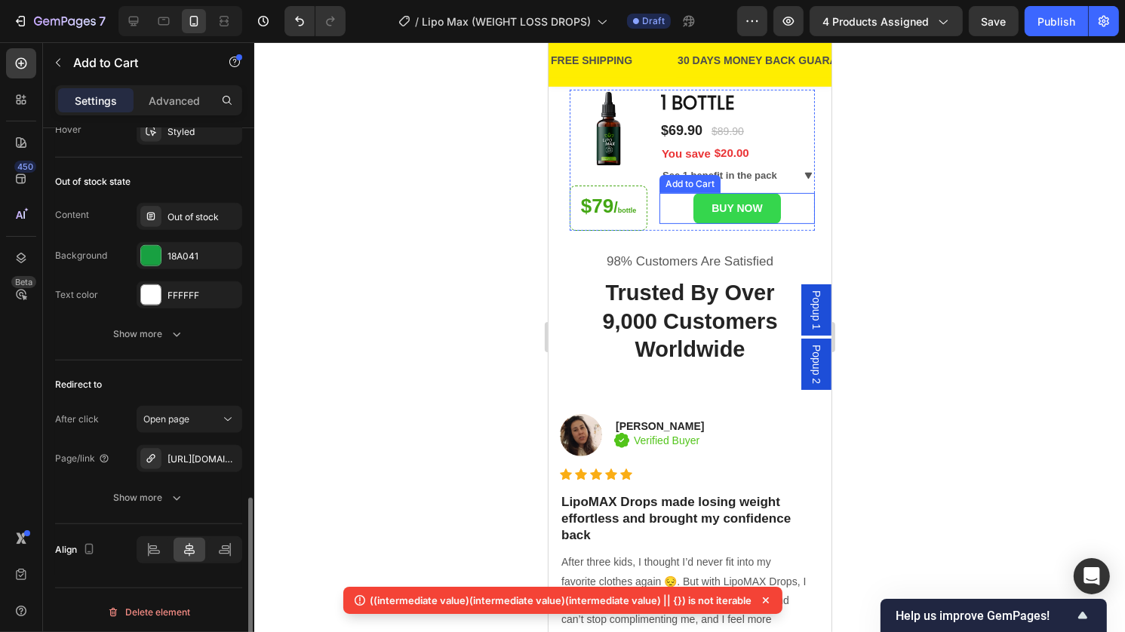
click at [764, 224] on button "BUY NOW" at bounding box center [736, 208] width 87 height 31
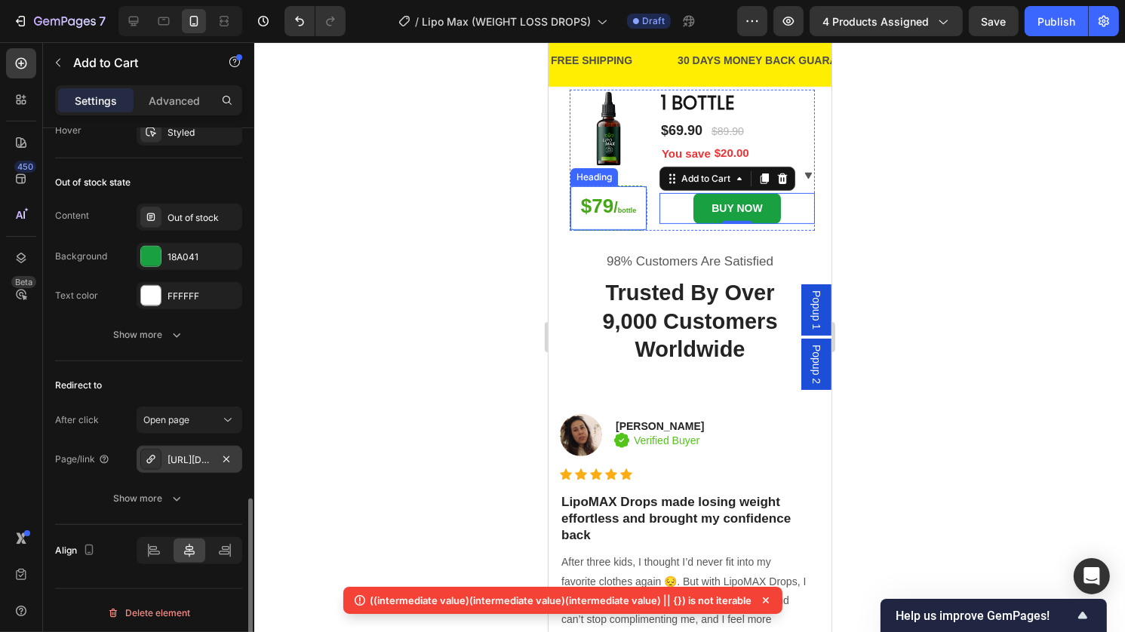
click at [171, 454] on div "https://fasttrackshipnew.com/a/direct/9skGmD?type=link" at bounding box center [190, 461] width 44 height 14
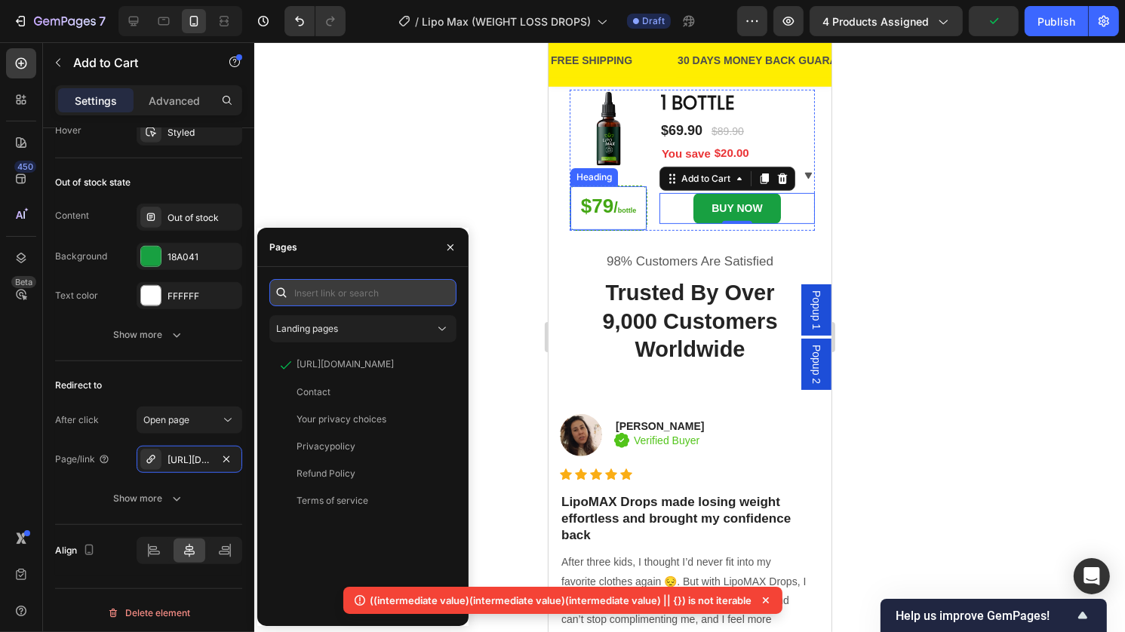
click at [333, 292] on input "text" at bounding box center [362, 292] width 187 height 27
paste input "https://fasttrackshipnew.com/a/direct/kzdJNM?type=link"
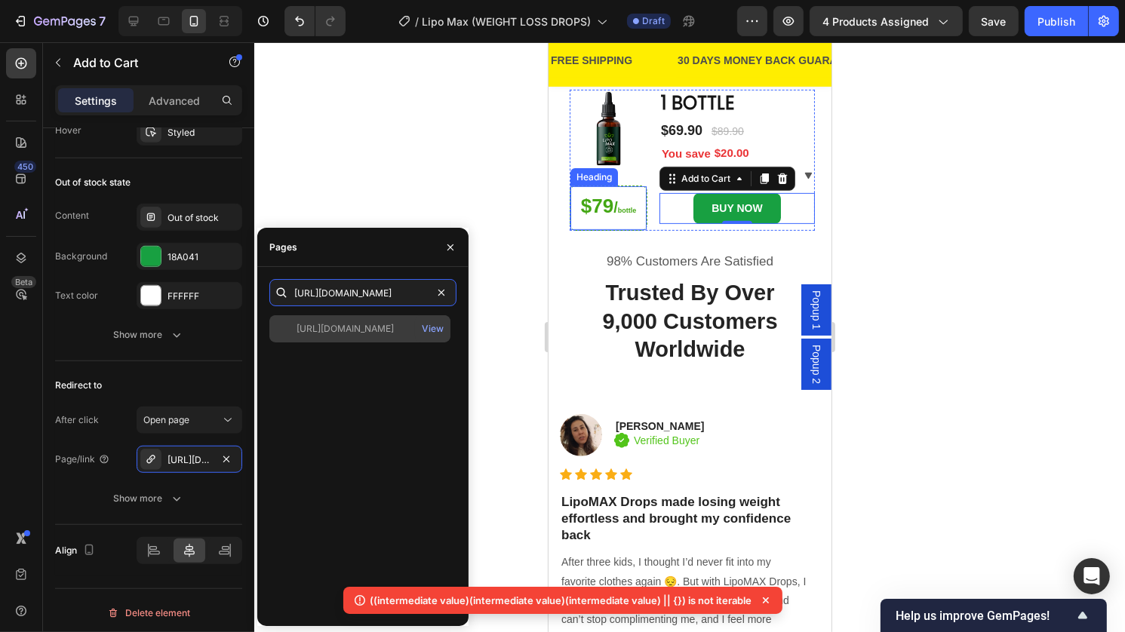
type input "https://fasttrackshipnew.com/a/direct/kzdJNM?type=link"
click at [350, 320] on div "https://fasttrackshipnew.com/a/direct/kzdJNM?type=link View" at bounding box center [359, 328] width 181 height 27
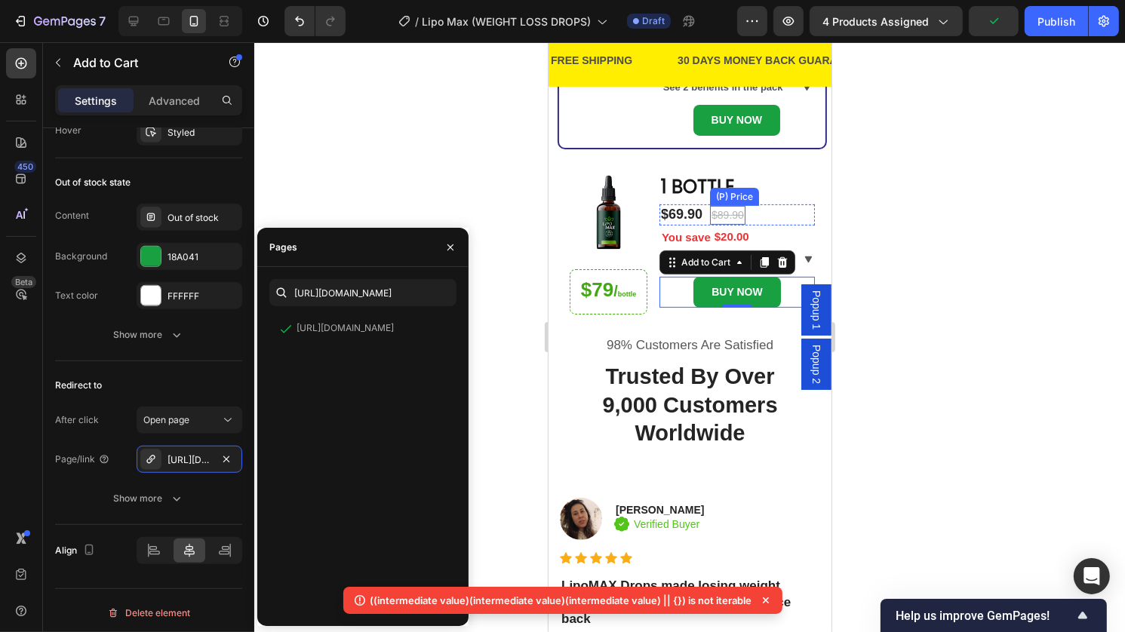
scroll to position [447, 0]
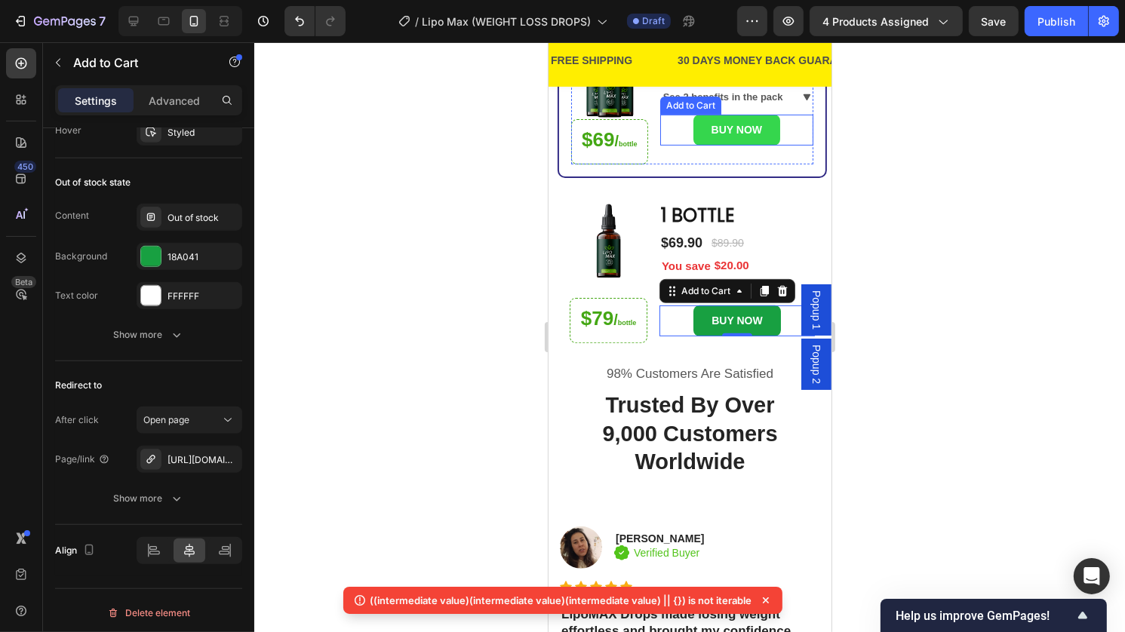
click at [764, 146] on button "BUY NOW" at bounding box center [736, 130] width 87 height 31
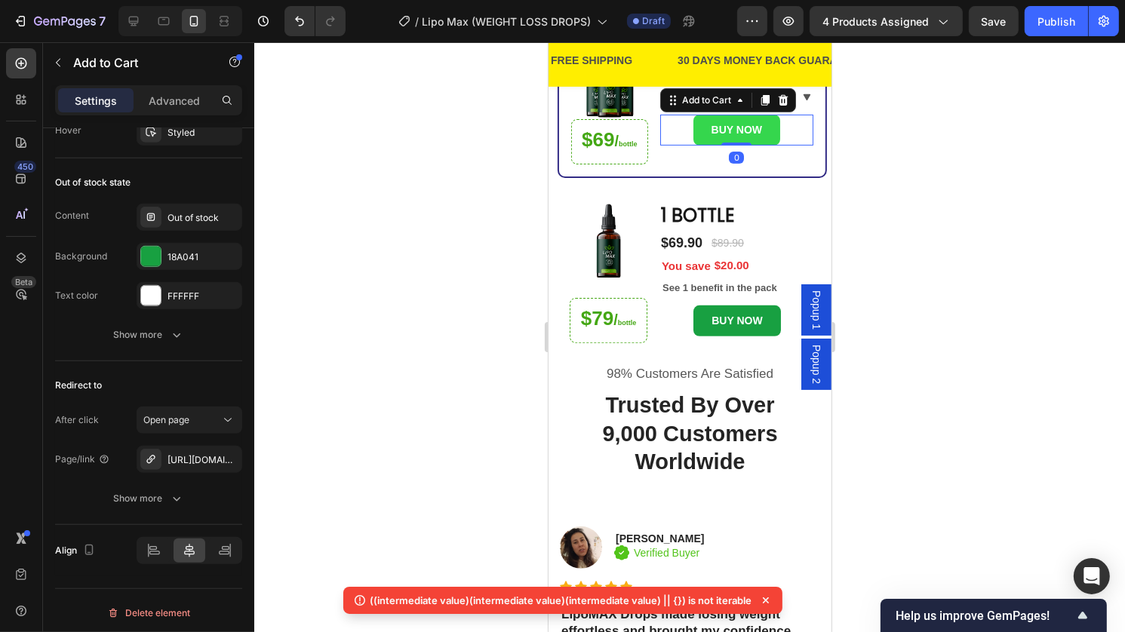
scroll to position [1144, 0]
click at [194, 457] on div "https://fasttrackshipnew.com/a/direct/eLgvK9?type=link" at bounding box center [190, 461] width 44 height 14
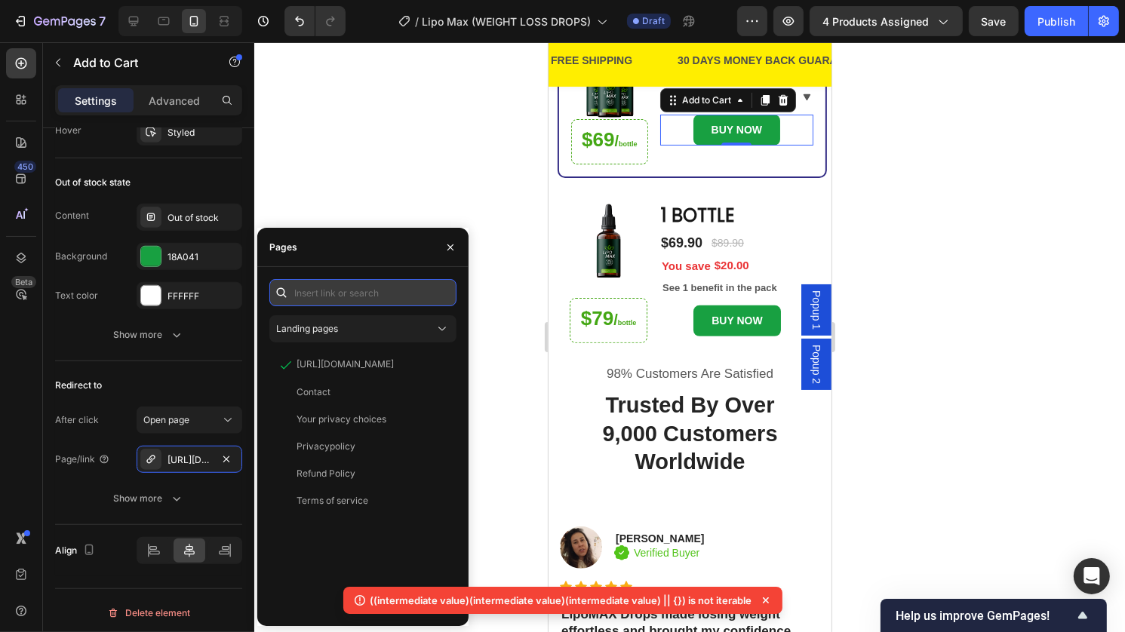
click at [342, 291] on input "text" at bounding box center [362, 292] width 187 height 27
paste input "https://fasttrackshipnew.com/a/direct/2yJ2VZ?type=link"
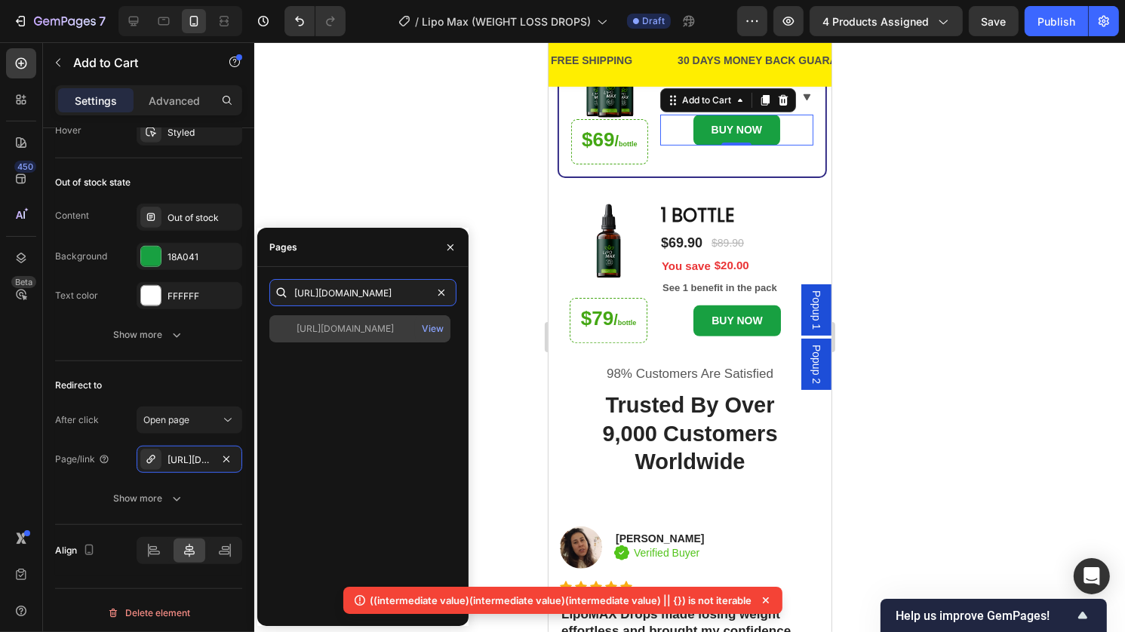
type input "https://fasttrackshipnew.com/a/direct/2yJ2VZ?type=link"
click at [357, 342] on div "https://fasttrackshipnew.com/a/direct/2yJ2VZ?type=link View" at bounding box center [359, 328] width 181 height 27
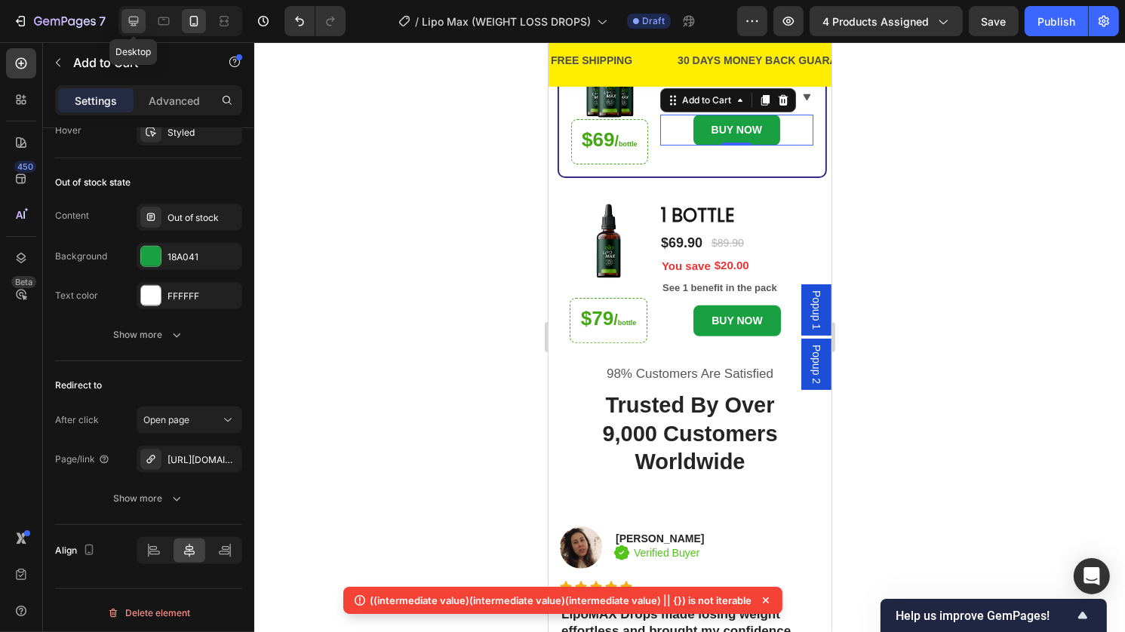
click at [134, 20] on icon at bounding box center [134, 22] width 10 height 10
type input "16"
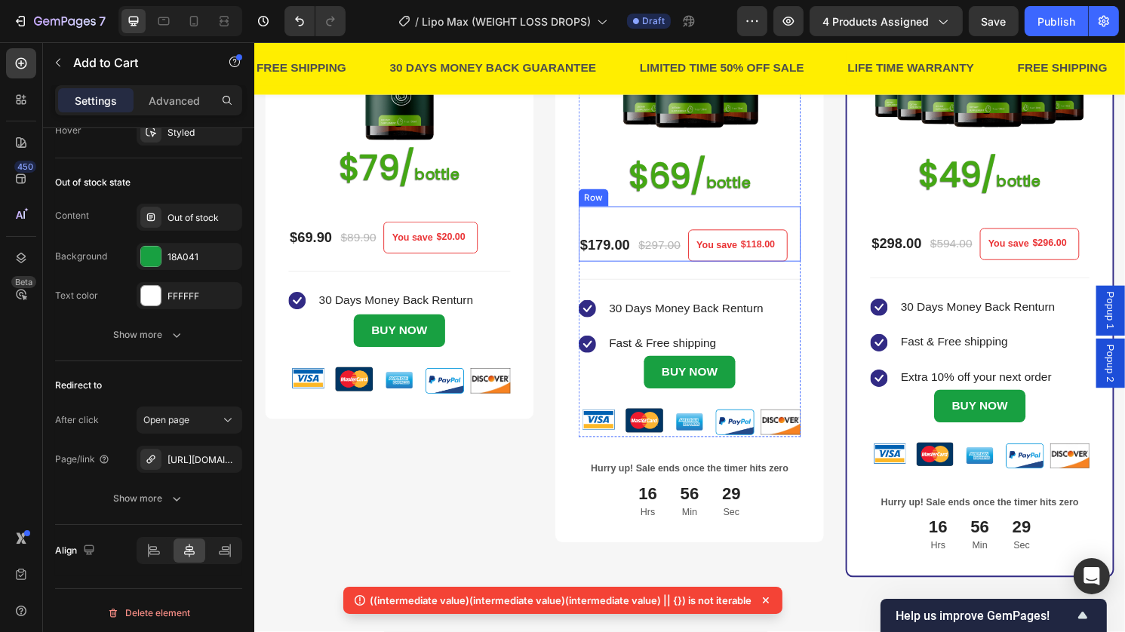
scroll to position [384, 0]
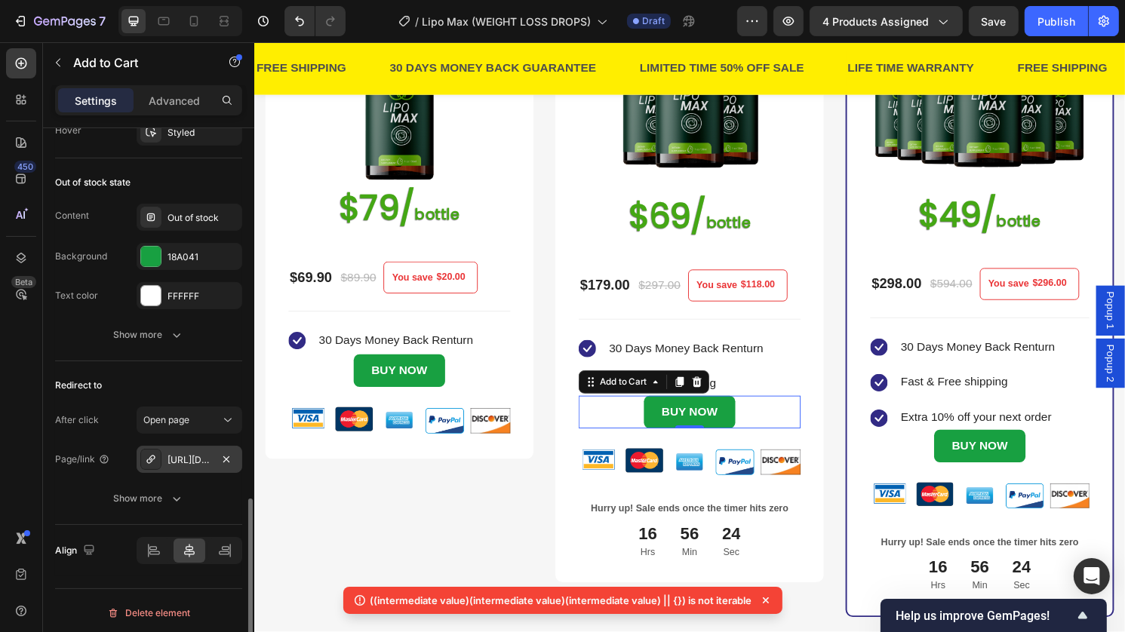
click at [187, 457] on div "https://fasttrackshipnew.com/a/direct/eLgvK9?type=link" at bounding box center [190, 461] width 44 height 14
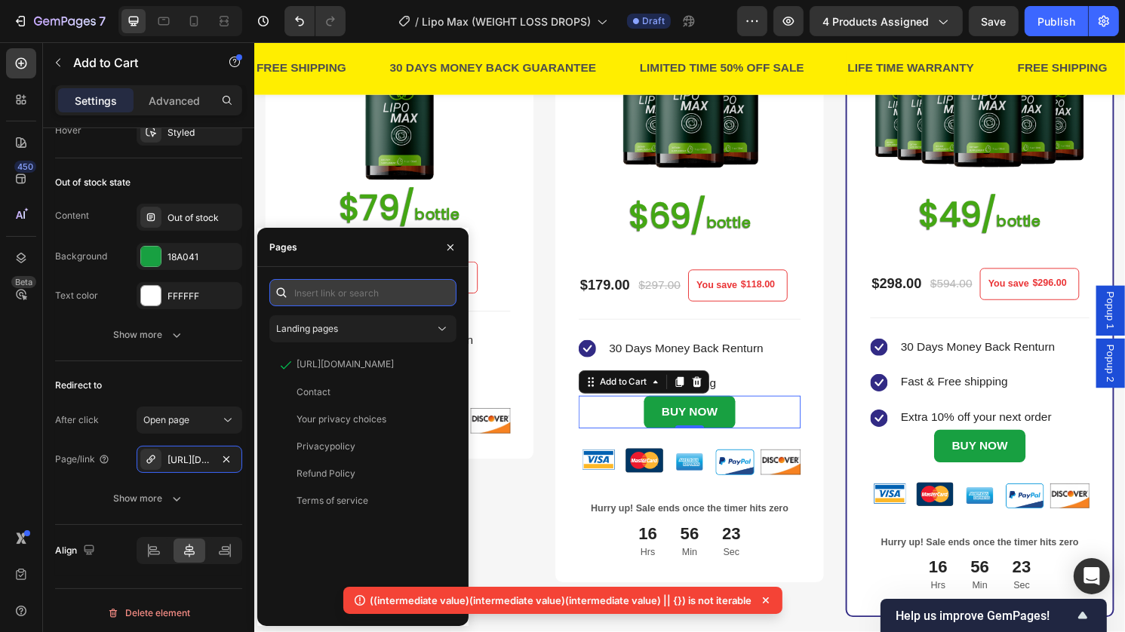
click at [353, 281] on input "text" at bounding box center [362, 292] width 187 height 27
paste input "https://fasttrackshipnew.com/a/direct/2yJ2VZ?type=link"
type input "https://fasttrackshipnew.com/a/direct/2yJ2VZ?type=link"
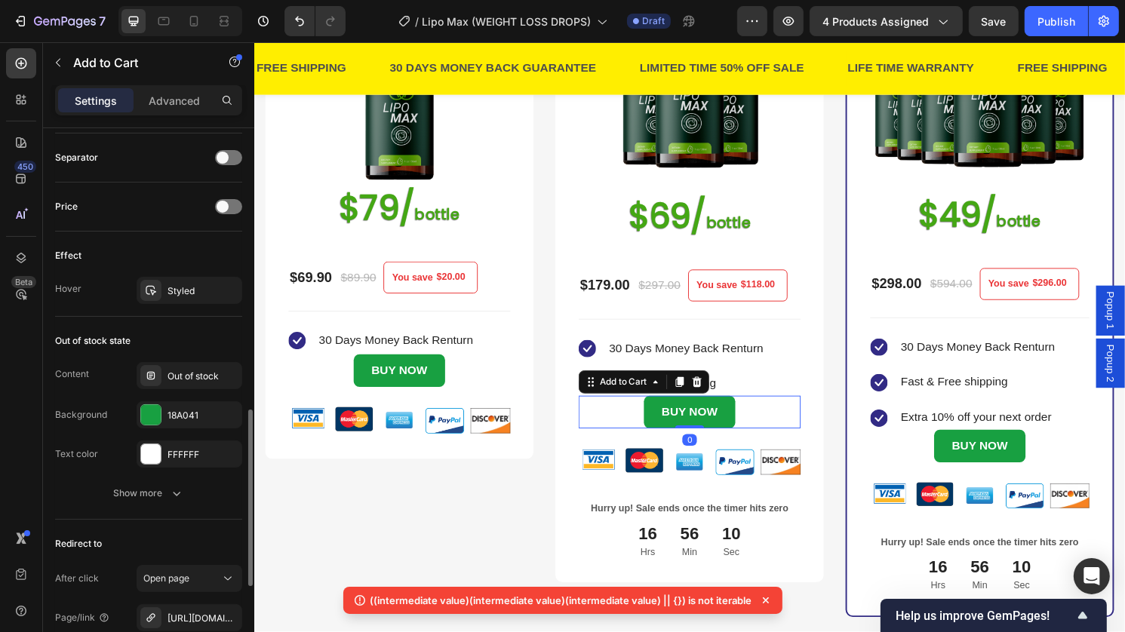
scroll to position [1145, 0]
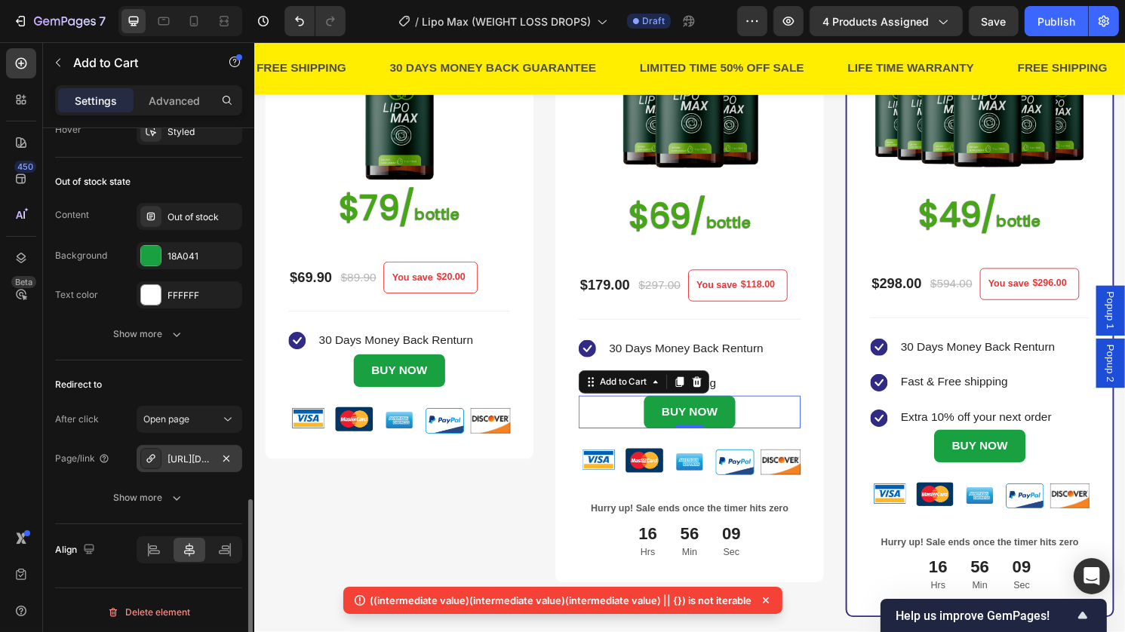
click at [187, 465] on div "https://fasttrackshipnew.com/a/direct/eLgvK9?type=link" at bounding box center [190, 458] width 106 height 27
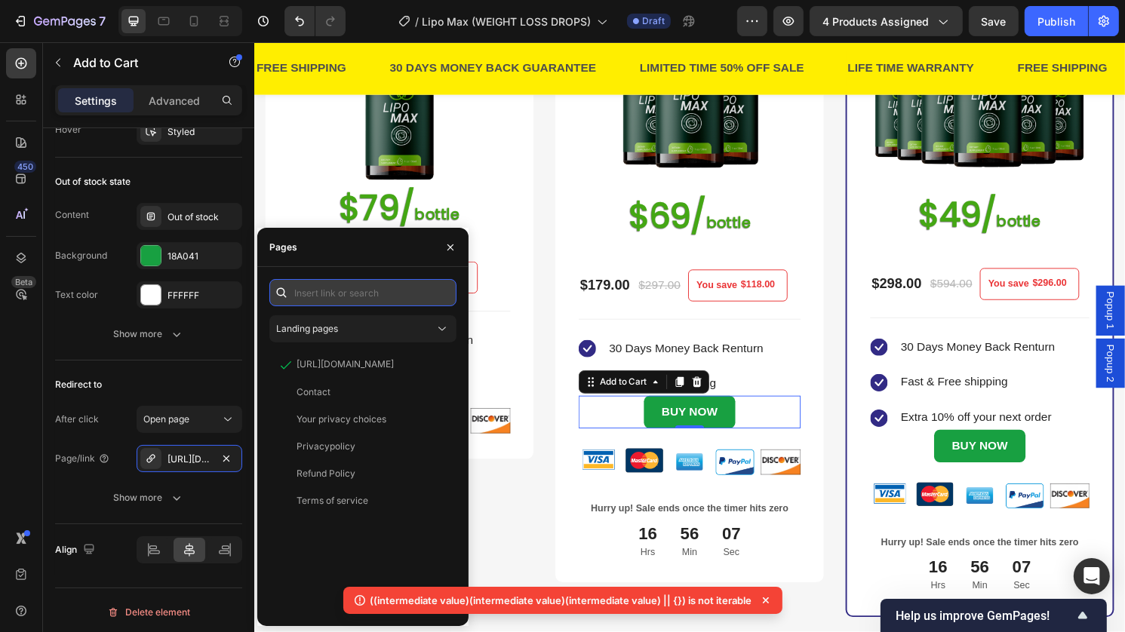
click at [324, 291] on input "text" at bounding box center [362, 292] width 187 height 27
paste input "https://fasttrackshipnew.com/a/direct/2yJ2VZ?type=link"
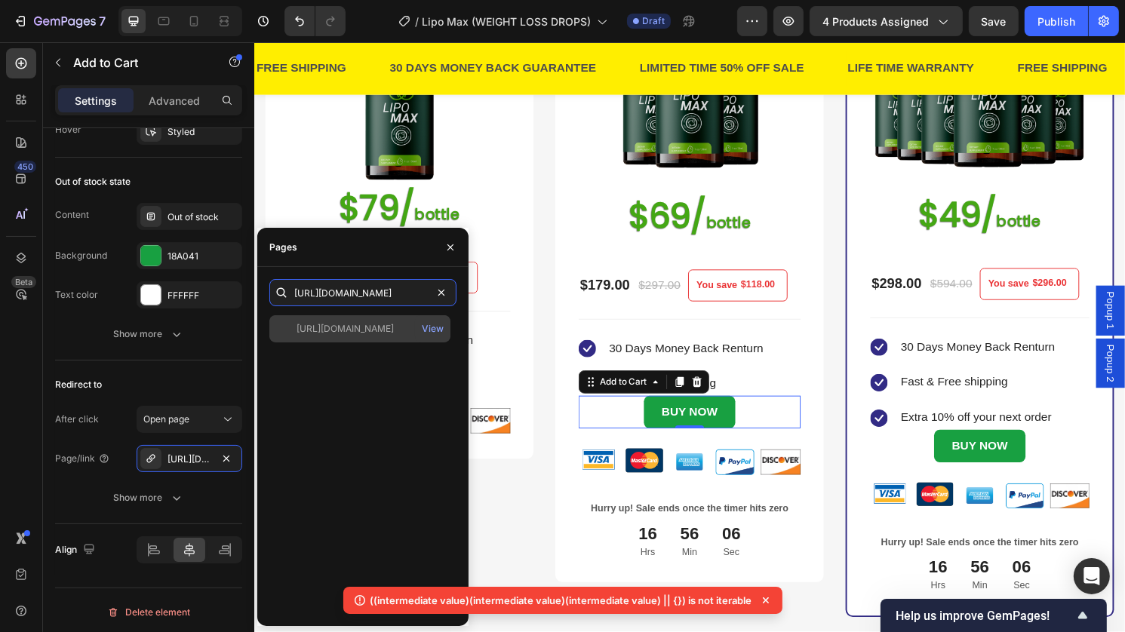
type input "https://fasttrackshipnew.com/a/direct/2yJ2VZ?type=link"
click at [344, 324] on div "https://fasttrackshipnew.com/a/direct/2yJ2VZ?type=link" at bounding box center [345, 329] width 97 height 14
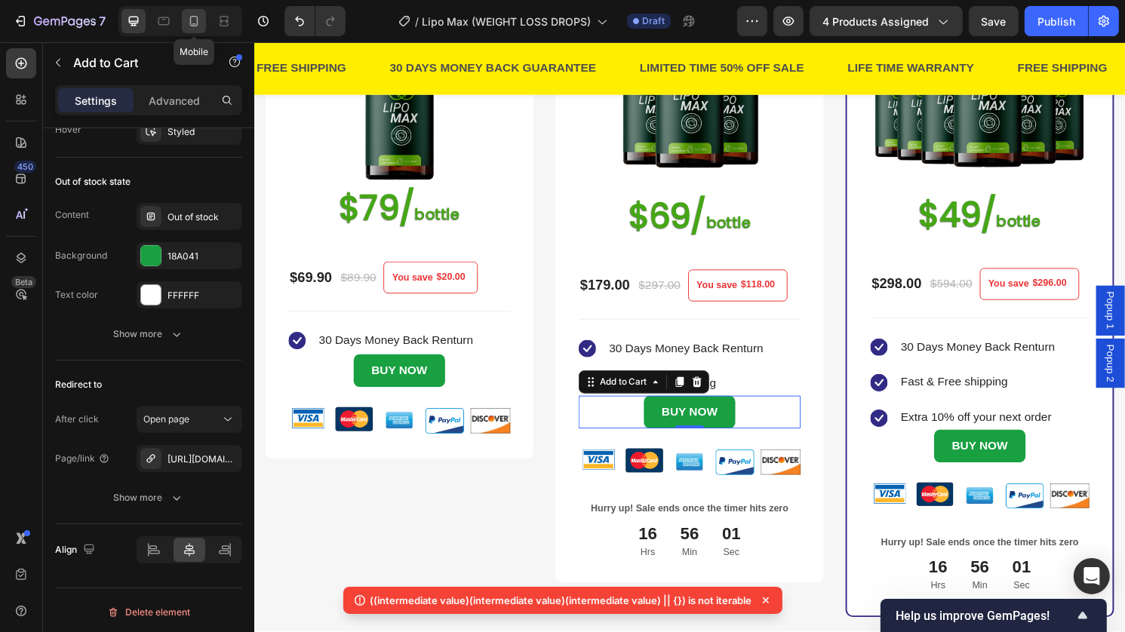
click at [192, 20] on icon at bounding box center [193, 21] width 15 height 15
type input "14"
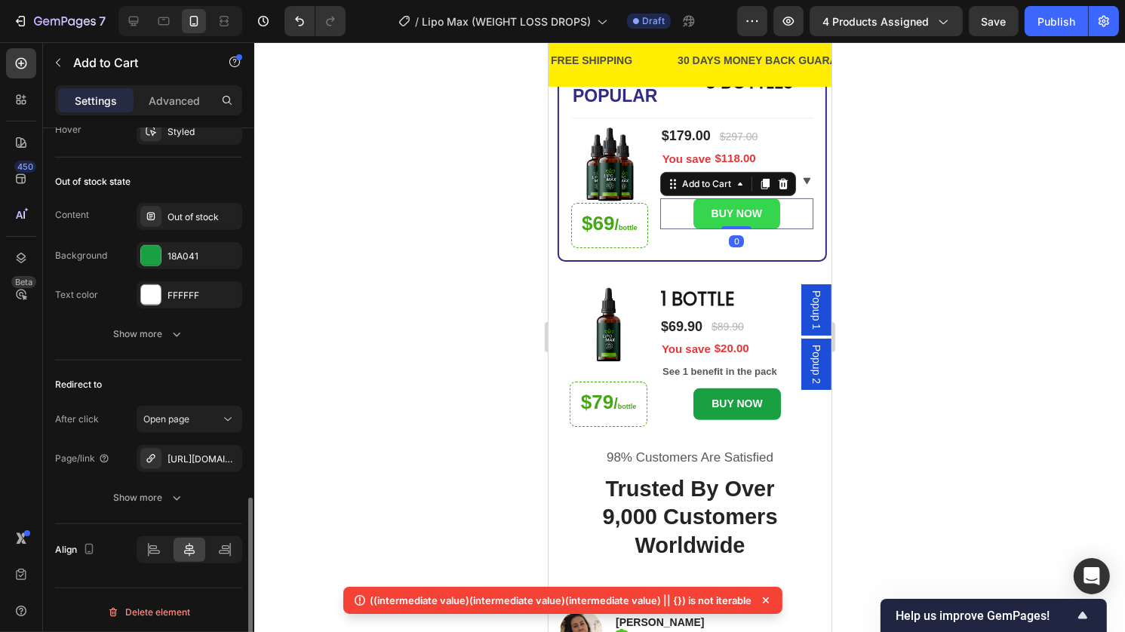
scroll to position [1144, 0]
click at [192, 454] on div "https://fasttrackshipnew.com/a/direct/2yJ2VZ?type=link" at bounding box center [190, 461] width 44 height 14
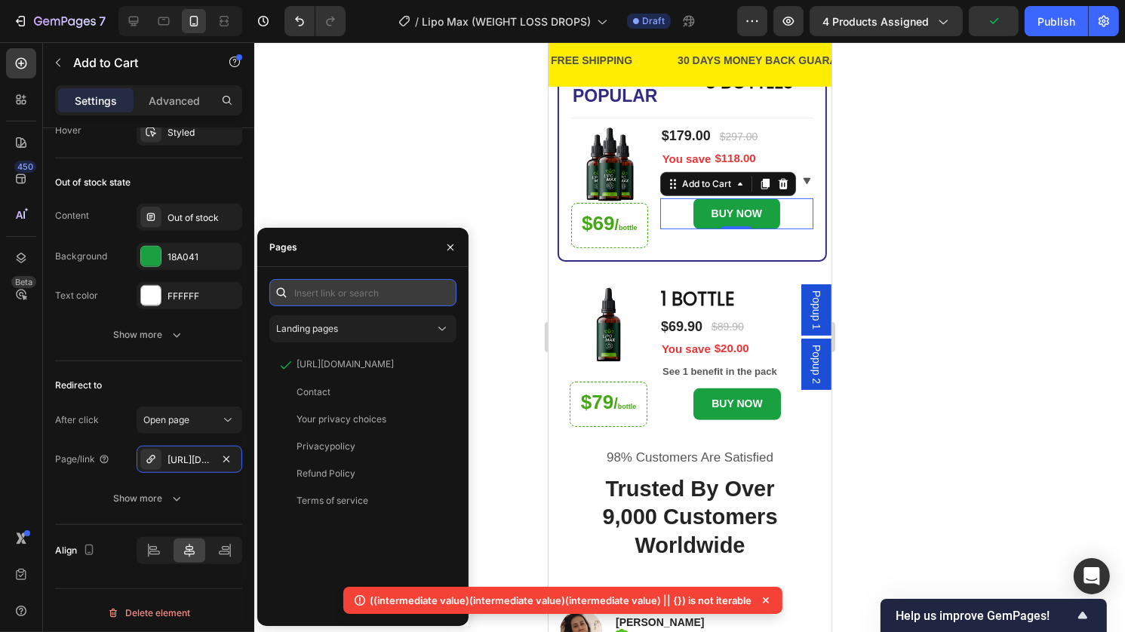
click at [337, 291] on input "text" at bounding box center [362, 292] width 187 height 27
paste input "https://fasttrackshipnew.com/a/direct/2yJ2VZ?type=link"
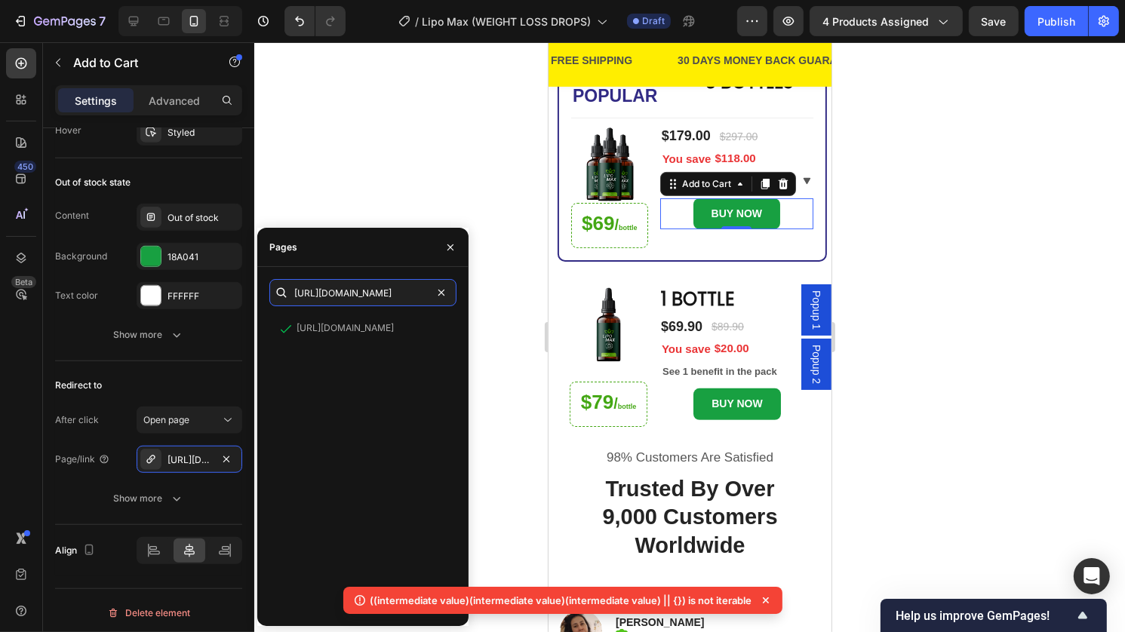
type input "https://fasttrackshipnew.com/a/direct/2yJ2VZ?type=link"
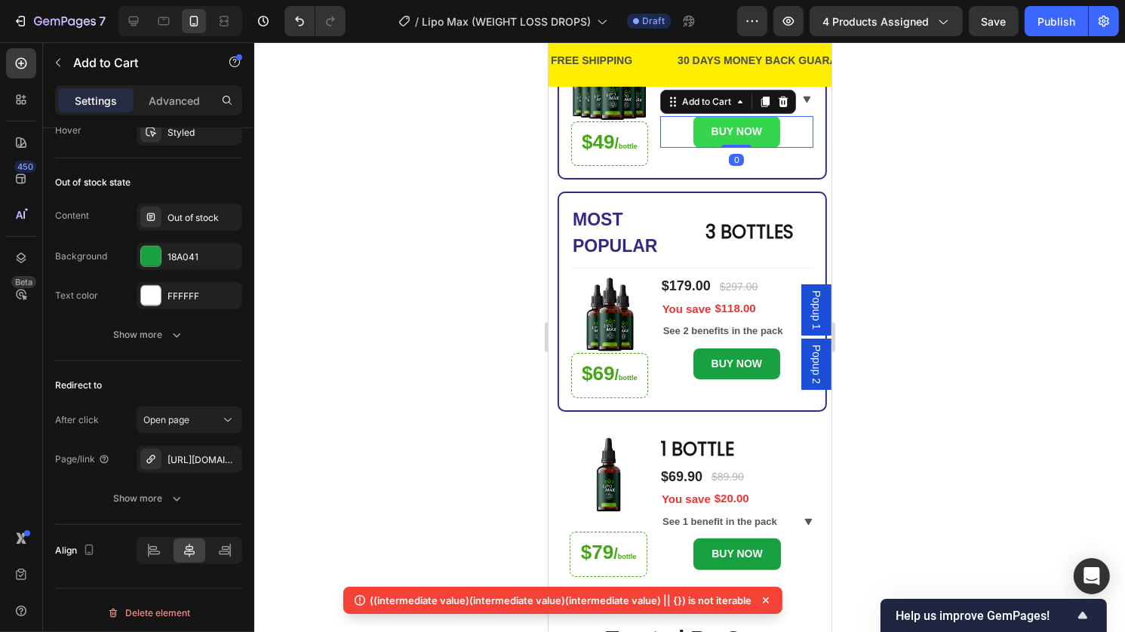
scroll to position [1144, 0]
click at [194, 454] on div "https://fasttrackshipnew.com/a/direct/UsZaiz?type=link" at bounding box center [190, 461] width 44 height 14
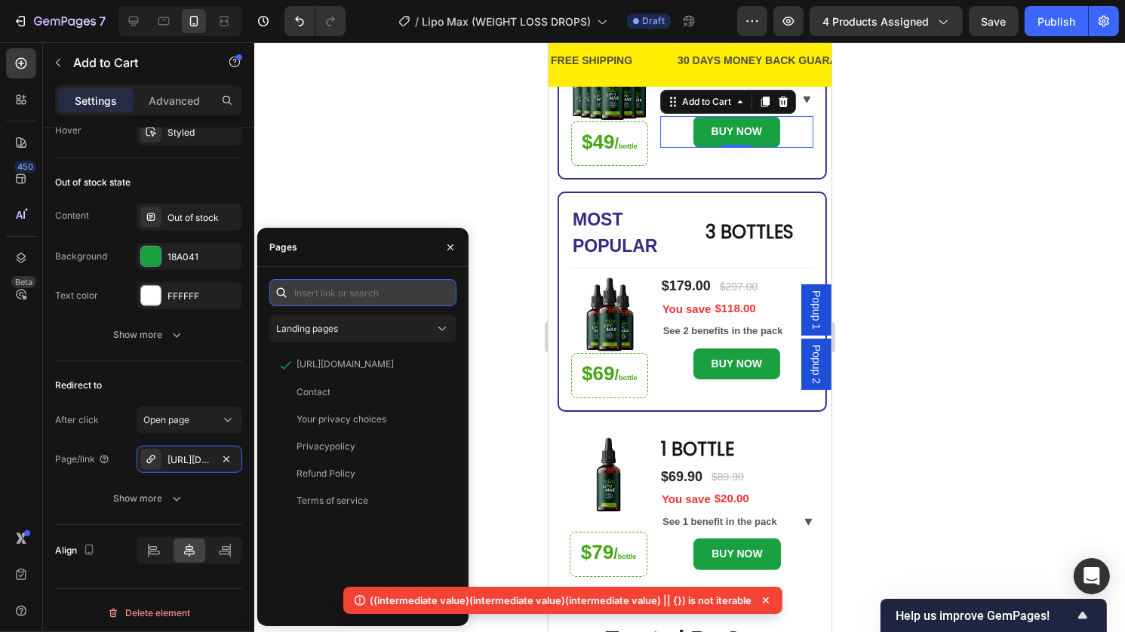
click at [355, 296] on input "text" at bounding box center [362, 292] width 187 height 27
paste input "https://fasttrackshipnew.com/a/direct/9okIjh?type=link"
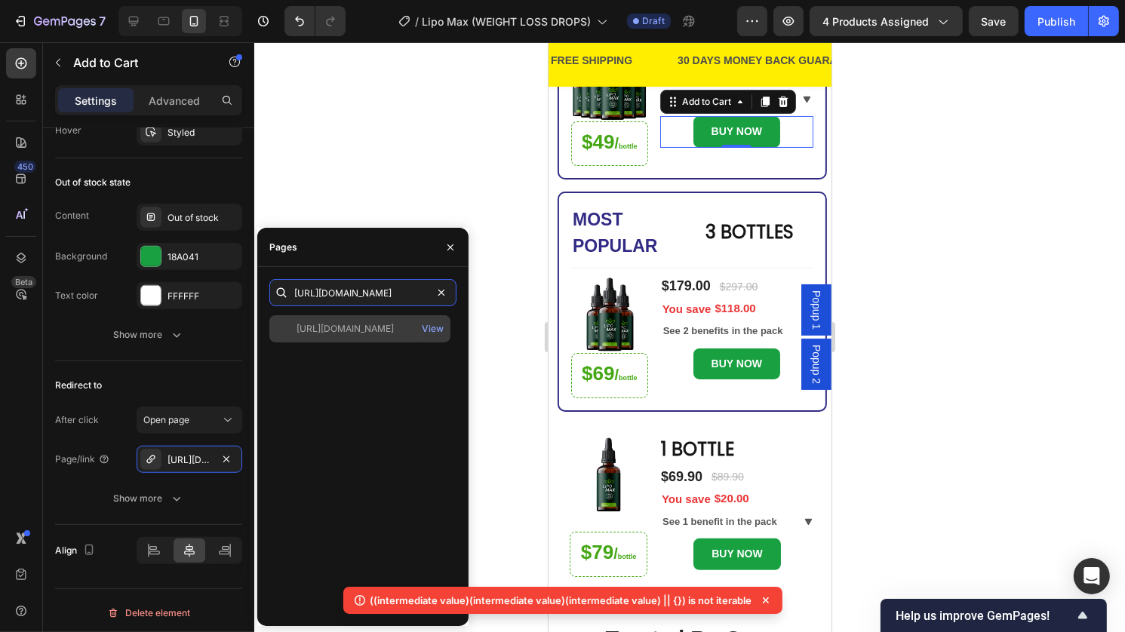
type input "https://fasttrackshipnew.com/a/direct/9okIjh?type=link"
click at [350, 338] on div "https://fasttrackshipnew.com/a/direct/9okIjh?type=link View" at bounding box center [359, 328] width 181 height 27
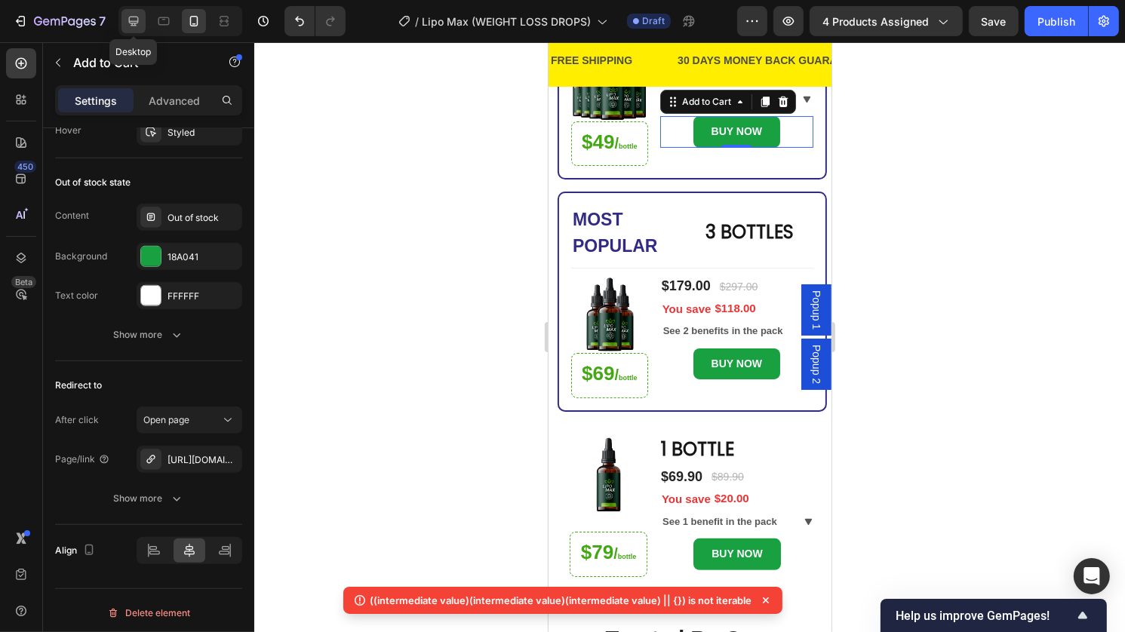
click at [140, 14] on icon at bounding box center [133, 21] width 15 height 15
type input "16"
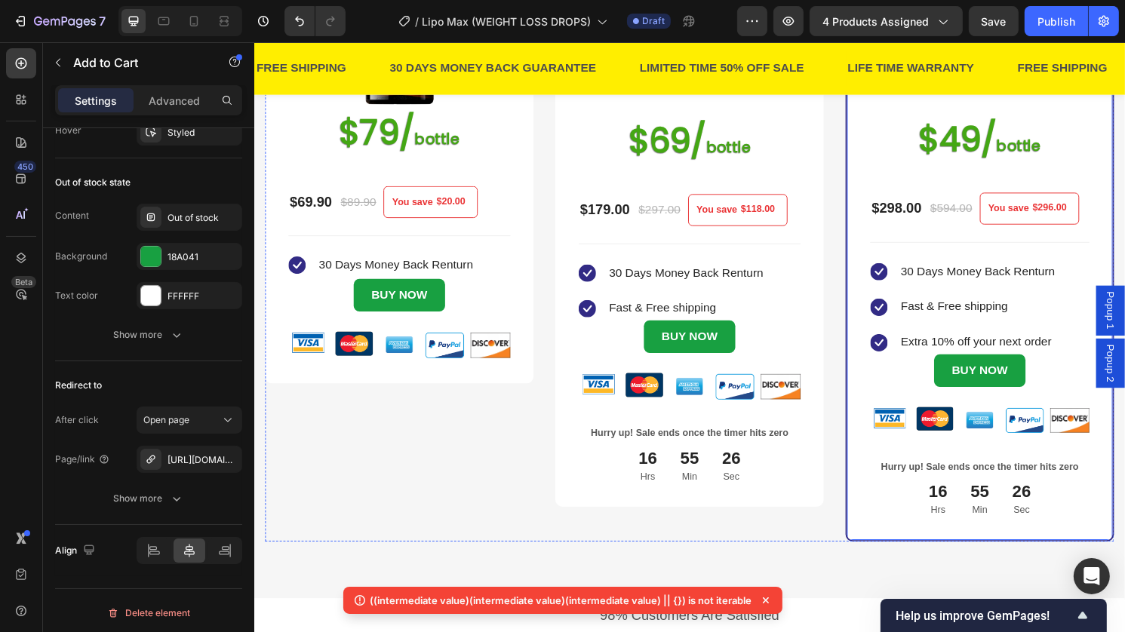
scroll to position [497, 0]
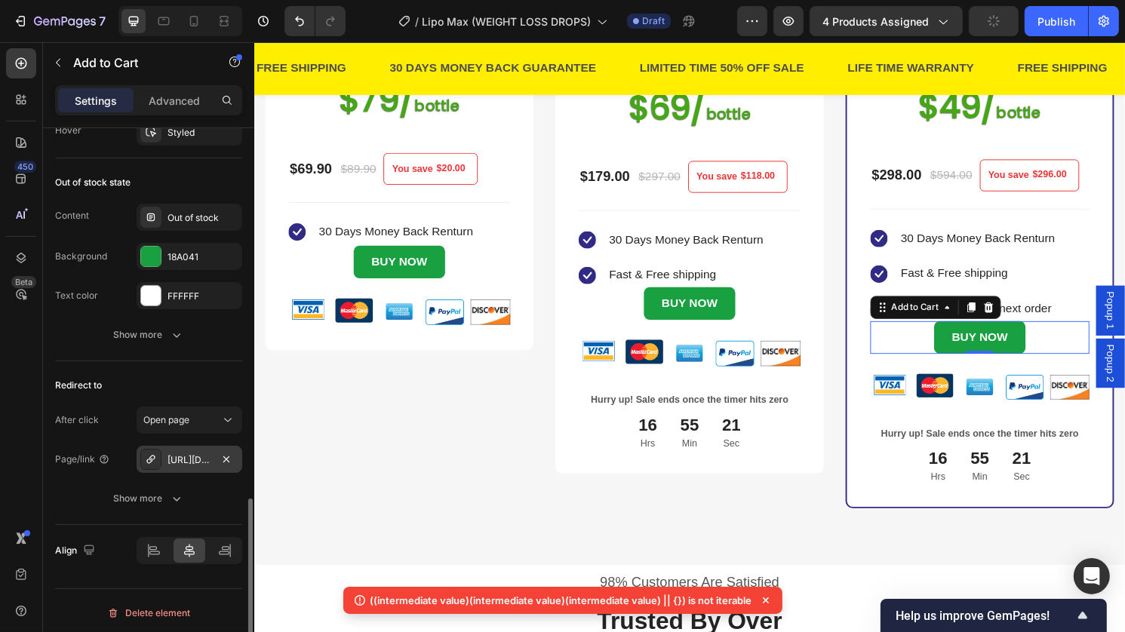
click at [192, 454] on div "https://fasttrackshipnew.com/a/direct/UsZaiz?type=link" at bounding box center [190, 461] width 44 height 14
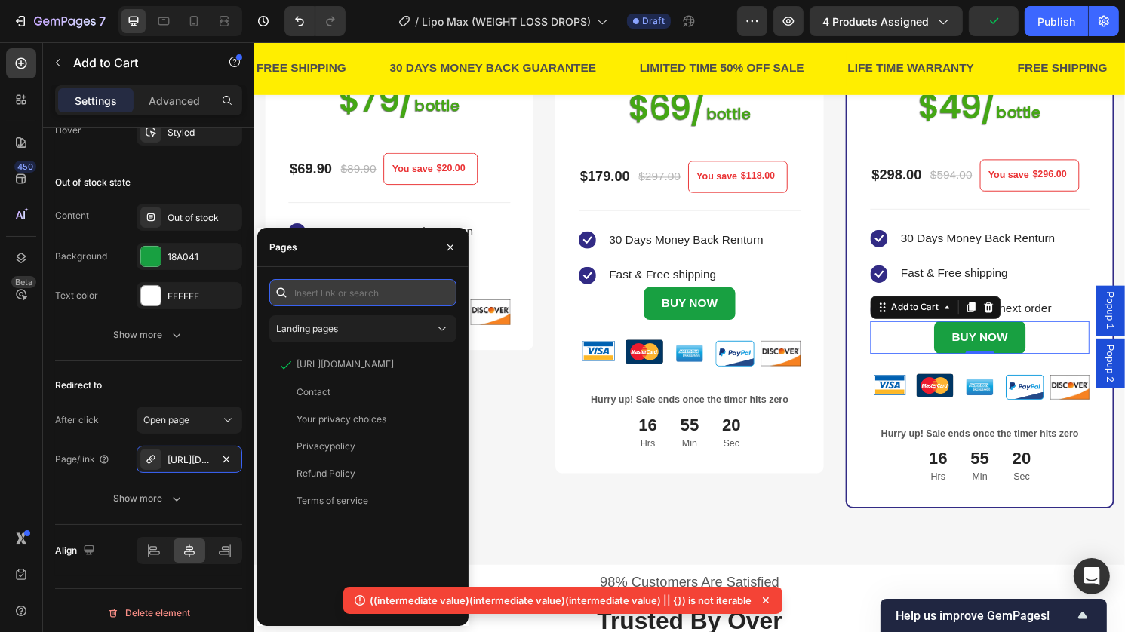
click at [339, 281] on input "text" at bounding box center [362, 292] width 187 height 27
paste input "https://fasttrackshipnew.com/a/direct/9okIjh?type=link"
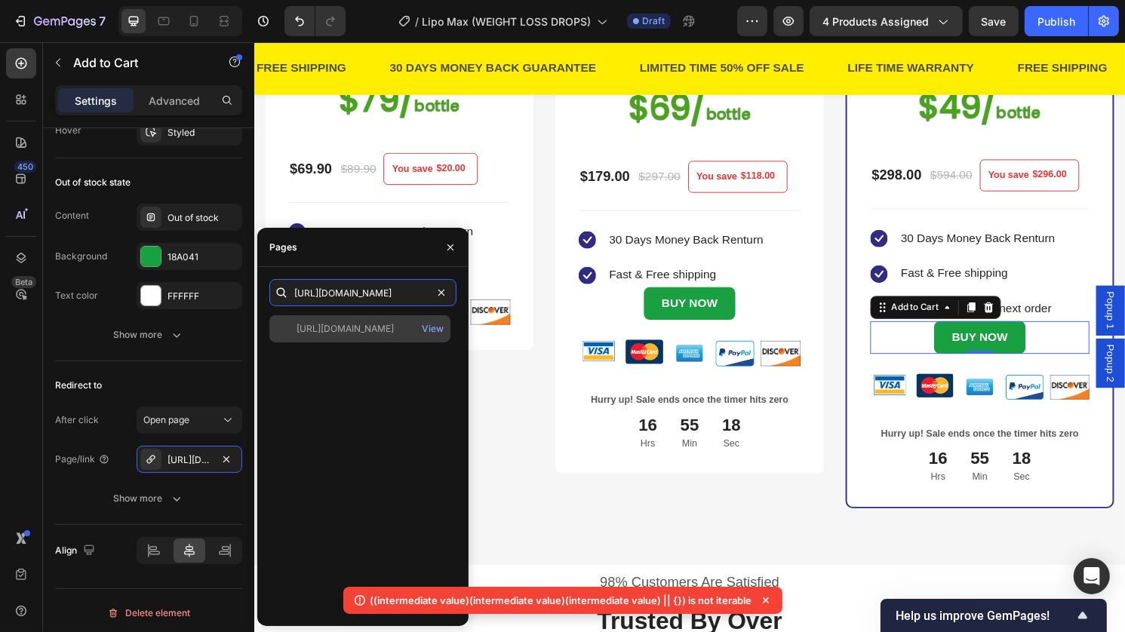
type input "https://fasttrackshipnew.com/a/direct/9okIjh?type=link"
click at [340, 333] on div "https://fasttrackshipnew.com/a/direct/9okIjh?type=link" at bounding box center [345, 329] width 97 height 14
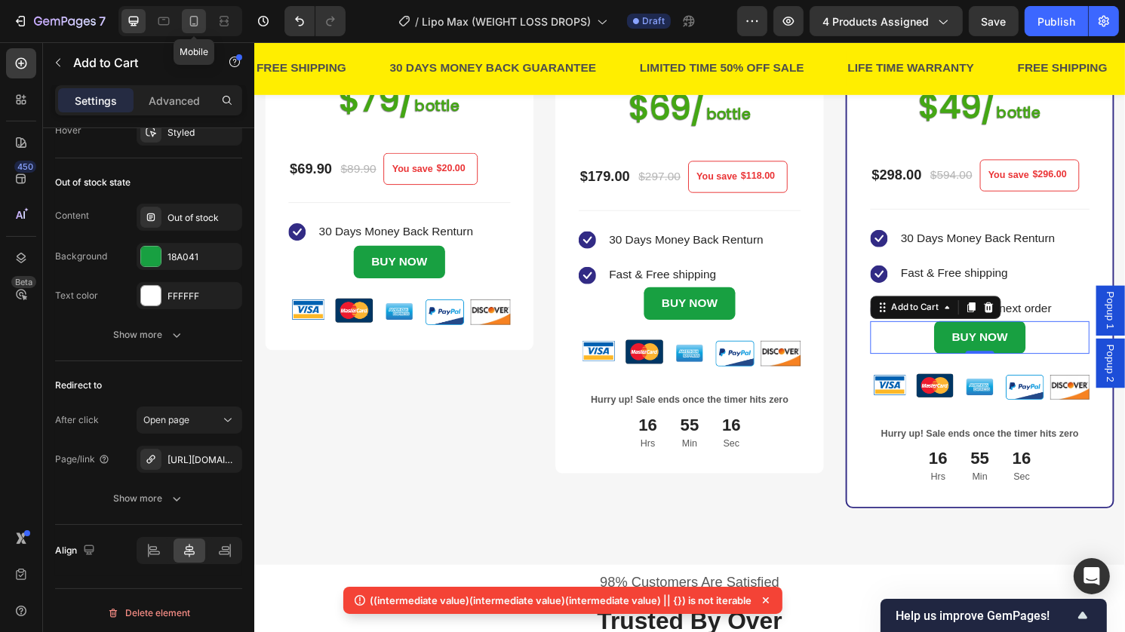
click at [190, 30] on div at bounding box center [194, 21] width 24 height 24
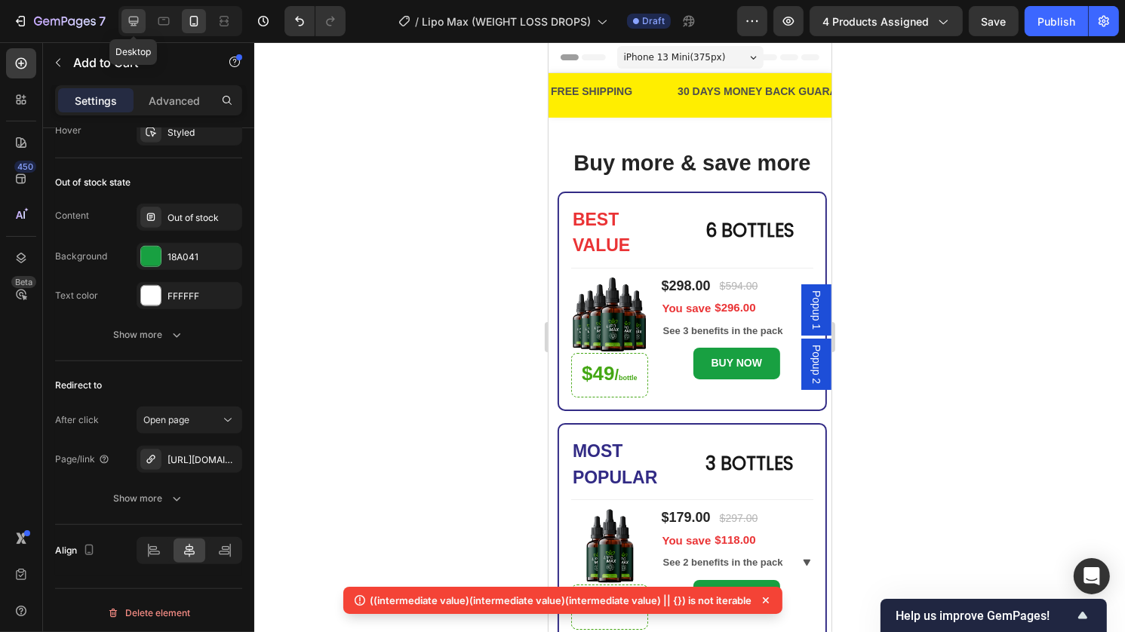
click at [144, 13] on div at bounding box center [133, 21] width 24 height 24
type input "16"
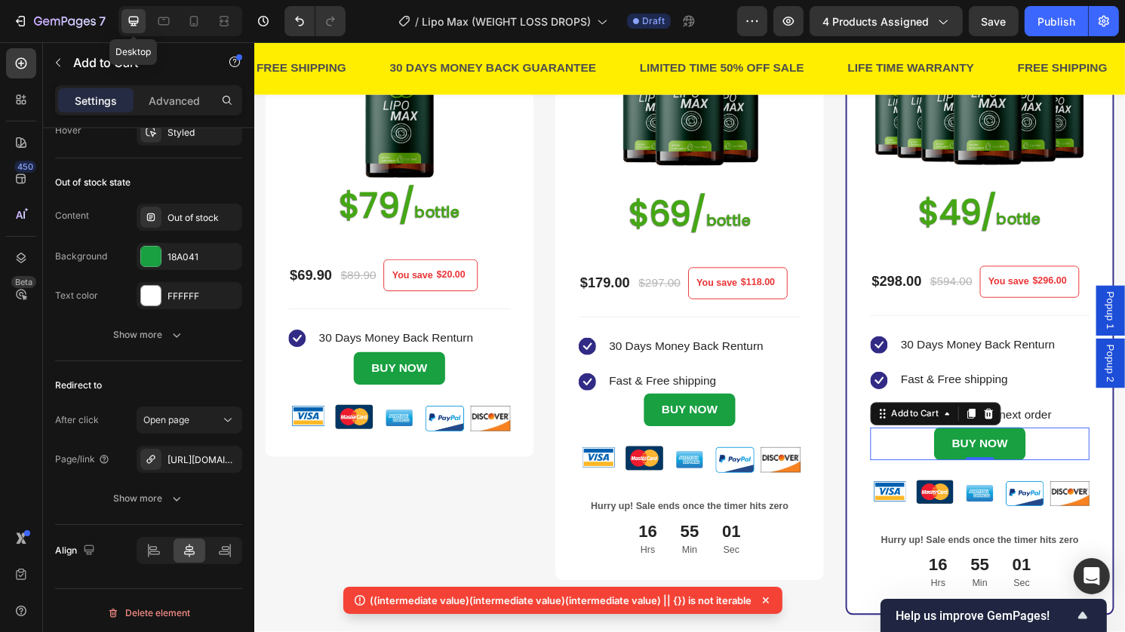
scroll to position [730, 0]
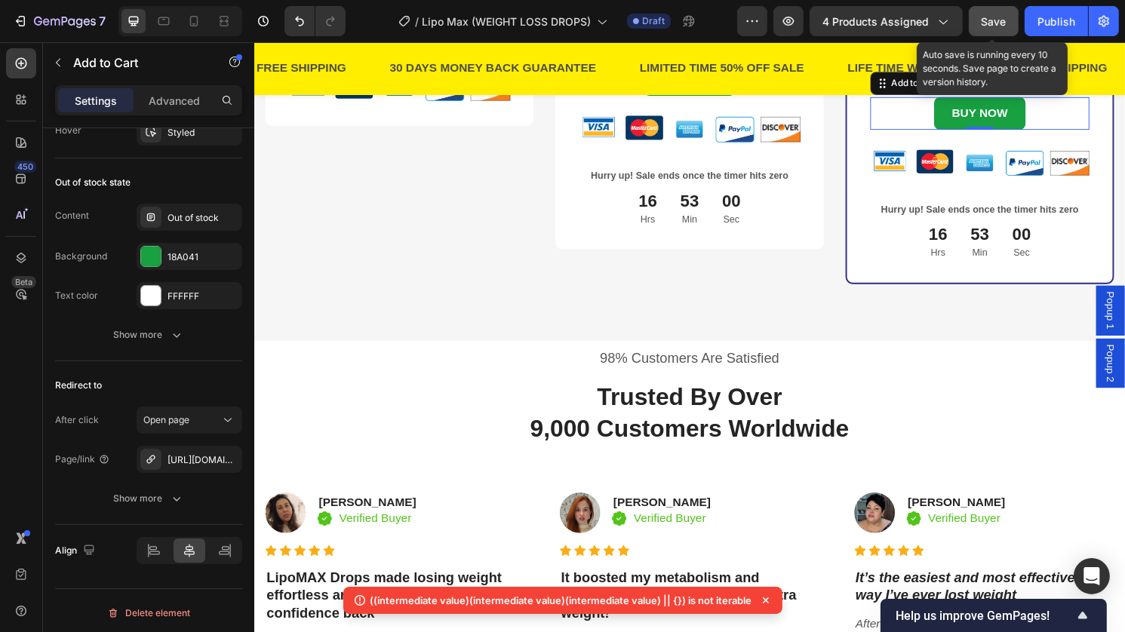
click at [994, 17] on span "Save" at bounding box center [994, 21] width 25 height 13
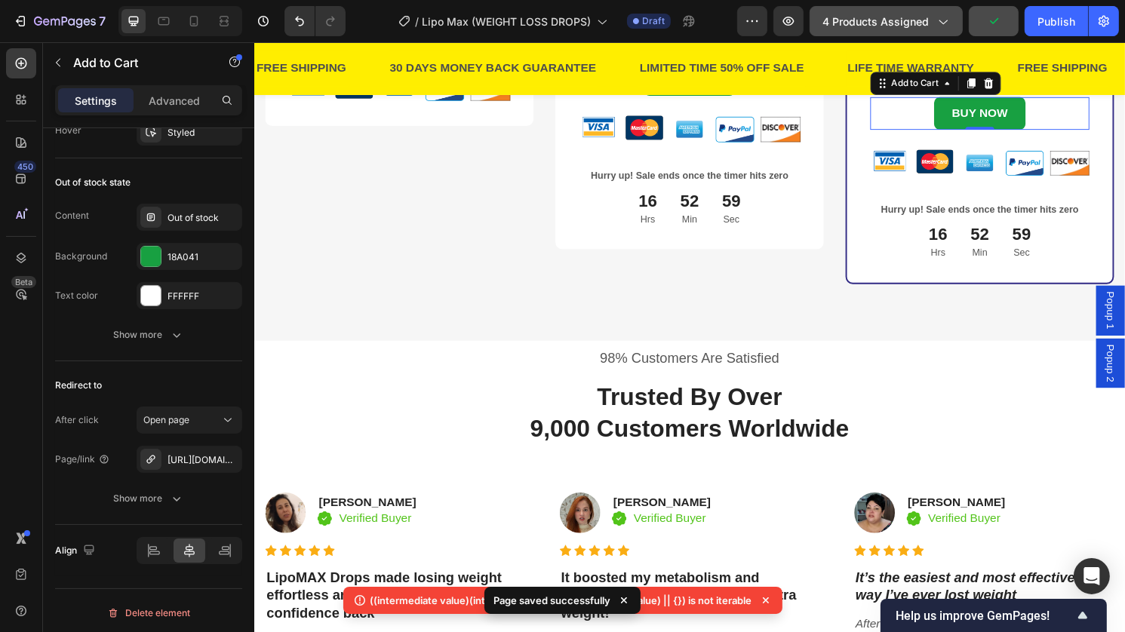
click at [862, 21] on span "4 products assigned" at bounding box center [876, 22] width 106 height 16
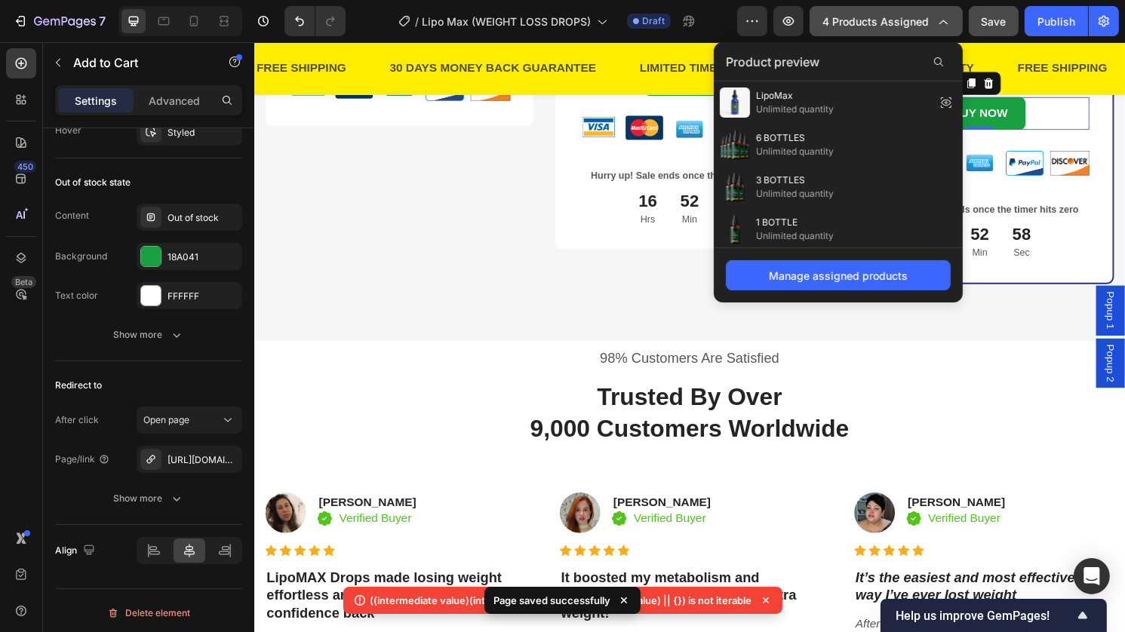
click at [862, 21] on span "4 products assigned" at bounding box center [876, 22] width 106 height 16
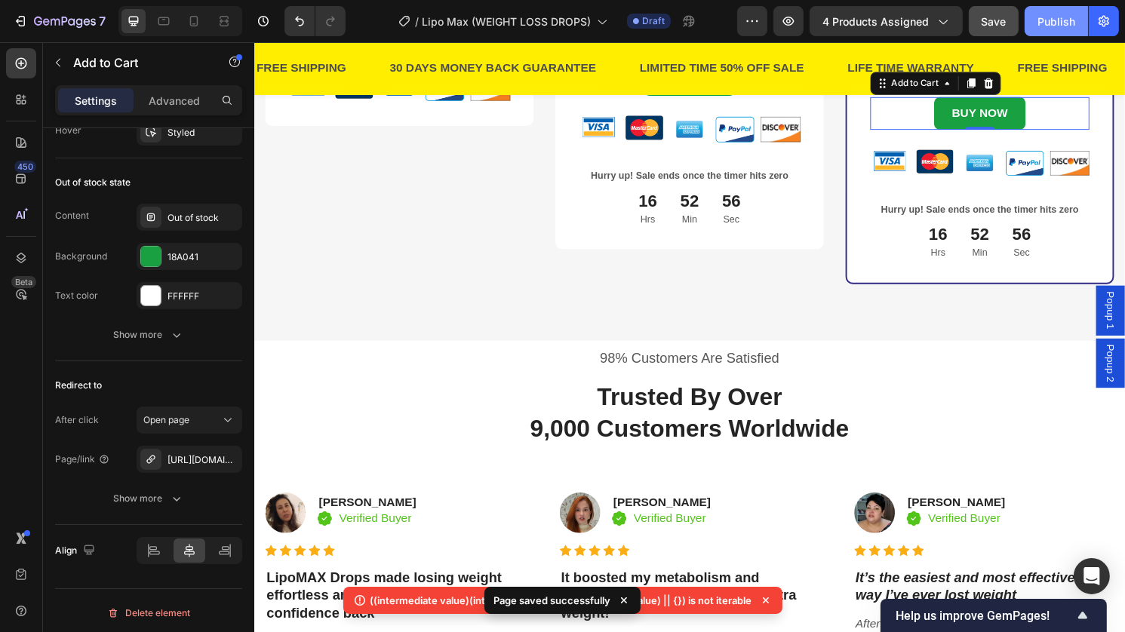
click at [1057, 8] on button "Publish" at bounding box center [1056, 21] width 63 height 30
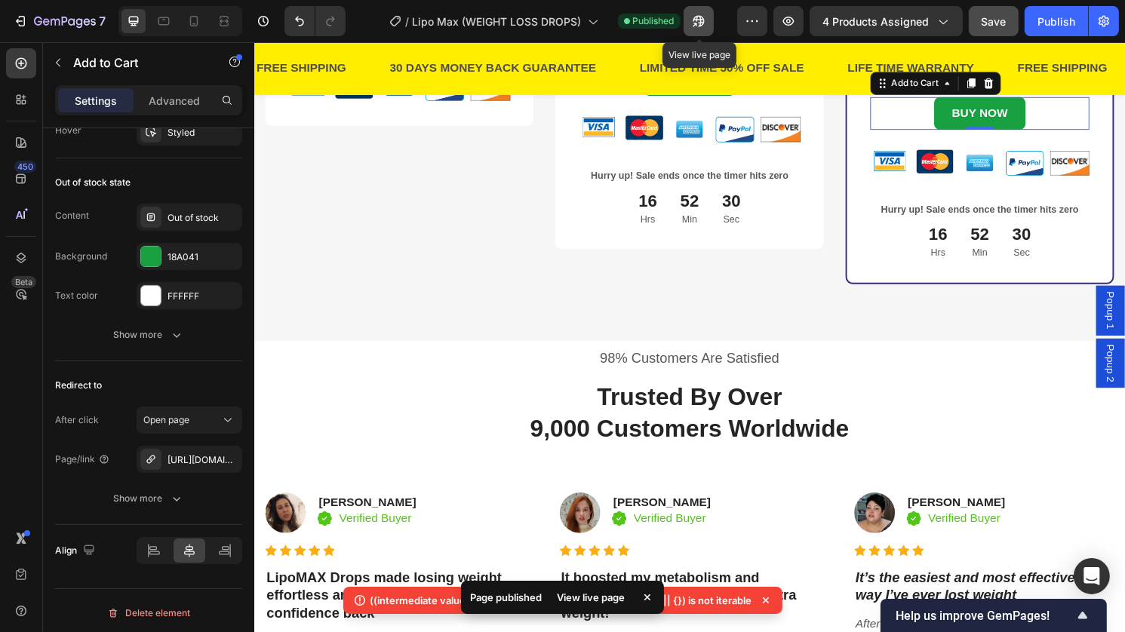
click at [689, 32] on button "button" at bounding box center [699, 21] width 30 height 30
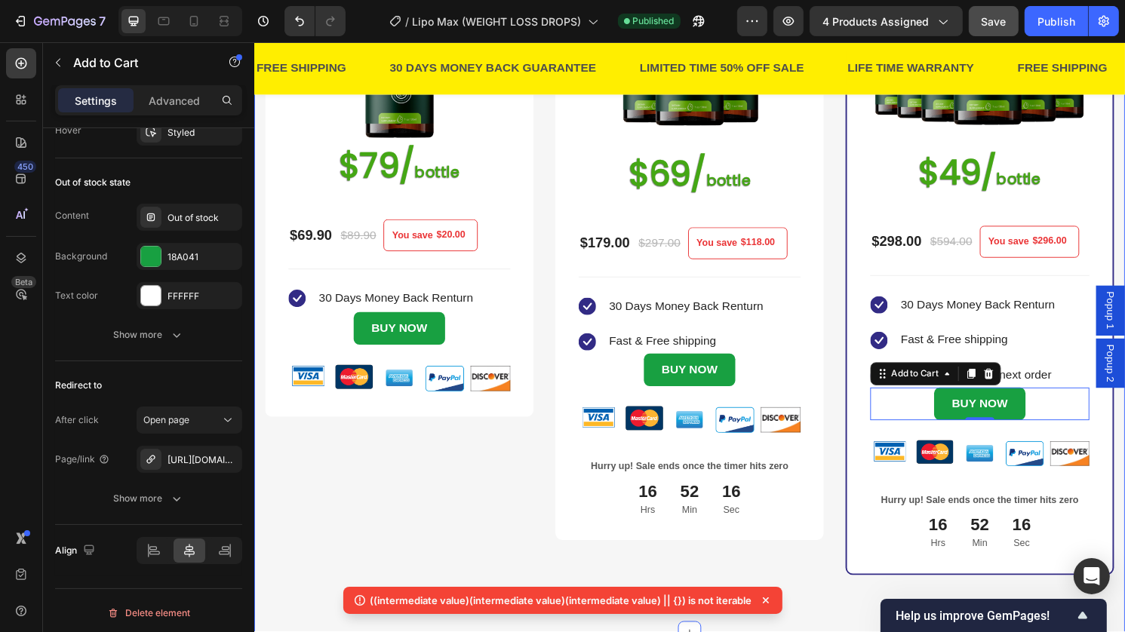
scroll to position [420, 0]
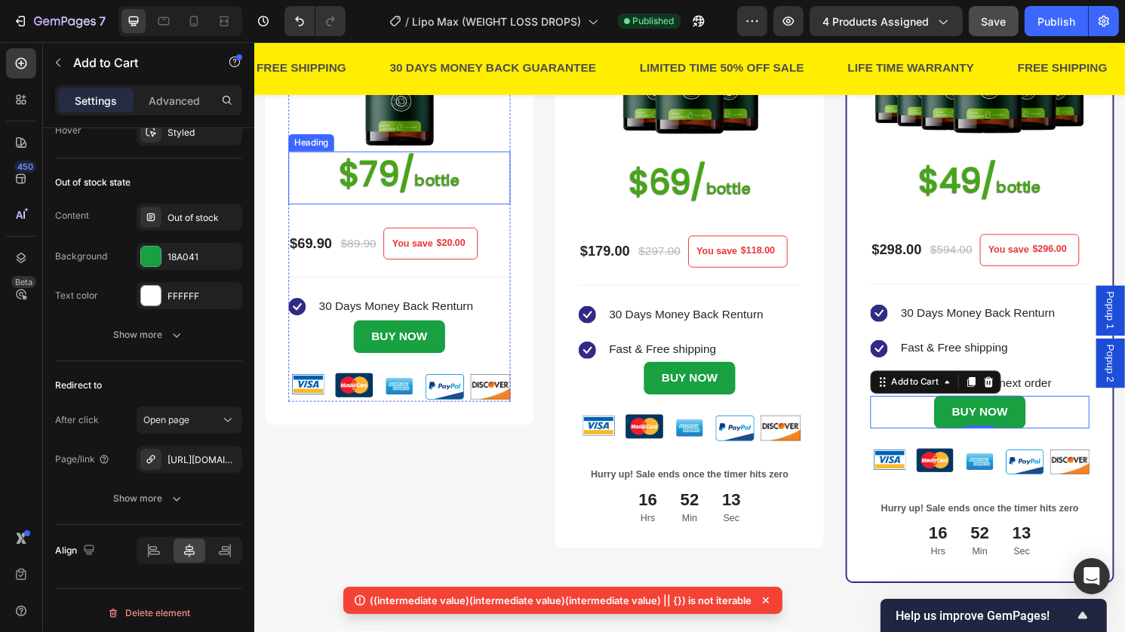
click at [390, 172] on strong "$79/" at bounding box center [381, 179] width 79 height 48
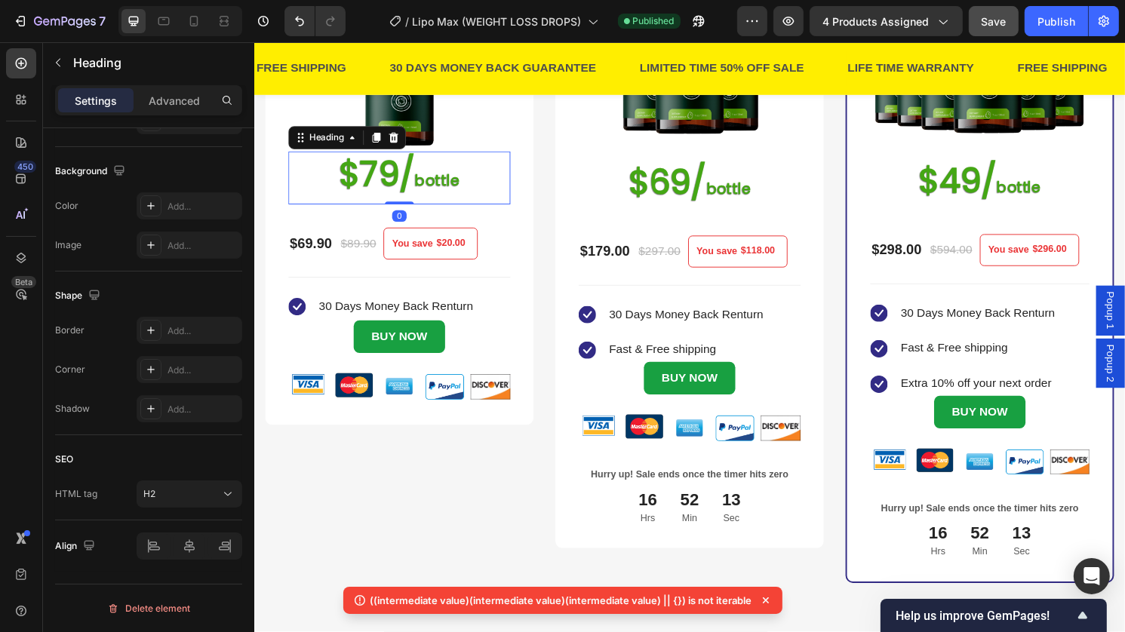
scroll to position [0, 0]
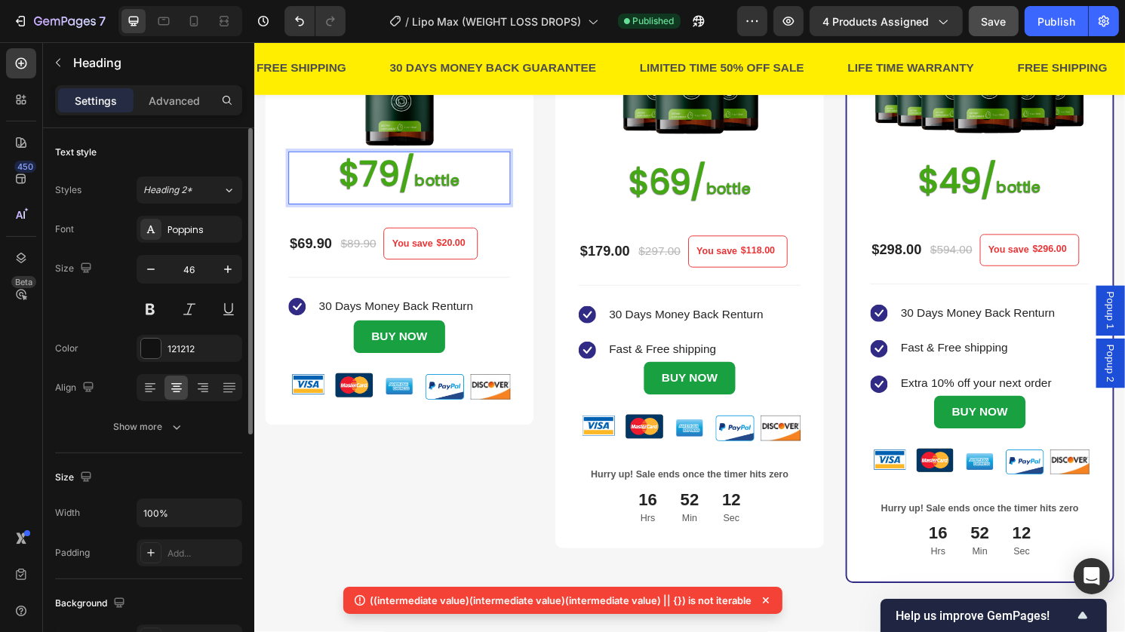
click at [386, 176] on strong "$79/" at bounding box center [381, 179] width 79 height 48
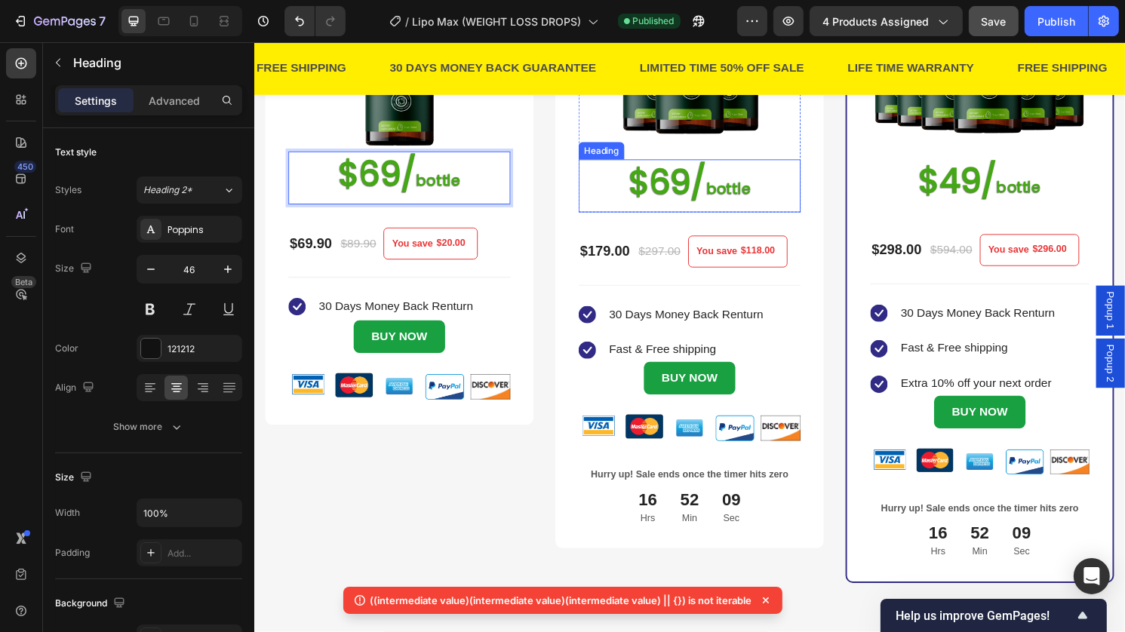
click at [677, 183] on strong "$69/" at bounding box center [684, 188] width 82 height 48
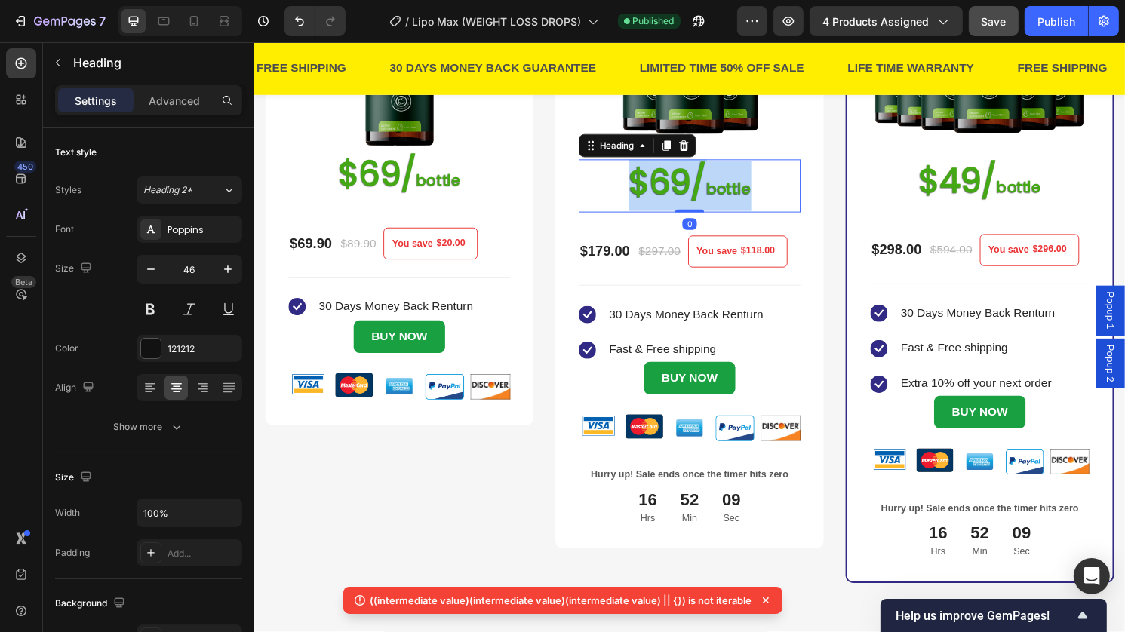
click at [677, 183] on strong "$69/" at bounding box center [684, 188] width 82 height 48
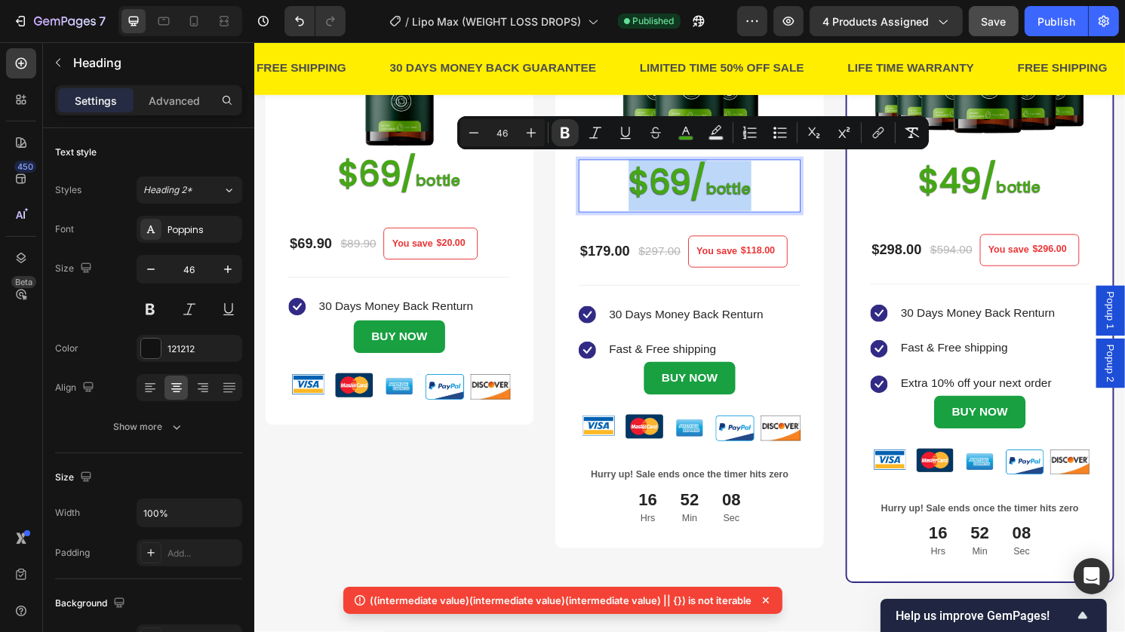
click at [677, 184] on strong "$69/" at bounding box center [684, 188] width 82 height 48
click at [684, 187] on strong "$69/" at bounding box center [684, 188] width 82 height 48
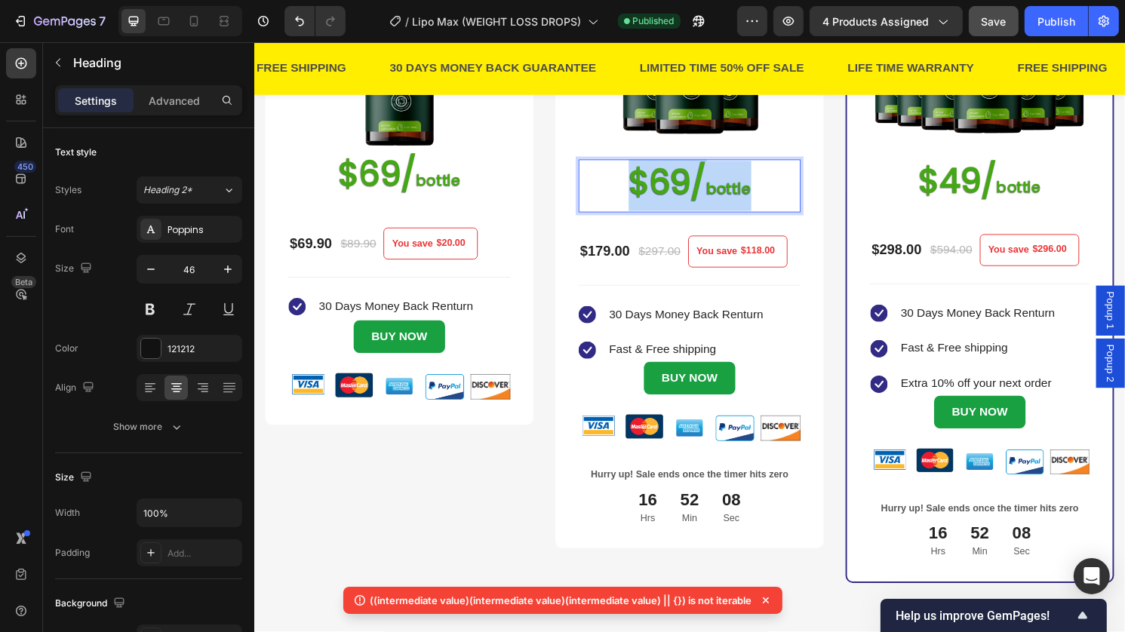
click at [684, 187] on strong "$69/" at bounding box center [684, 188] width 82 height 48
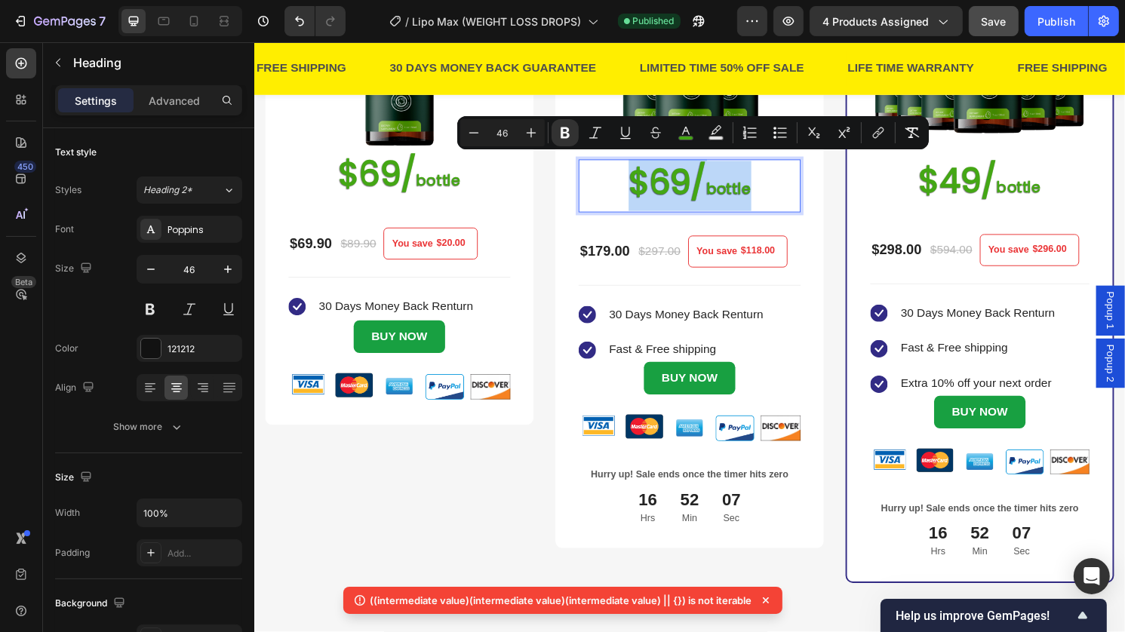
click at [684, 187] on strong "$69/" at bounding box center [684, 188] width 82 height 48
click at [670, 198] on strong "$69/" at bounding box center [684, 188] width 82 height 48
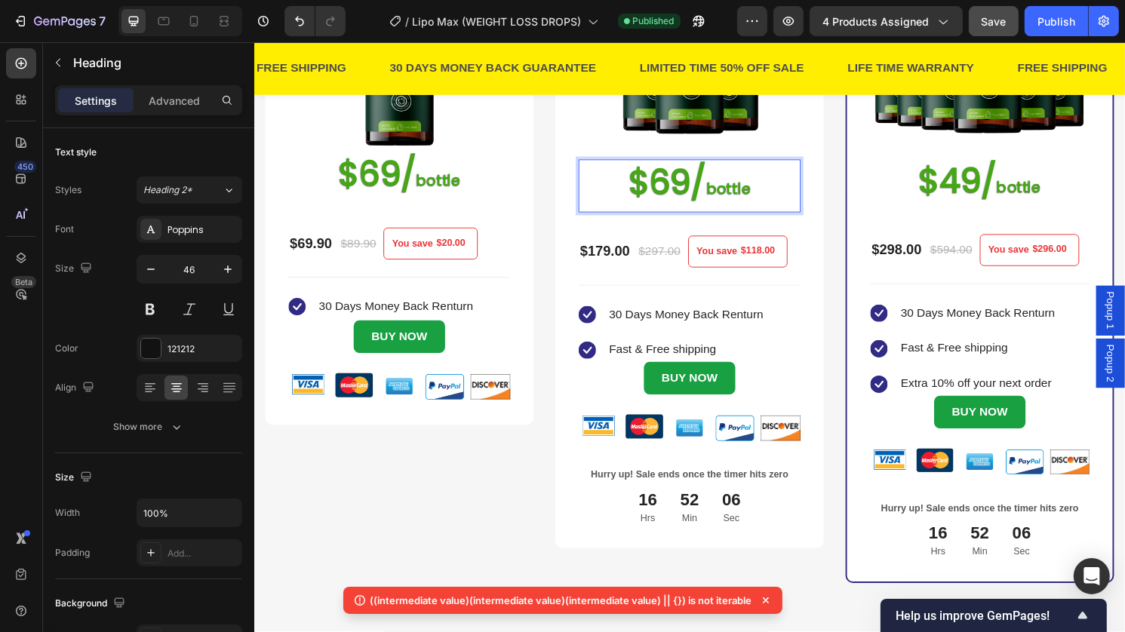
click at [688, 189] on strong "$69/" at bounding box center [684, 188] width 82 height 48
click at [677, 188] on strong "$69/" at bounding box center [684, 188] width 82 height 48
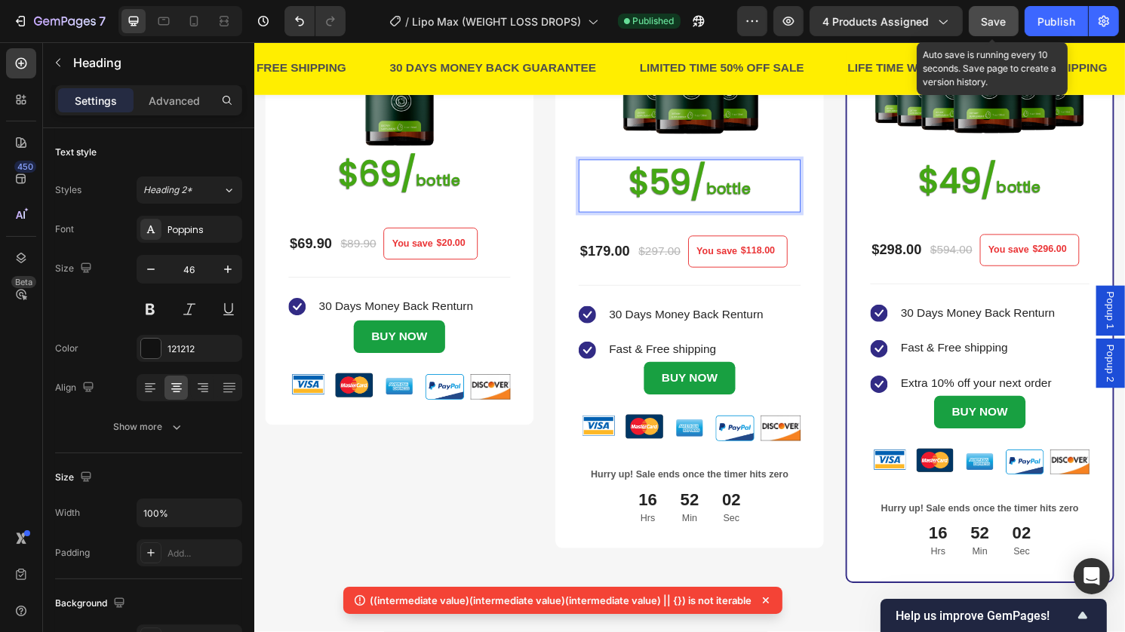
click at [993, 20] on span "Save" at bounding box center [994, 21] width 25 height 13
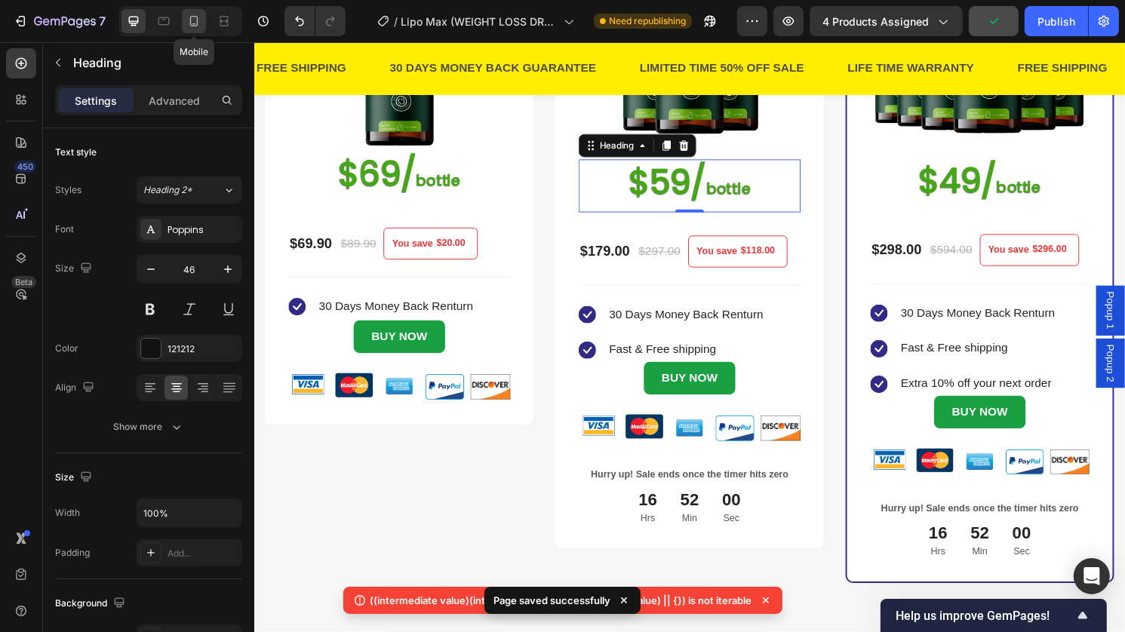
click at [197, 21] on icon at bounding box center [194, 21] width 8 height 11
type input "41"
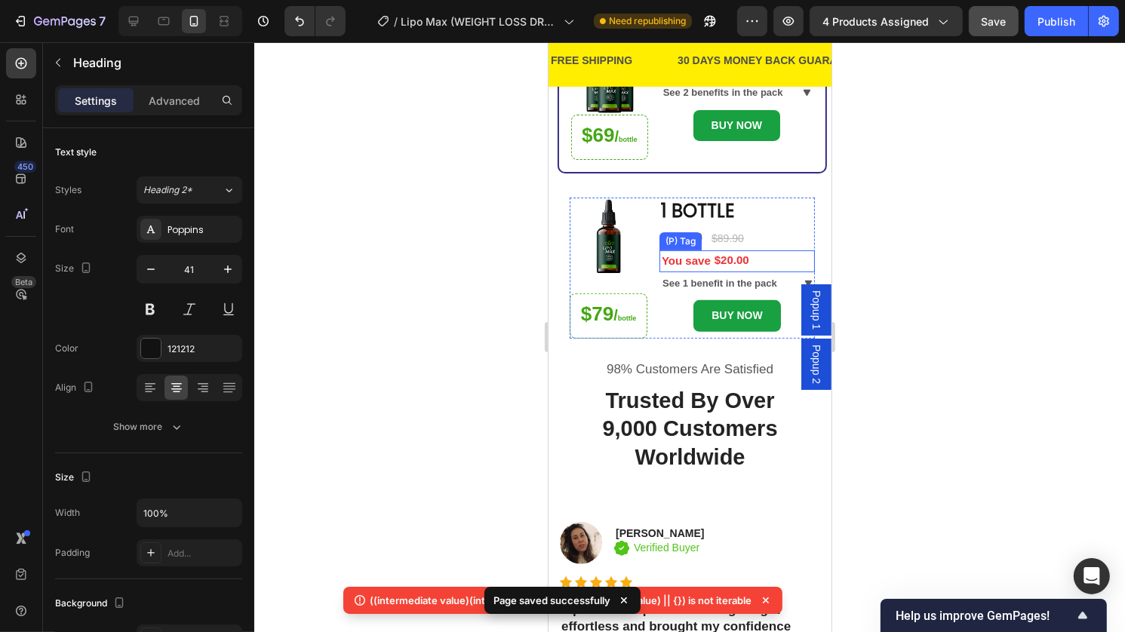
scroll to position [417, 0]
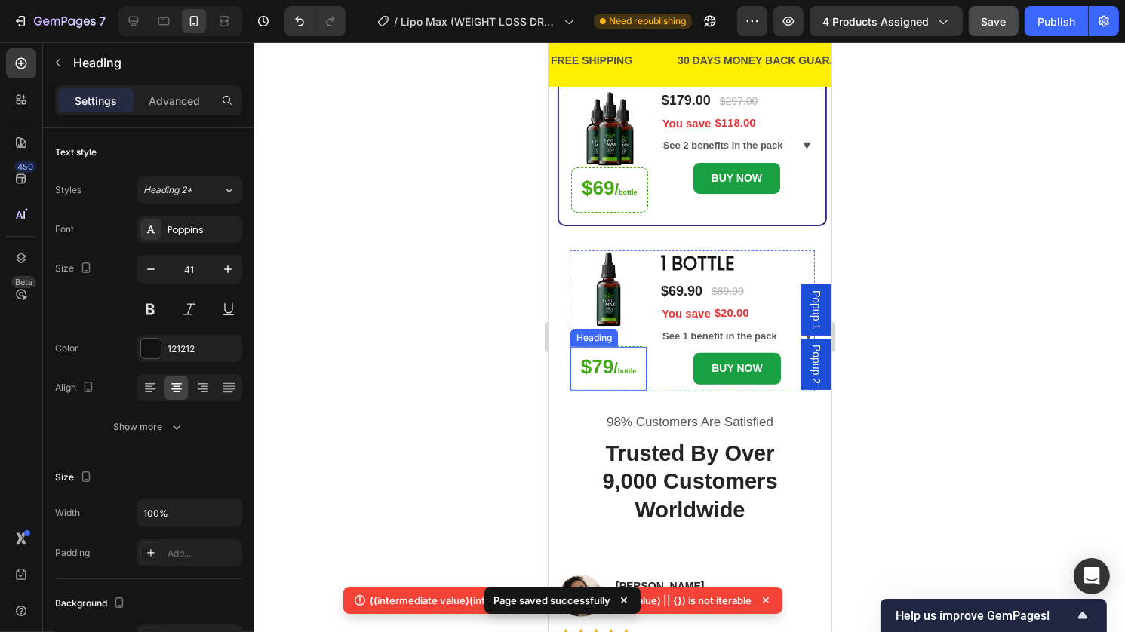
click at [607, 355] on span "$79" at bounding box center [596, 366] width 32 height 23
click at [601, 355] on span "$79" at bounding box center [596, 366] width 32 height 23
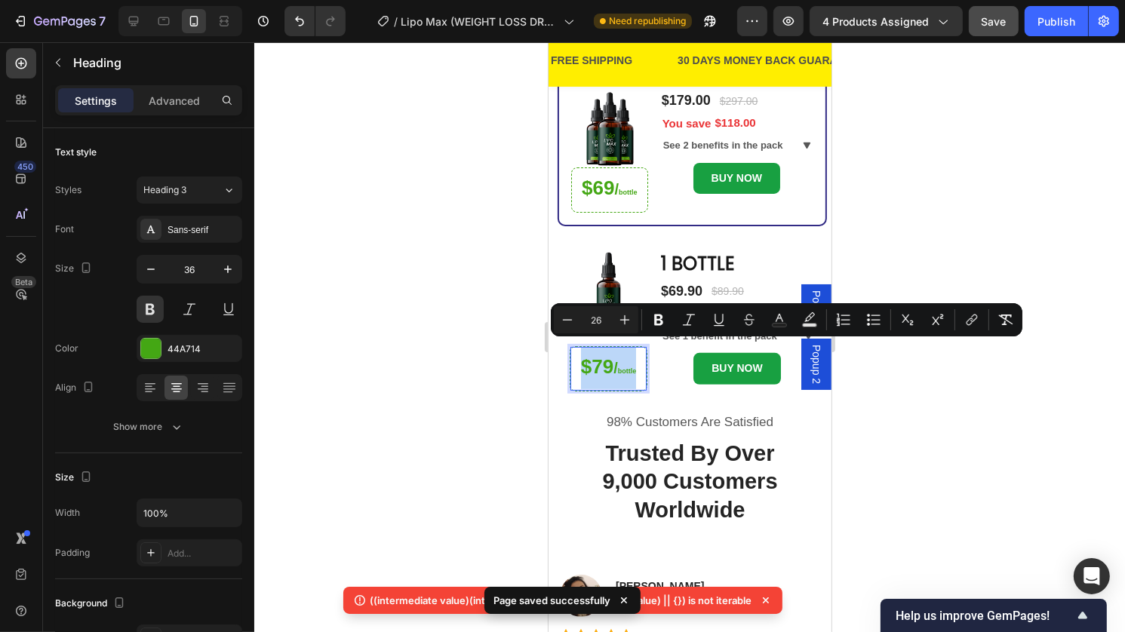
click at [610, 364] on p "$79 / bottle" at bounding box center [608, 368] width 76 height 42
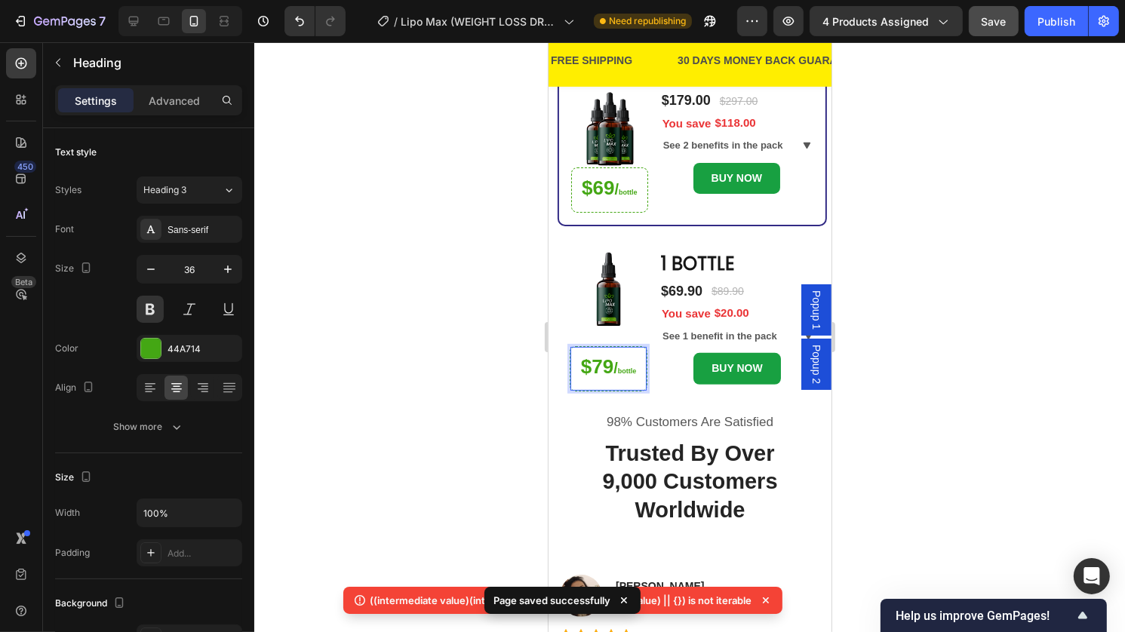
click at [604, 359] on span "$79" at bounding box center [596, 366] width 32 height 23
click at [602, 359] on span "$79" at bounding box center [596, 366] width 32 height 23
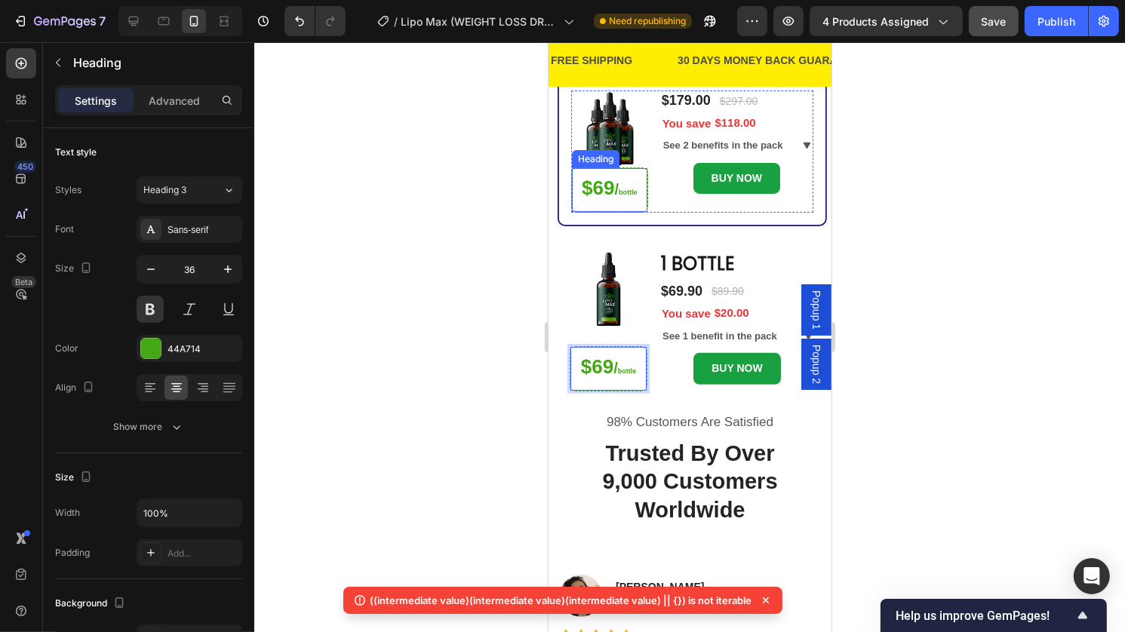
click at [601, 179] on span "$69" at bounding box center [597, 188] width 32 height 23
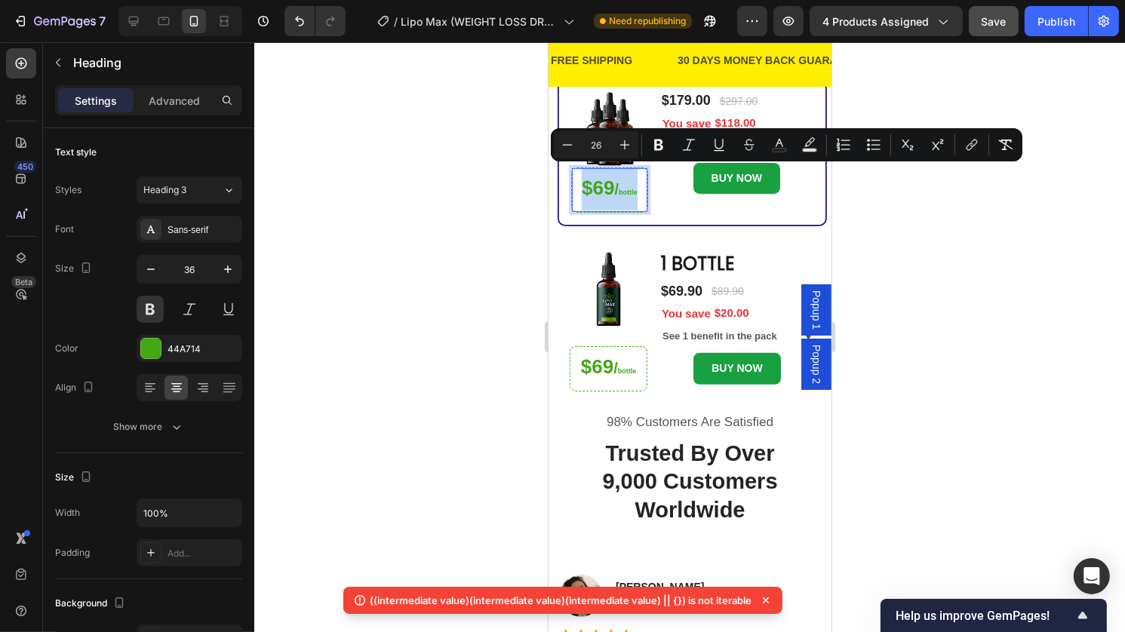
click at [601, 179] on span "$69" at bounding box center [597, 188] width 32 height 23
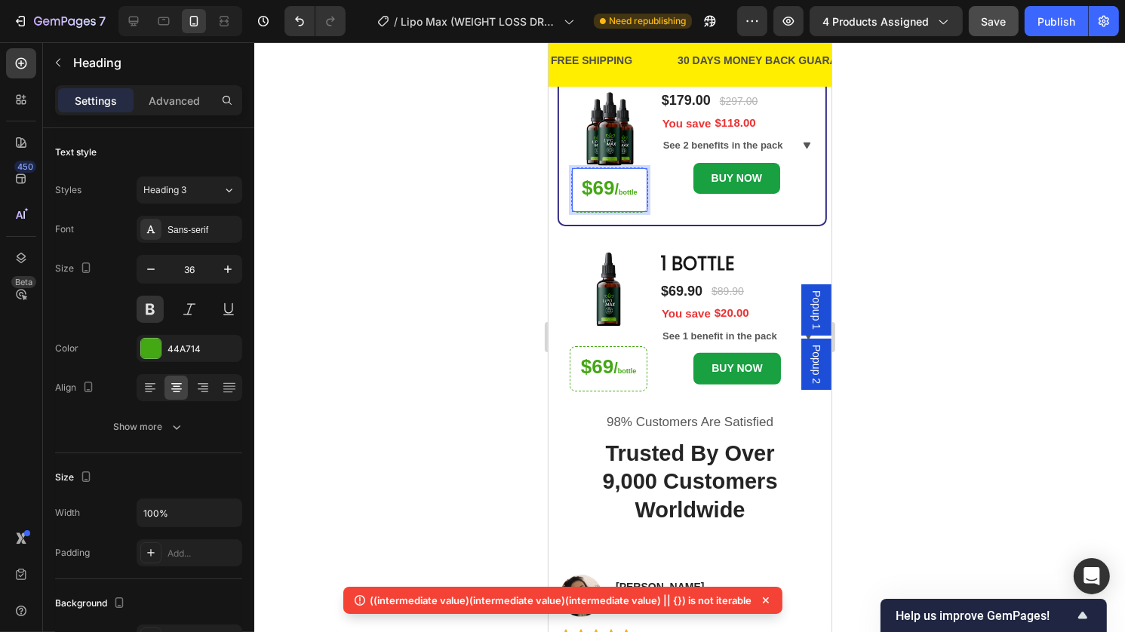
click at [605, 180] on span "$69" at bounding box center [597, 188] width 32 height 23
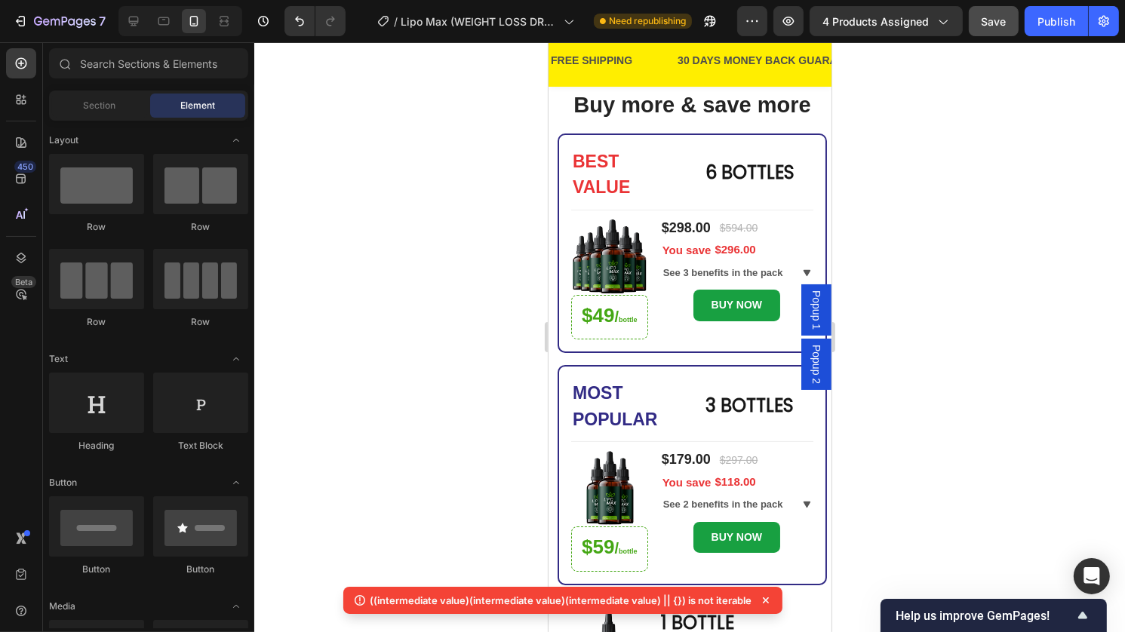
drag, startPoint x: 278, startPoint y: 110, endPoint x: 848, endPoint y: 100, distance: 569.8
click at [847, 101] on div at bounding box center [689, 337] width 871 height 590
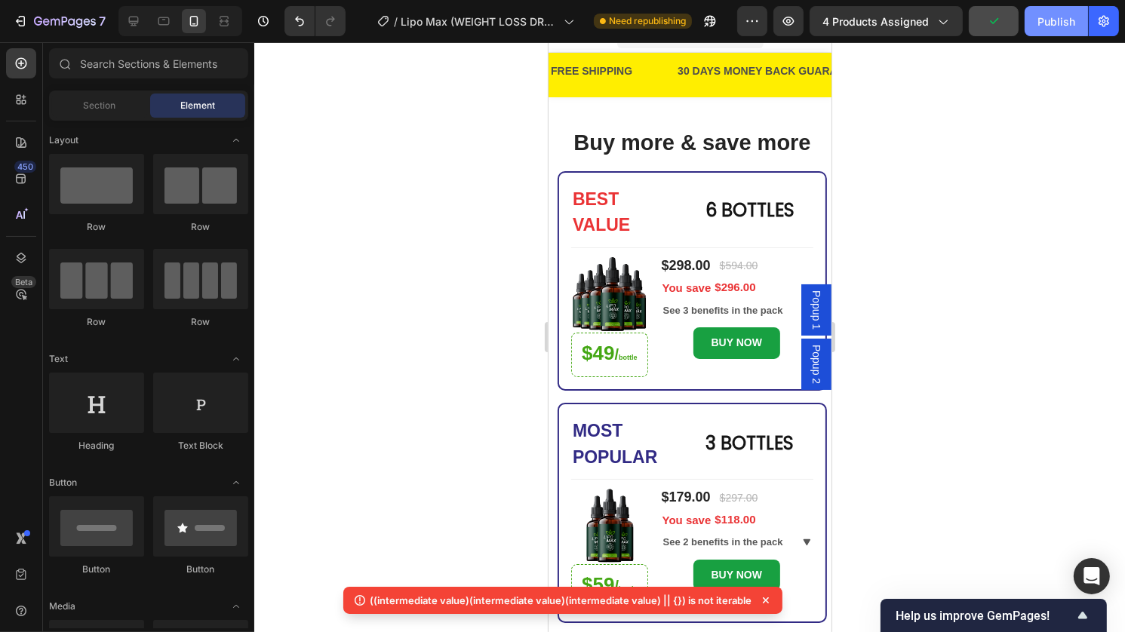
click at [1057, 27] on div "Publish" at bounding box center [1057, 22] width 38 height 16
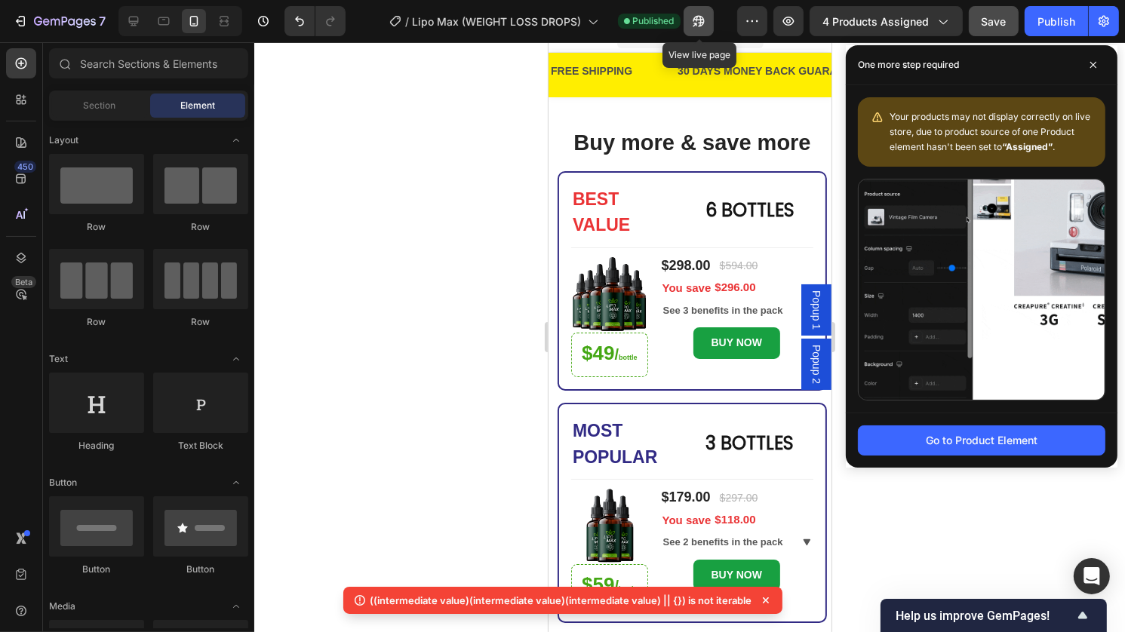
click at [702, 23] on icon "button" at bounding box center [698, 21] width 11 height 11
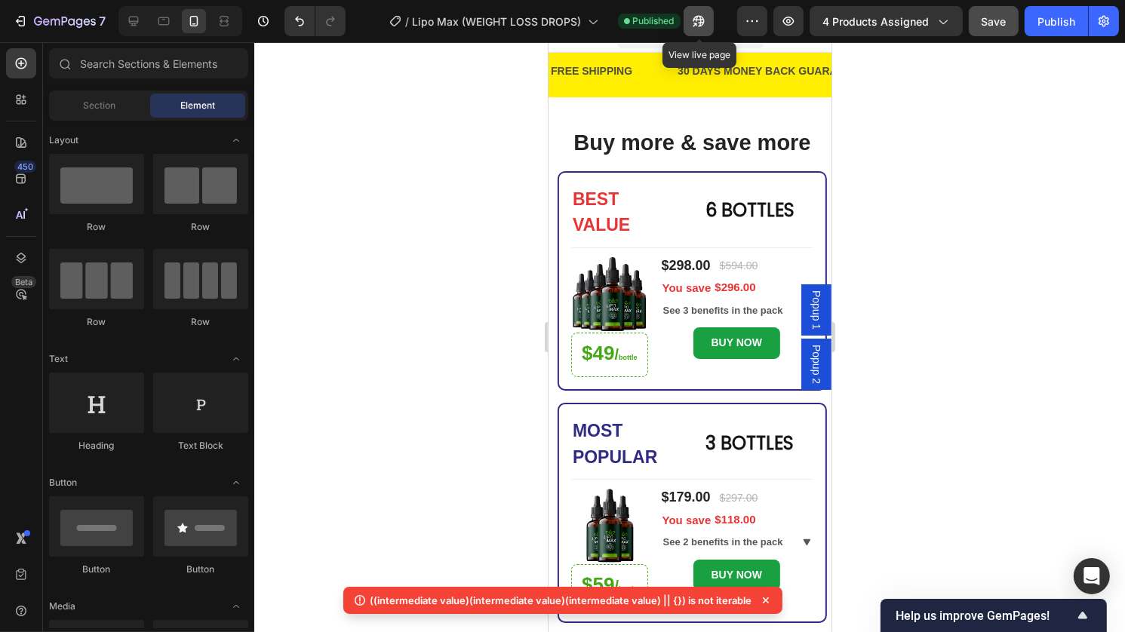
click at [703, 21] on icon "button" at bounding box center [698, 21] width 15 height 15
